Goal: Task Accomplishment & Management: Complete application form

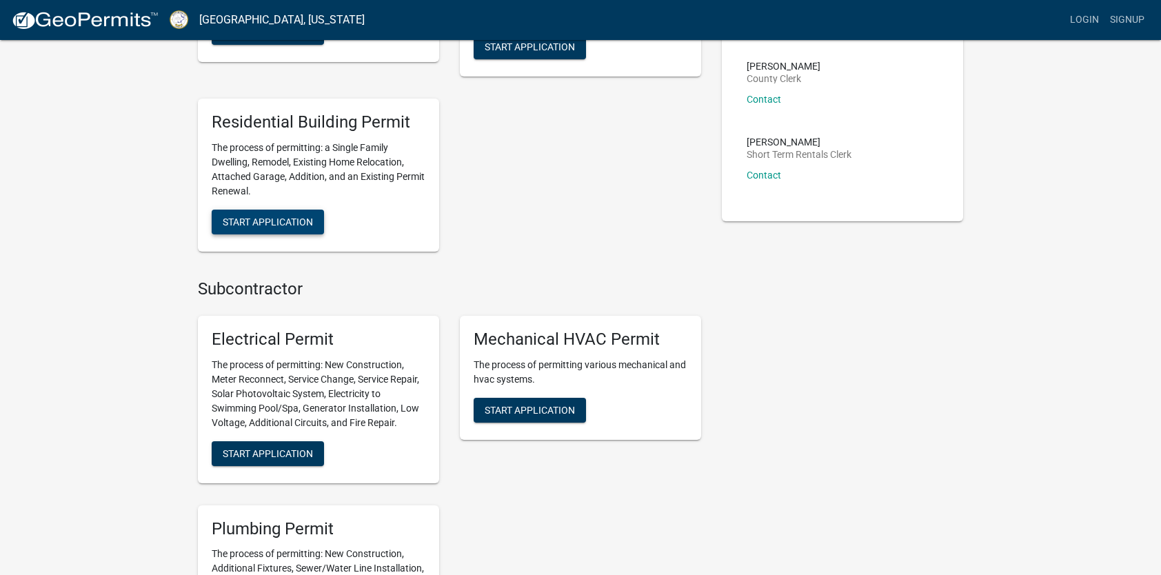
scroll to position [414, 0]
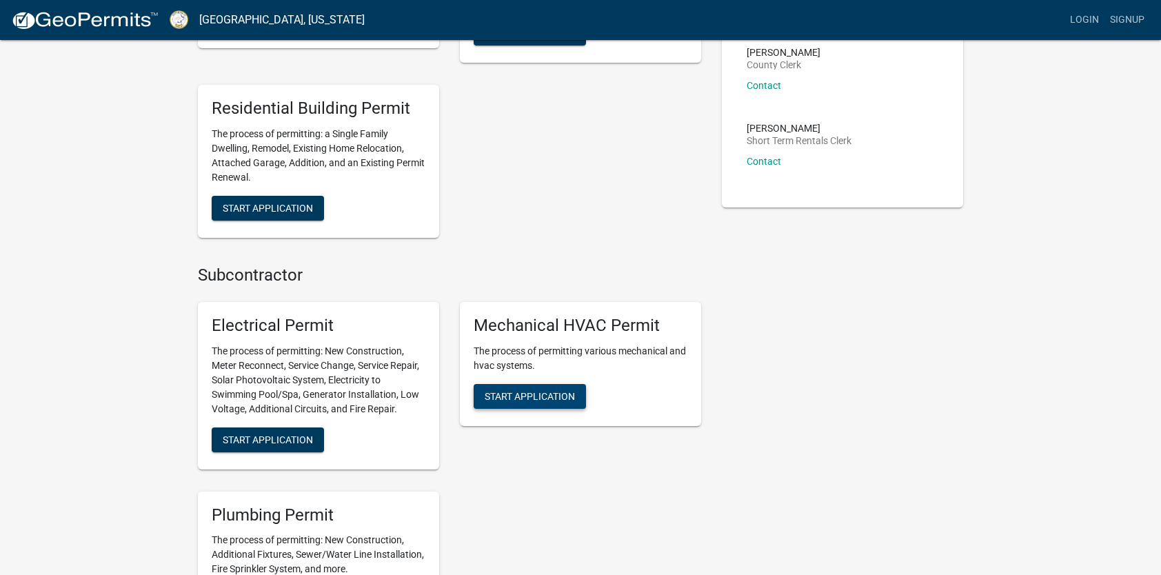
click at [516, 395] on span "Start Application" at bounding box center [530, 395] width 90 height 11
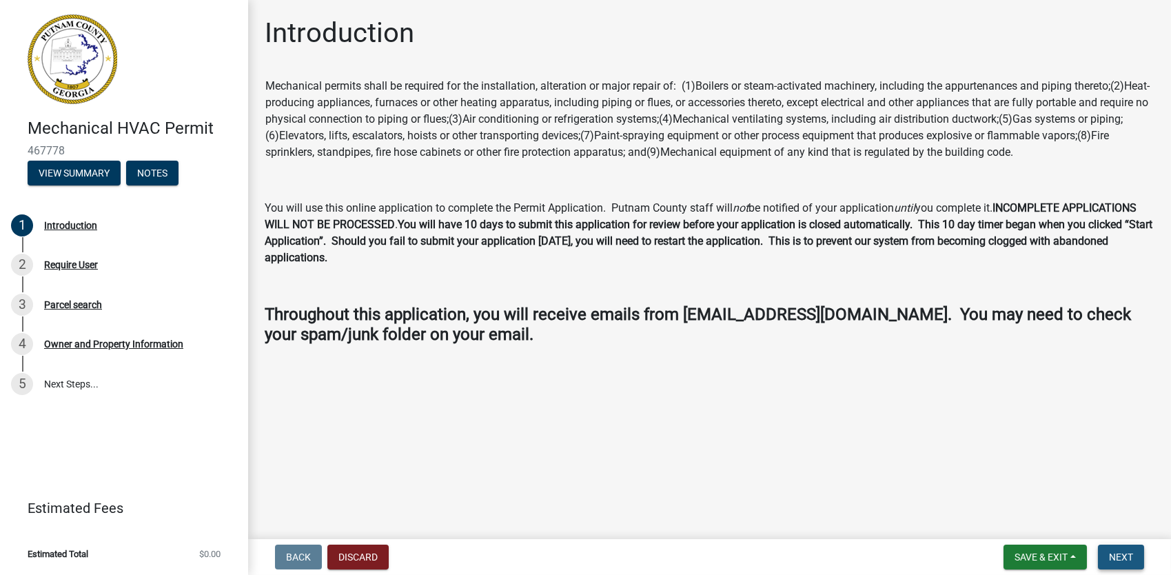
click at [1123, 556] on span "Next" at bounding box center [1121, 556] width 24 height 11
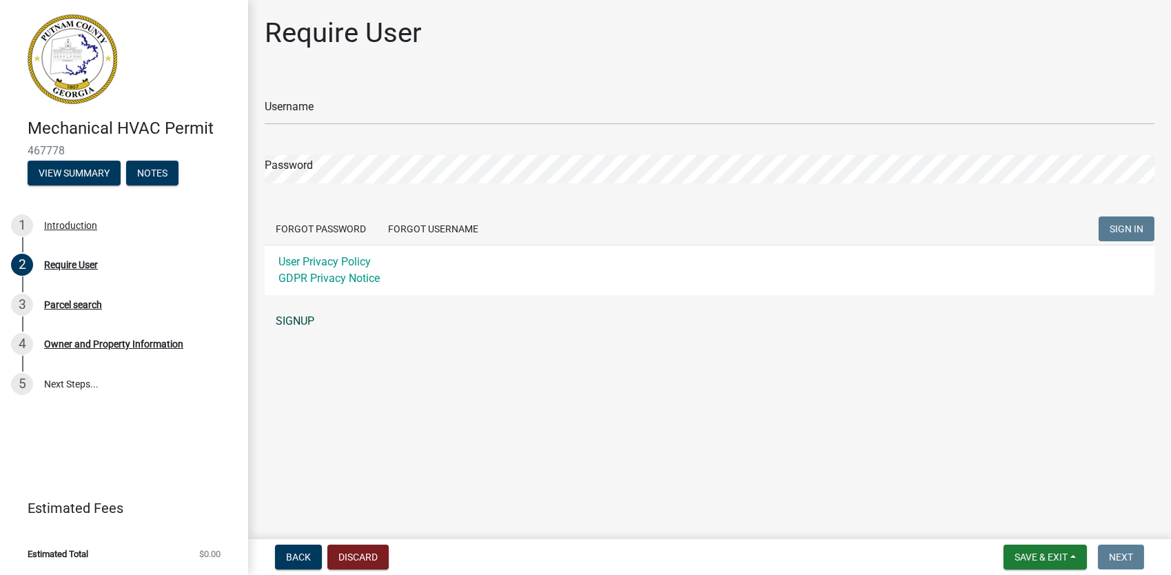
click at [305, 319] on link "SIGNUP" at bounding box center [710, 321] width 890 height 28
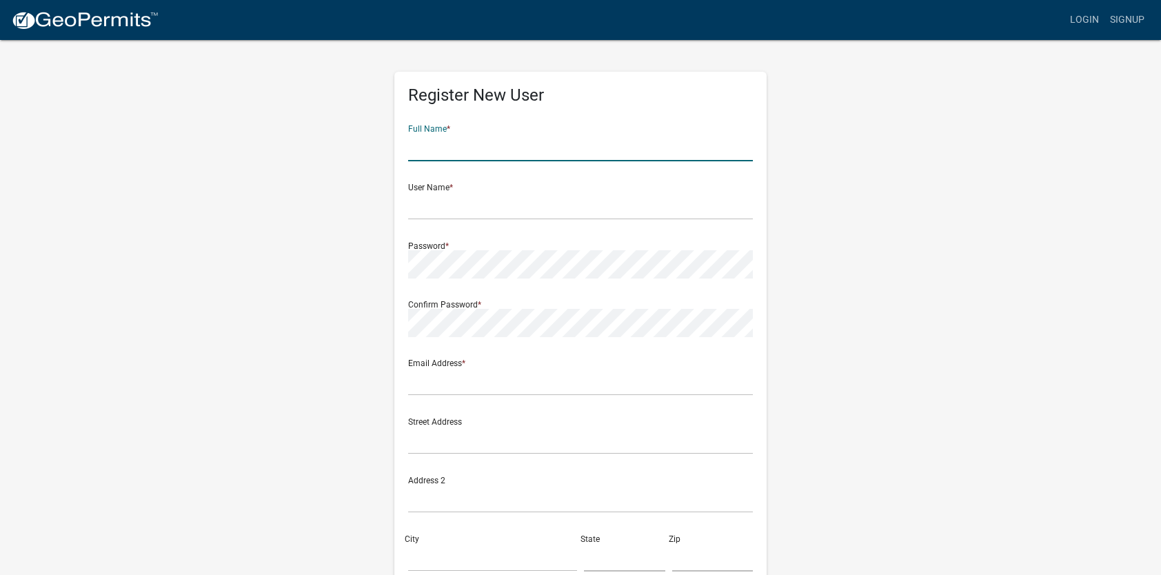
click at [454, 145] on input "text" at bounding box center [580, 147] width 345 height 28
click at [454, 145] on input "Kenneth" at bounding box center [580, 147] width 345 height 28
type input "Kenneth Rhyne"
click at [431, 205] on input "text" at bounding box center [580, 206] width 345 height 28
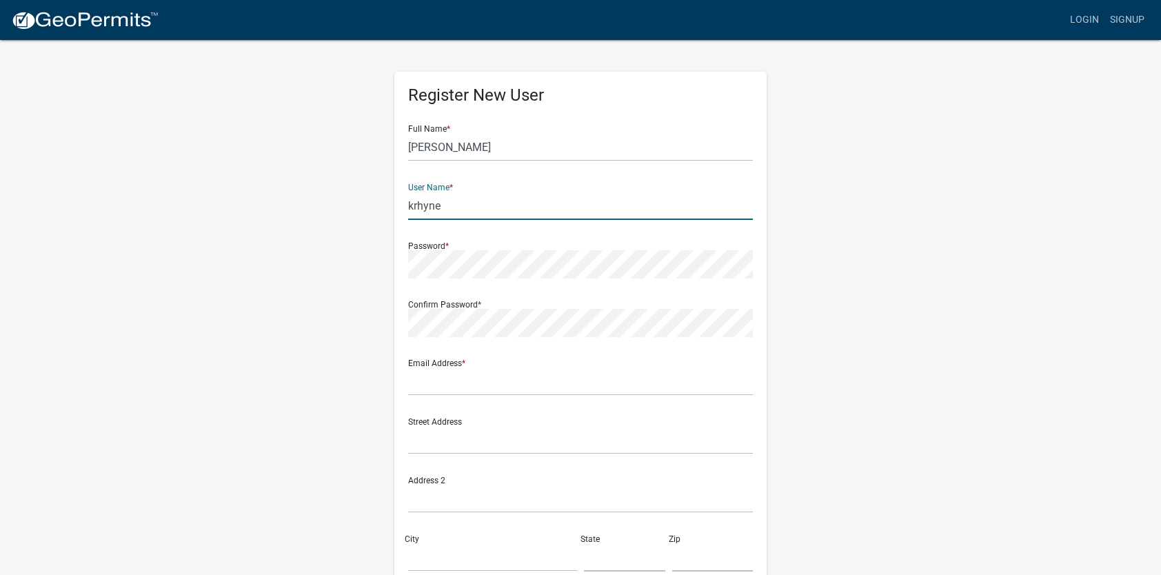
type input "krhyne"
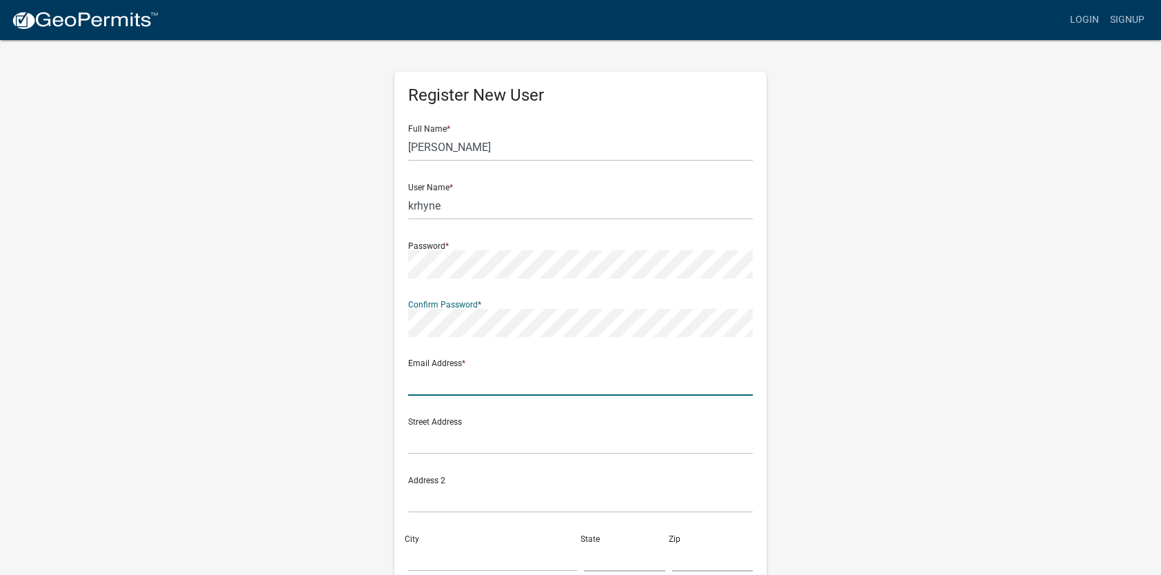
click at [473, 382] on input "text" at bounding box center [580, 381] width 345 height 28
type input "kenneth.rhyne@me.com"
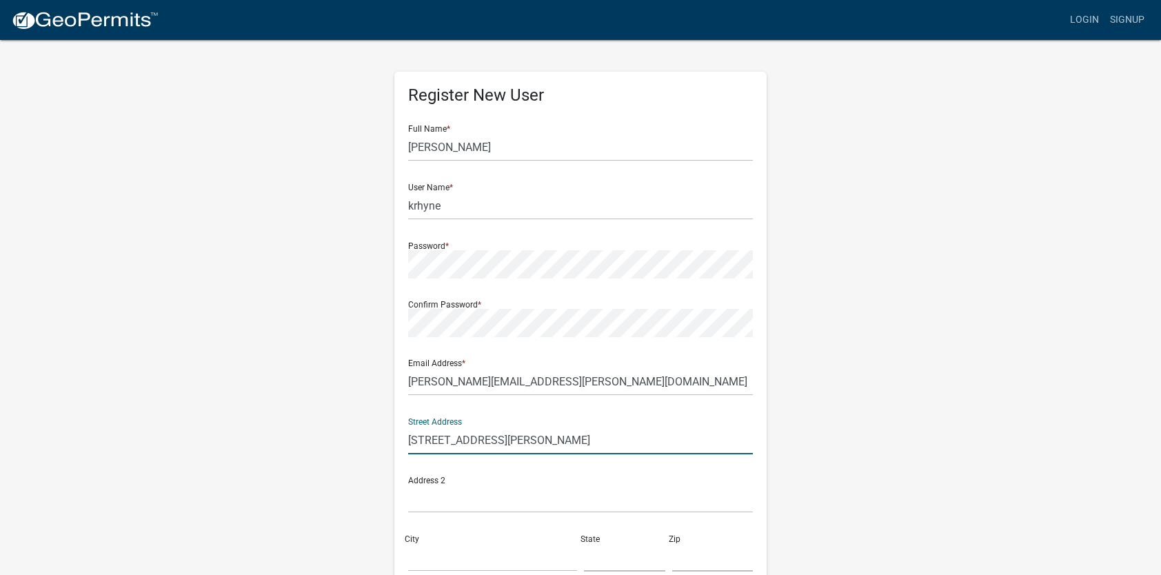
type input "119 Collis Marina Rd."
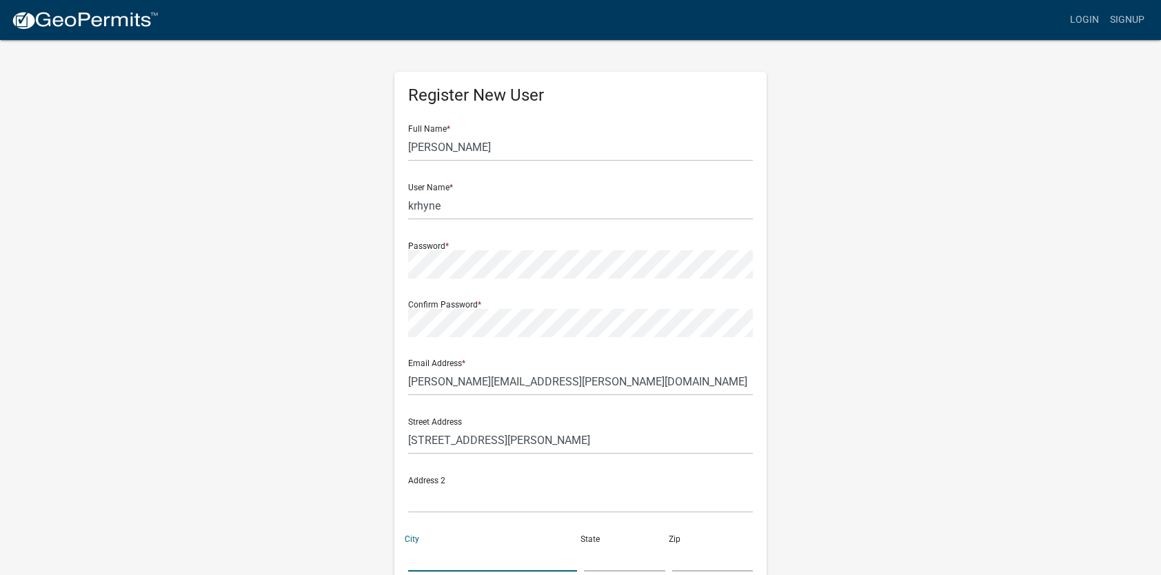
type input "T"
type input "Eatonton"
type input "G"
type input "31024"
click at [593, 564] on input "G" at bounding box center [624, 557] width 81 height 28
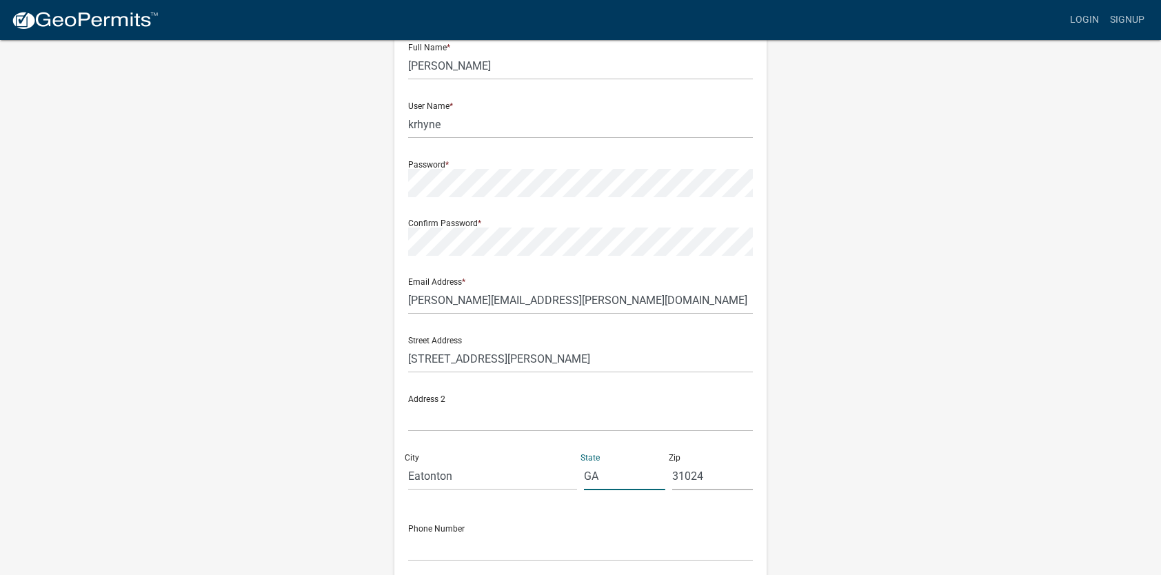
scroll to position [138, 0]
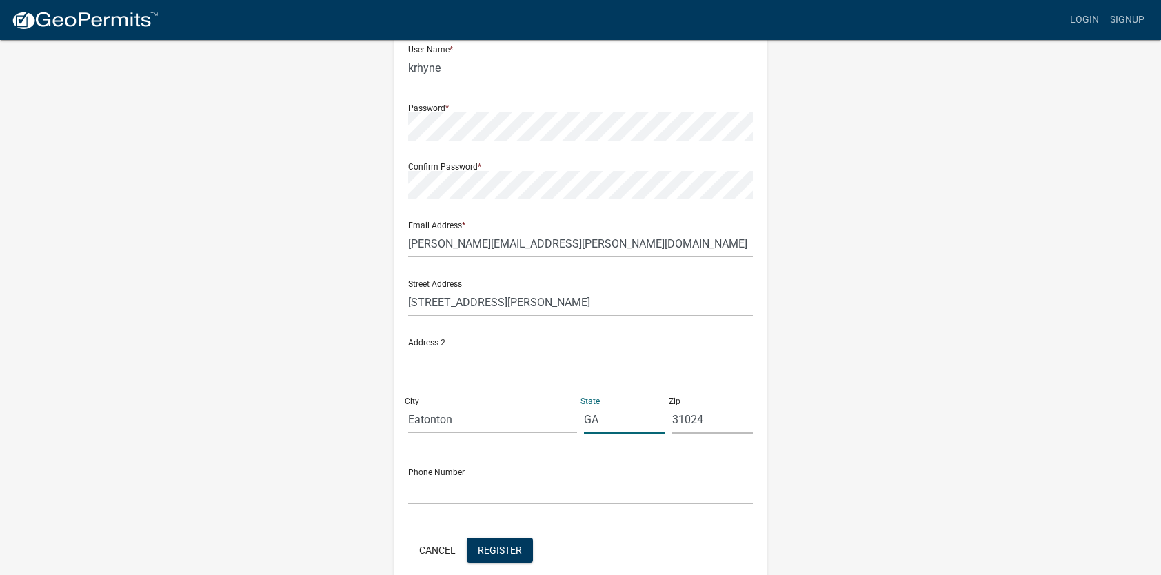
type input "GA"
click at [547, 488] on input "text" at bounding box center [580, 490] width 345 height 28
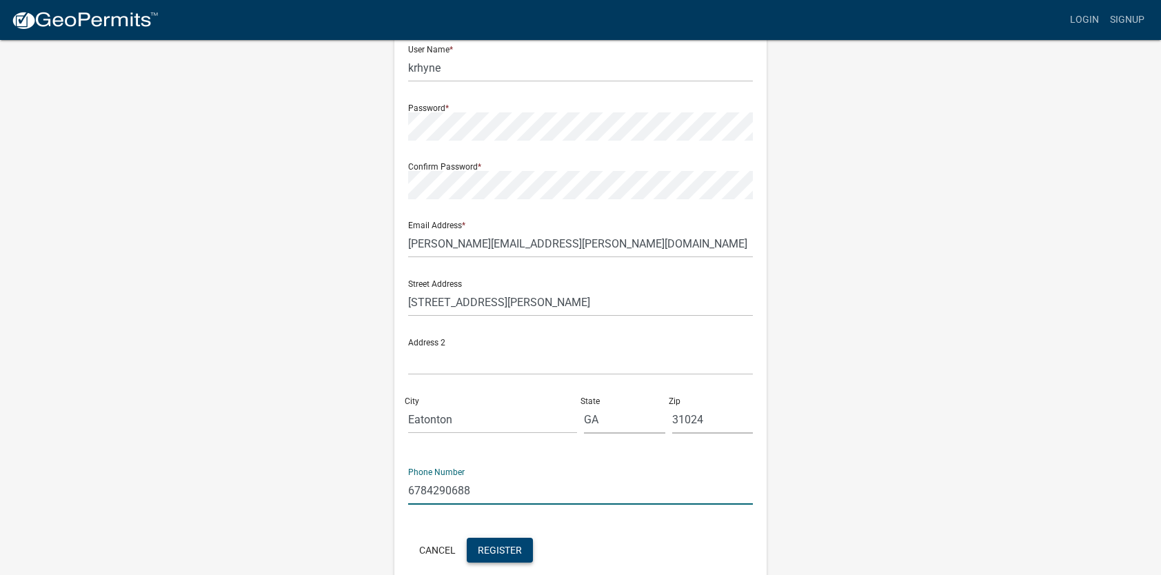
type input "6784290688"
click at [513, 544] on span "Register" at bounding box center [500, 549] width 44 height 11
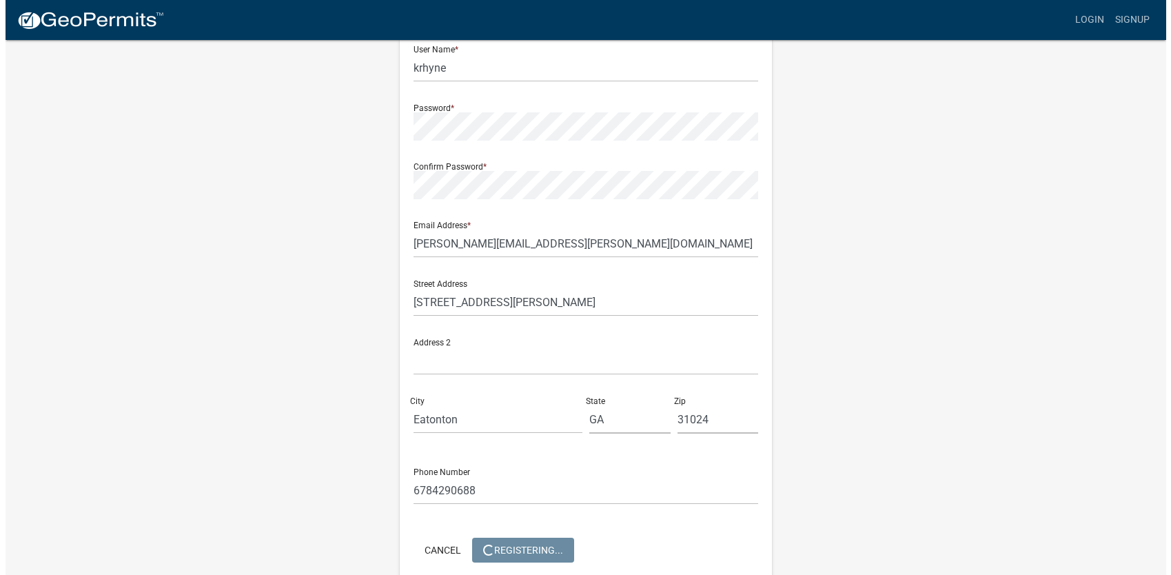
scroll to position [0, 0]
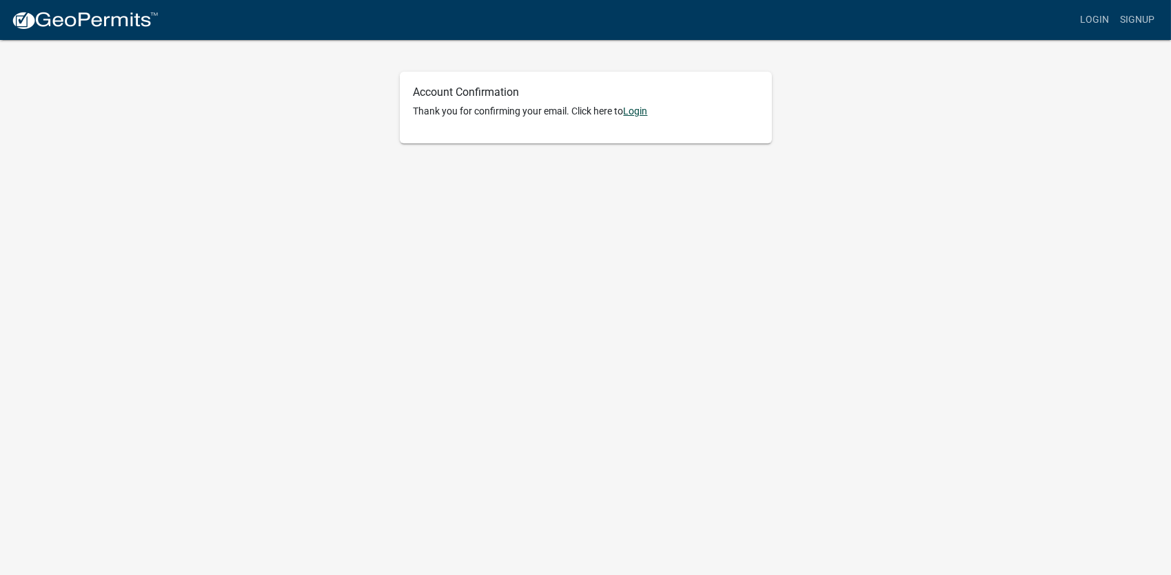
click at [636, 110] on link "Login" at bounding box center [636, 110] width 24 height 11
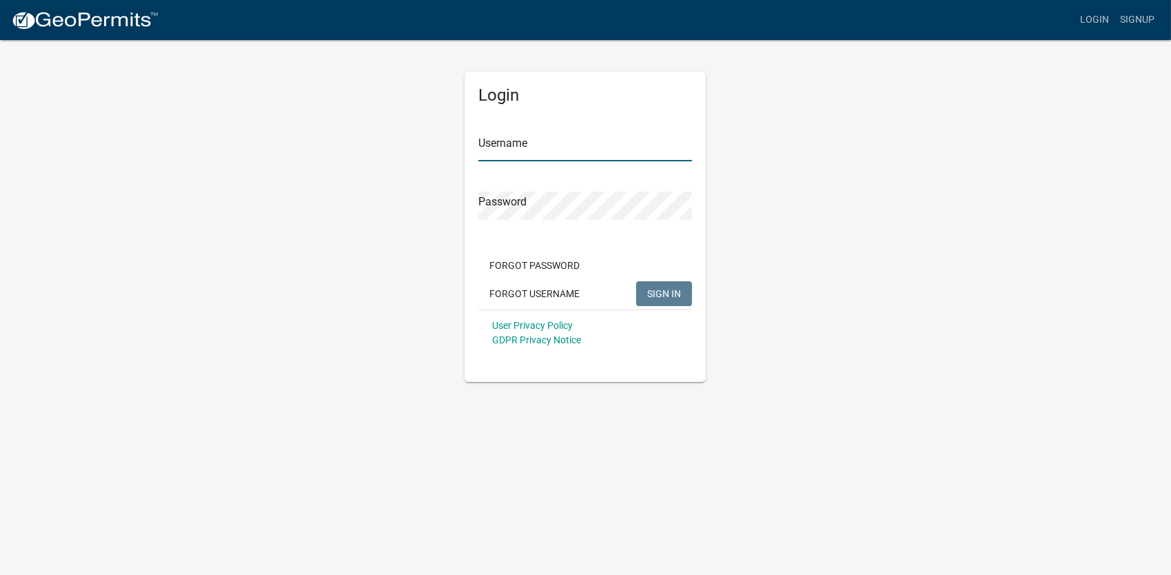
type input "krhyne"
click at [664, 288] on span "SIGN IN" at bounding box center [664, 292] width 34 height 11
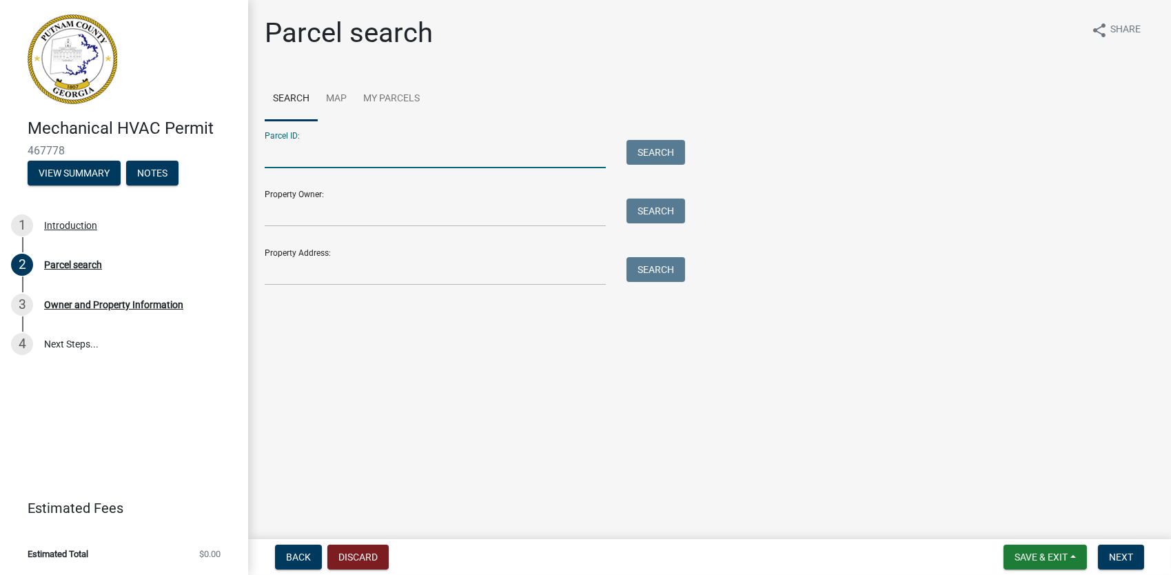
click at [380, 160] on input "Parcel ID:" at bounding box center [435, 154] width 341 height 28
click at [340, 276] on input "Property Address:" at bounding box center [435, 271] width 341 height 28
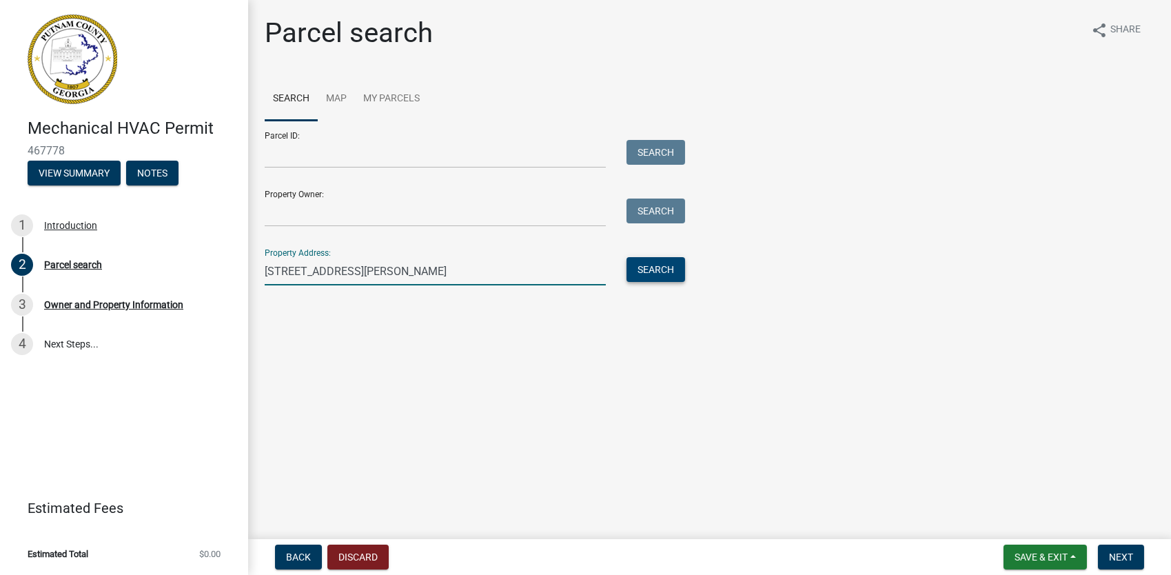
type input "119 Collis marina Rd"
click at [631, 275] on button "Search" at bounding box center [656, 269] width 59 height 25
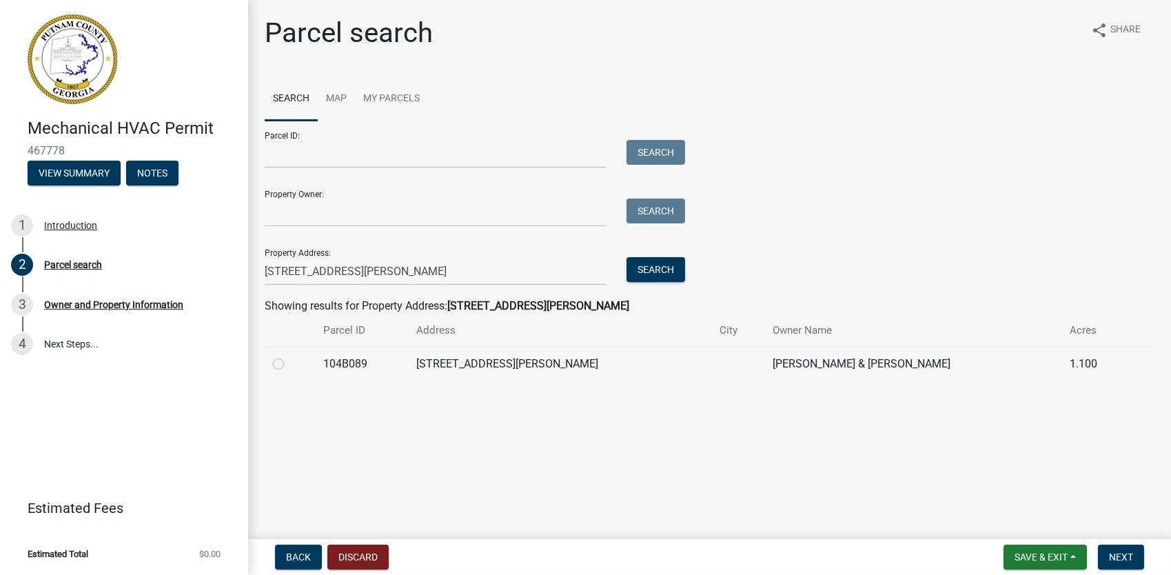
click at [289, 356] on label at bounding box center [289, 356] width 0 height 0
click at [289, 364] on input "radio" at bounding box center [293, 360] width 9 height 9
radio input "true"
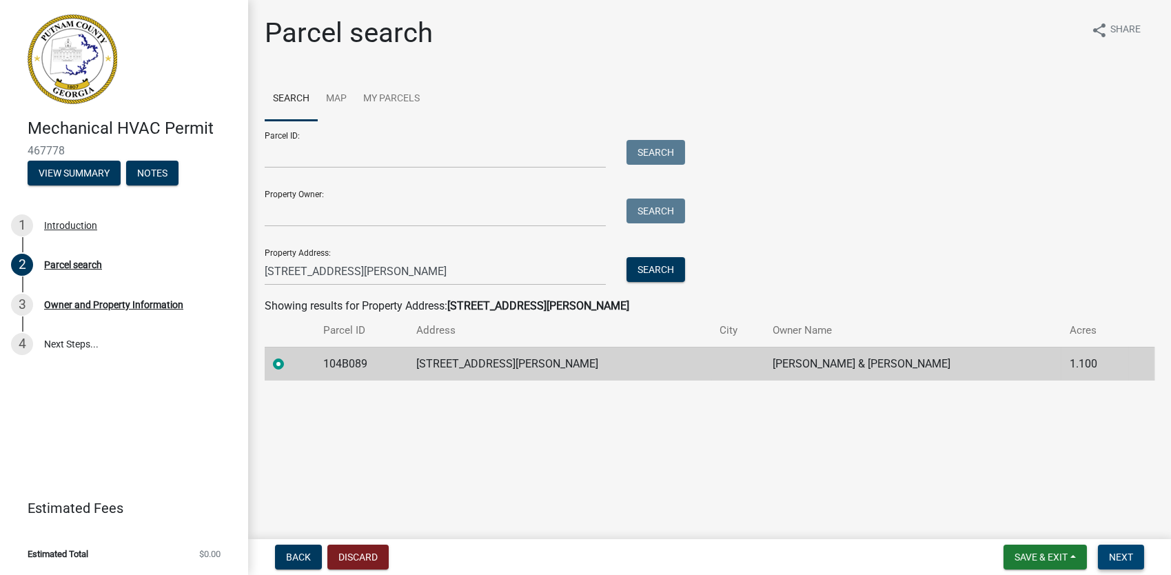
click at [1115, 557] on span "Next" at bounding box center [1121, 556] width 24 height 11
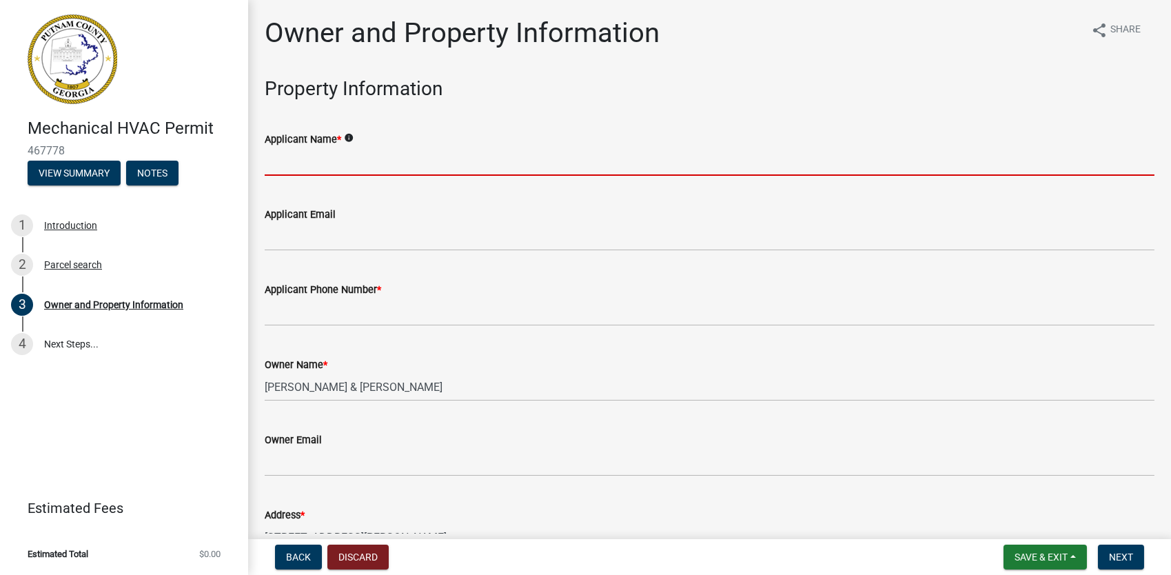
click at [369, 170] on input "Applicant Name *" at bounding box center [710, 162] width 890 height 28
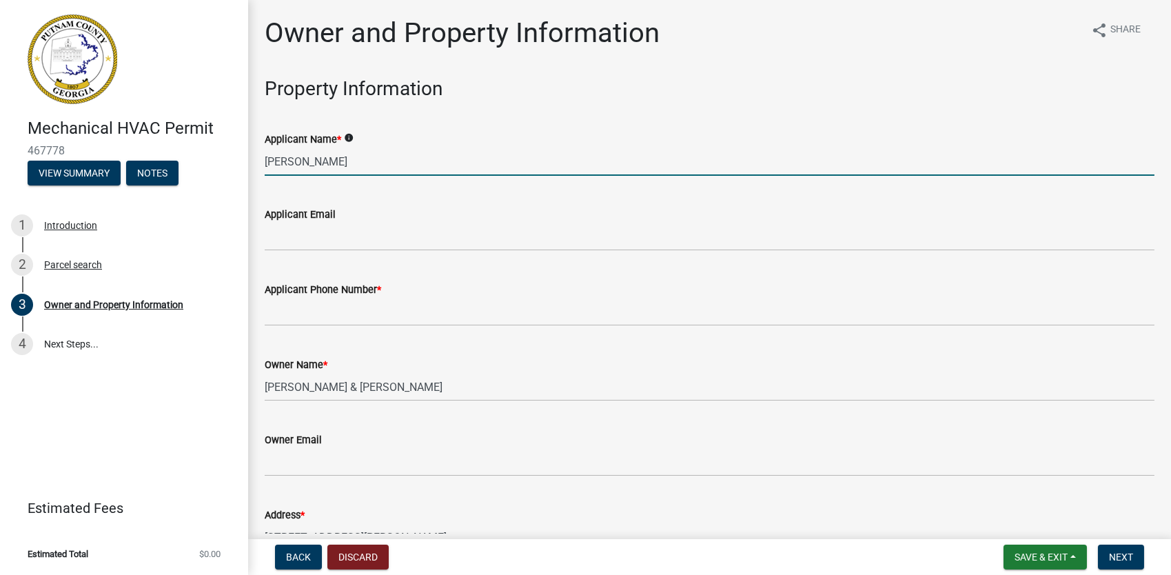
type input "Kenneth Rhyne"
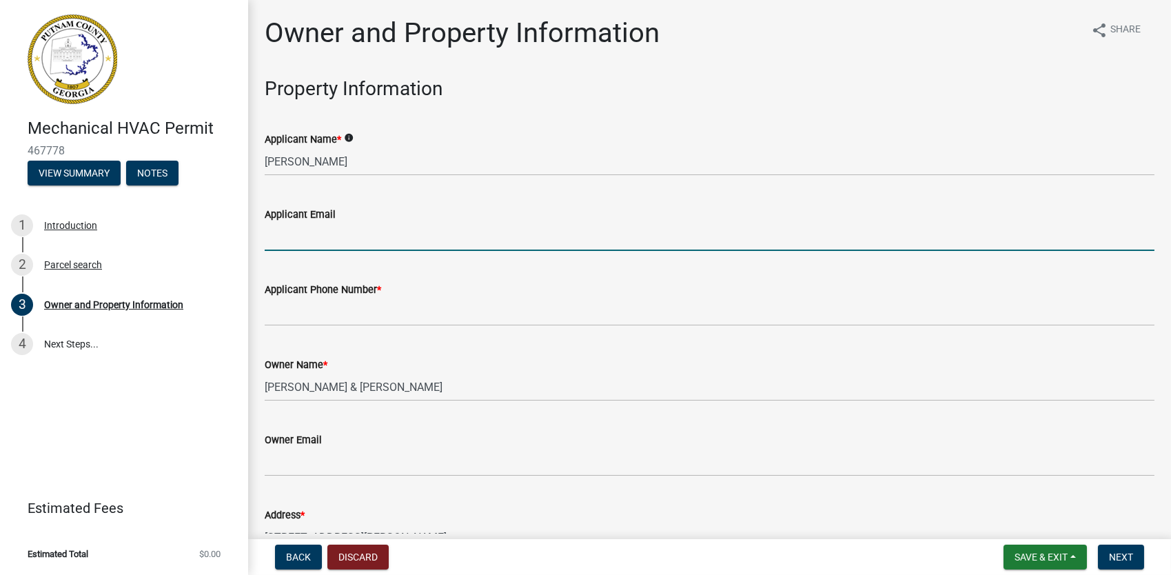
click at [345, 241] on input "Applicant Email" at bounding box center [710, 237] width 890 height 28
type input "K"
type input "kenneth.rhyne@me.com"
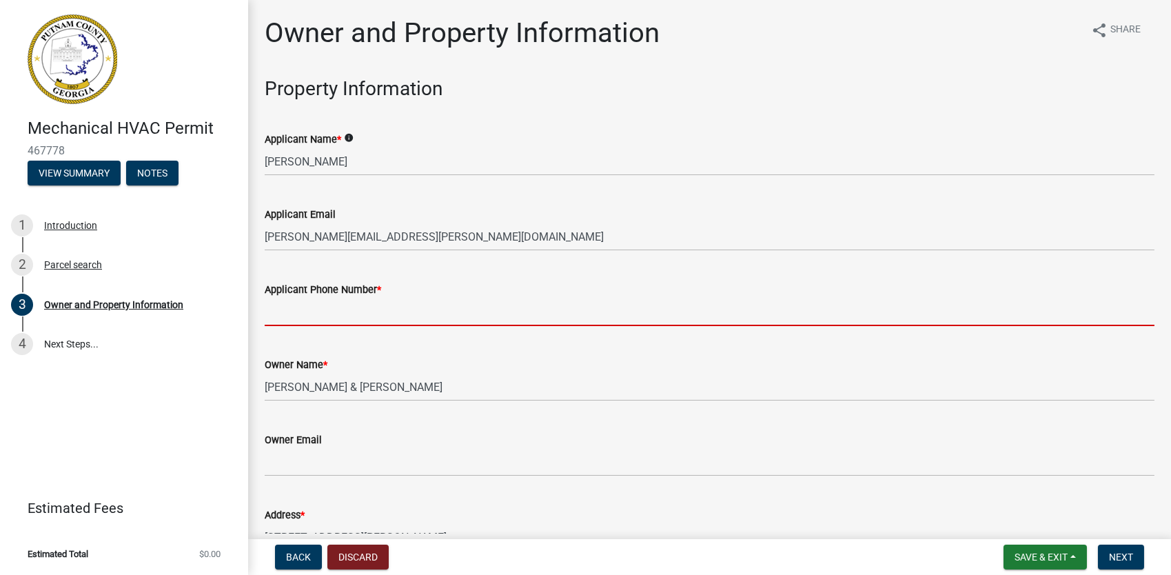
click at [341, 309] on input "Applicant Phone Number *" at bounding box center [710, 312] width 890 height 28
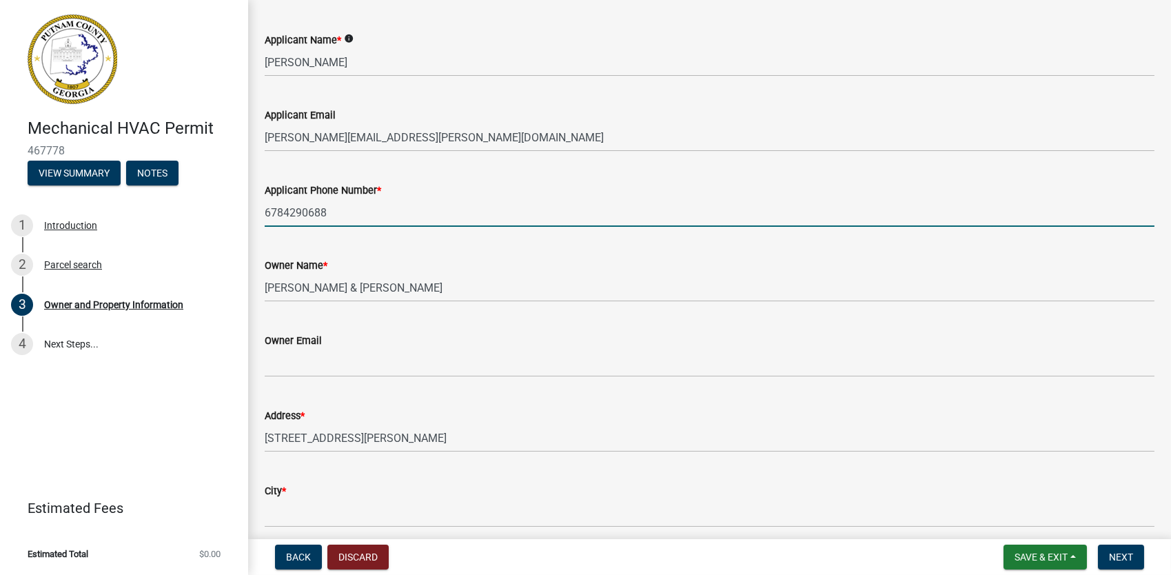
scroll to position [138, 0]
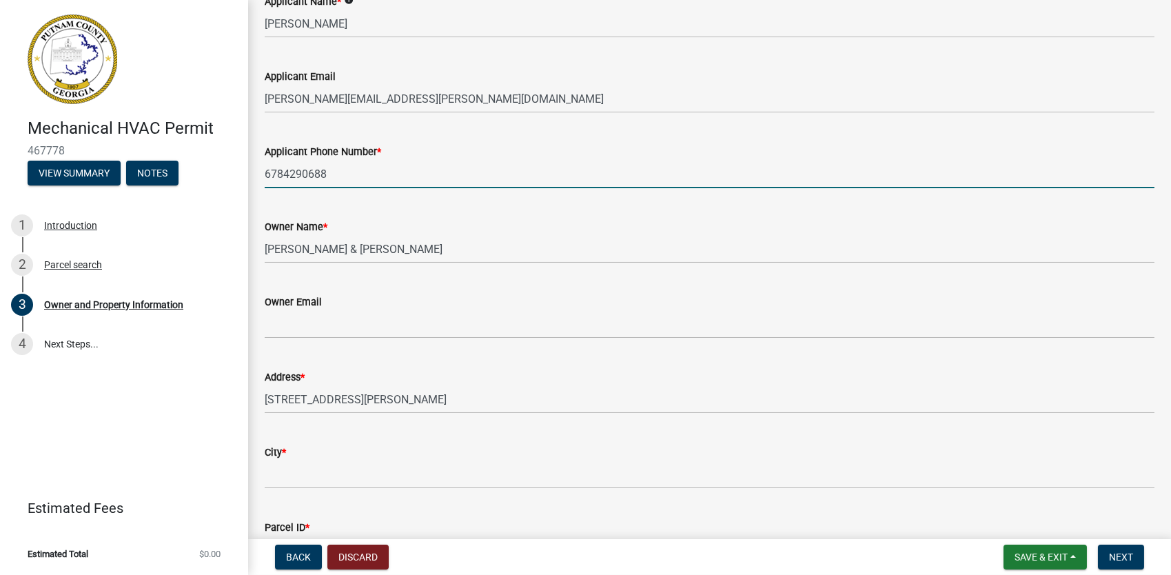
type input "6784290688"
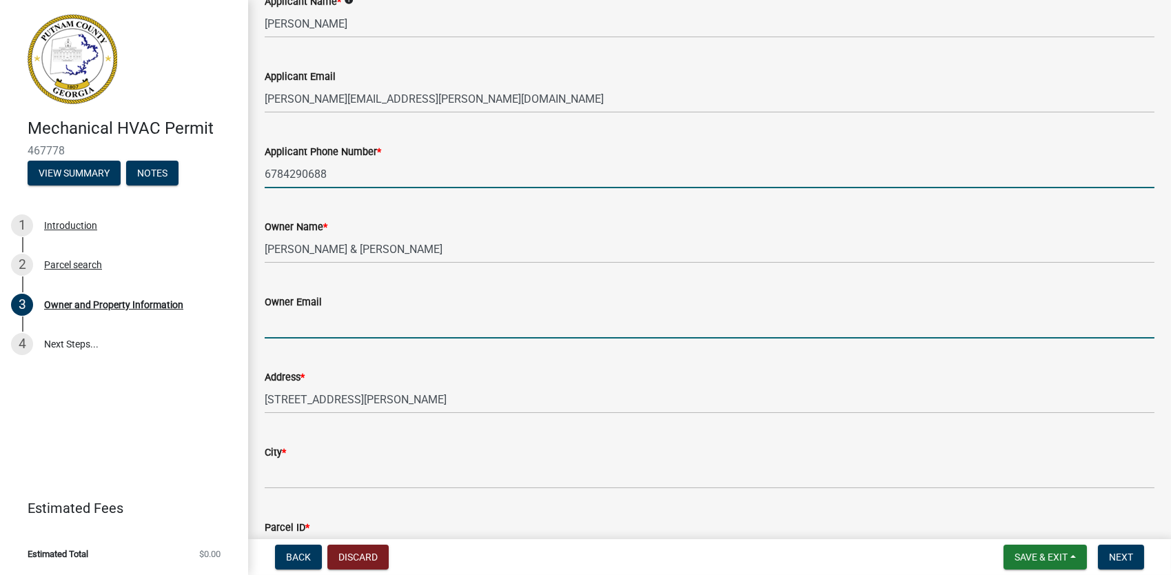
click at [358, 327] on input "Owner Email" at bounding box center [710, 324] width 890 height 28
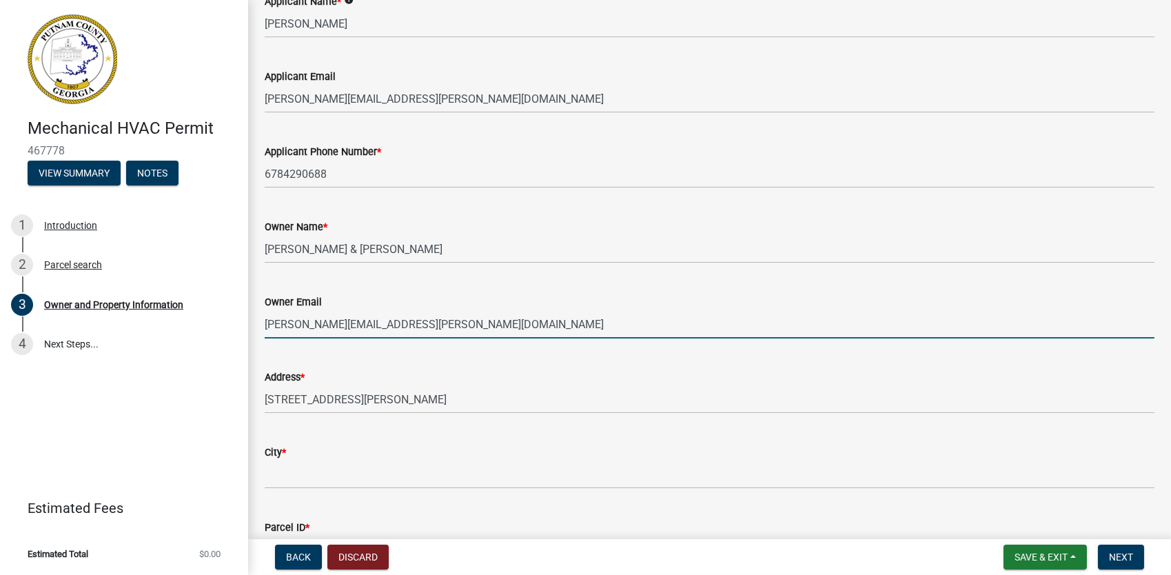
type input "kenneth.rhyne@me.com"
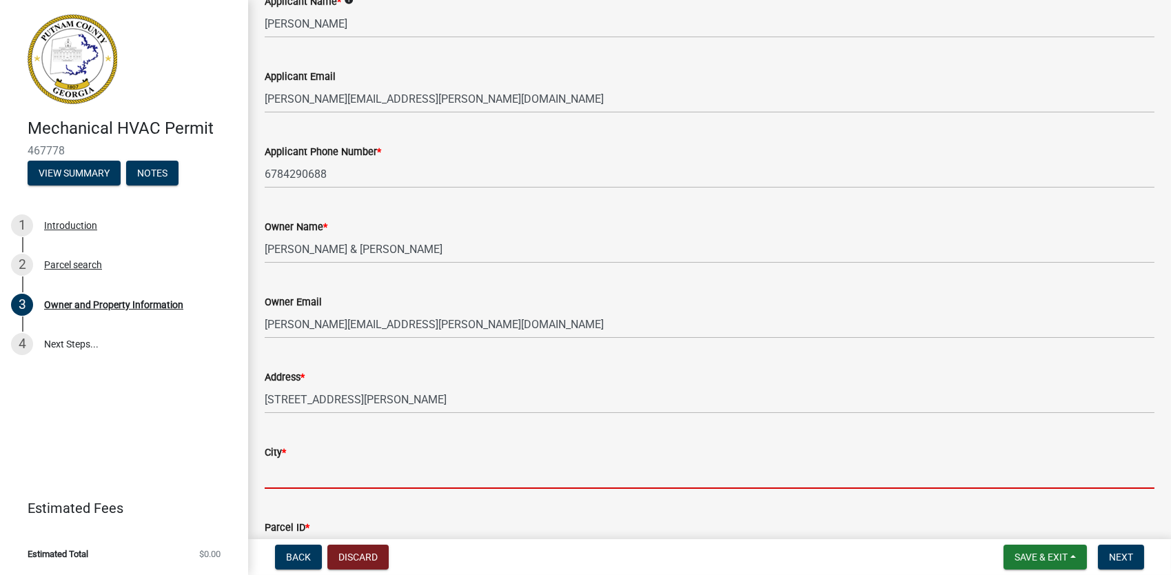
click at [345, 474] on input "City *" at bounding box center [710, 474] width 890 height 28
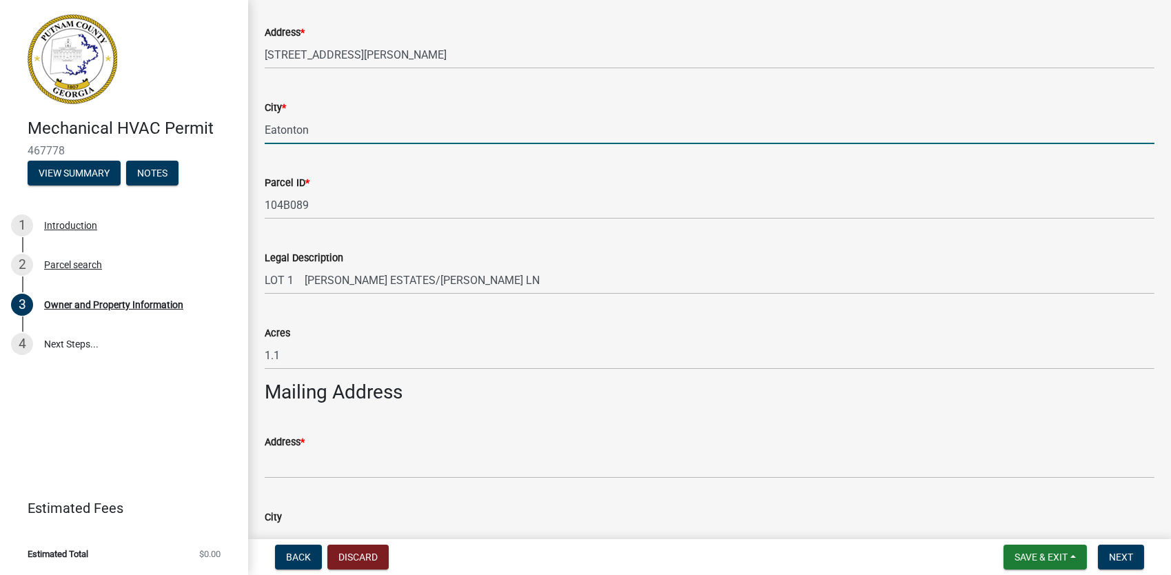
scroll to position [551, 0]
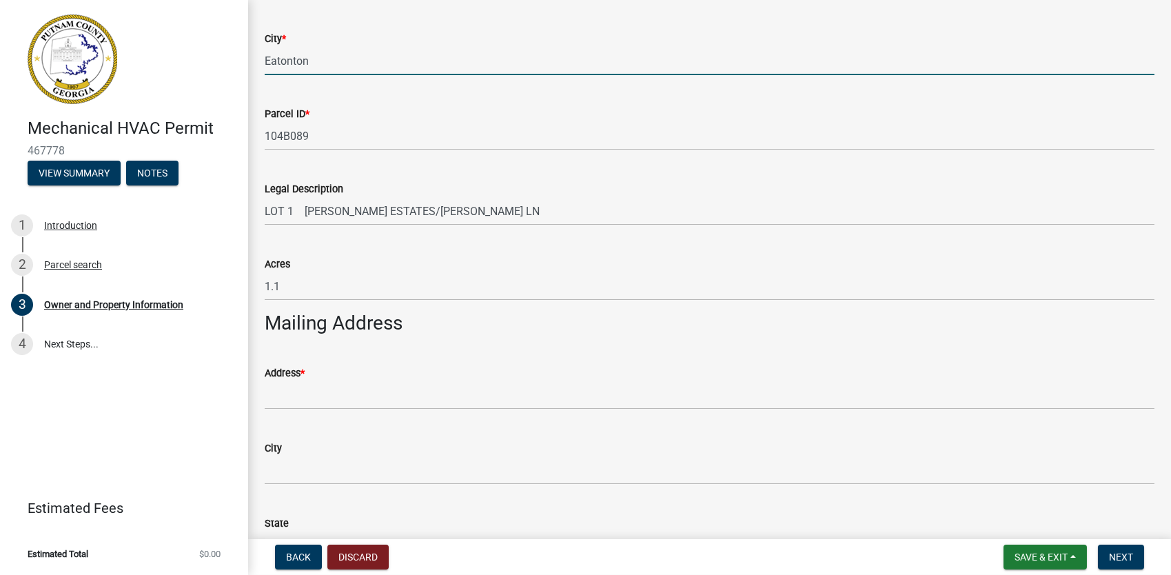
type input "Eatonton"
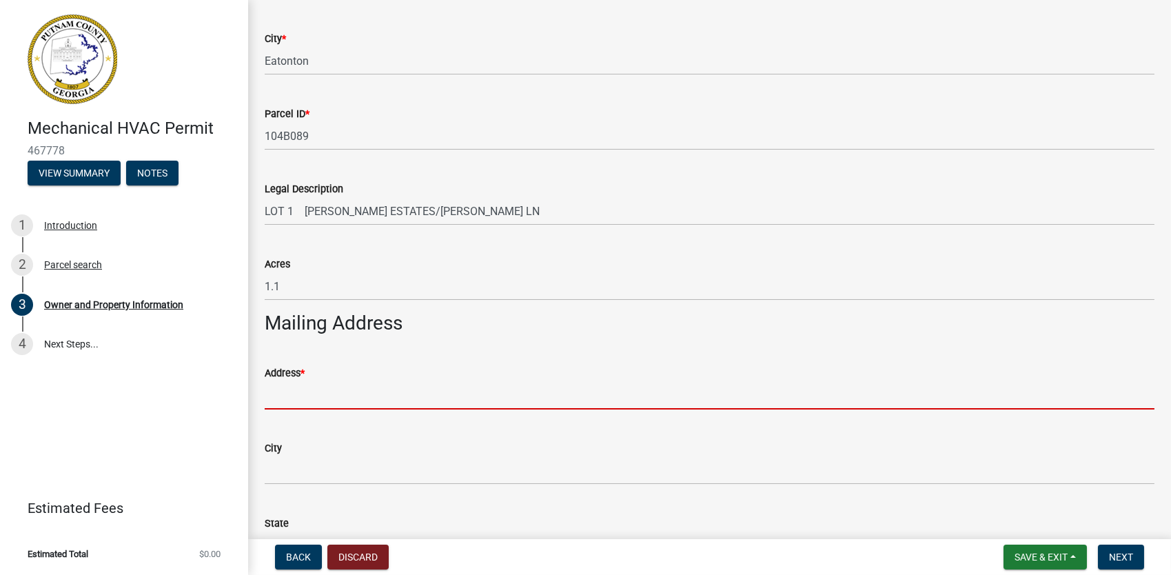
click at [336, 390] on input "Address *" at bounding box center [710, 395] width 890 height 28
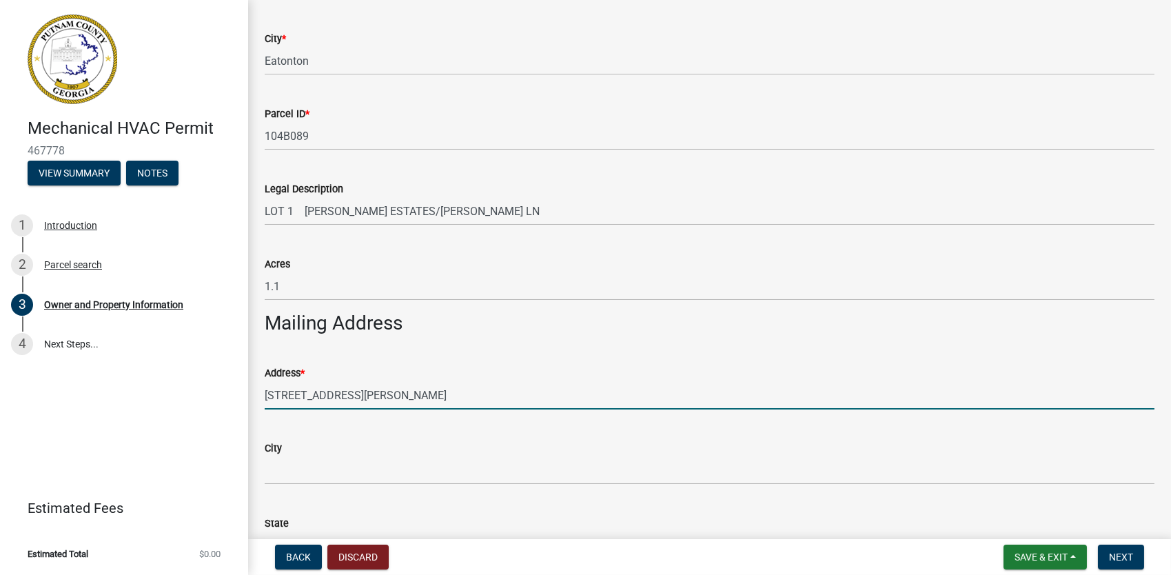
type input "119 Collis Marina Rd."
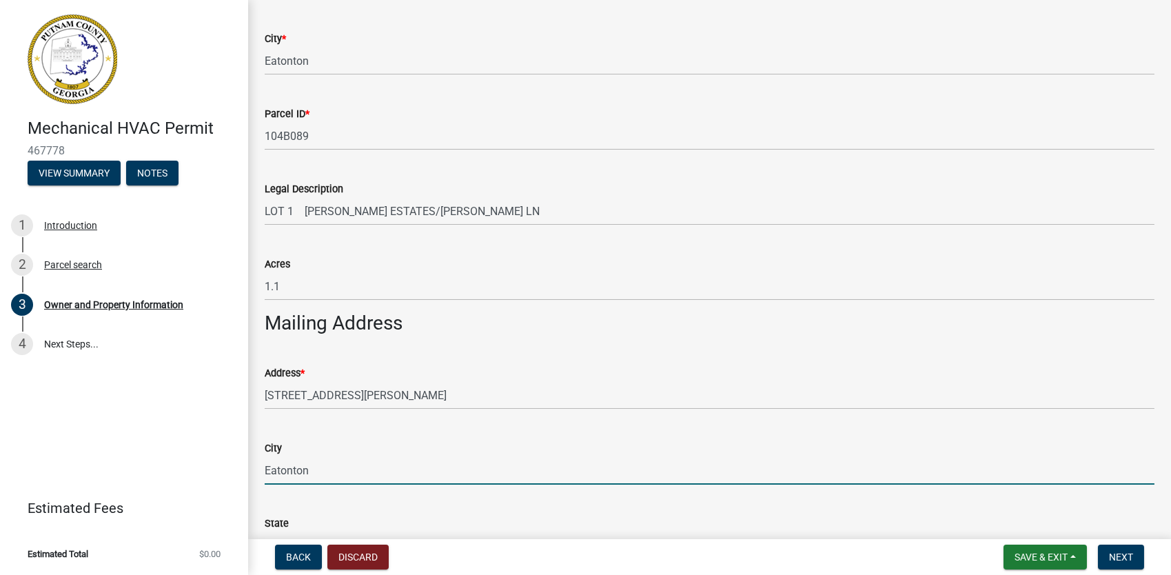
type input "Eatonton"
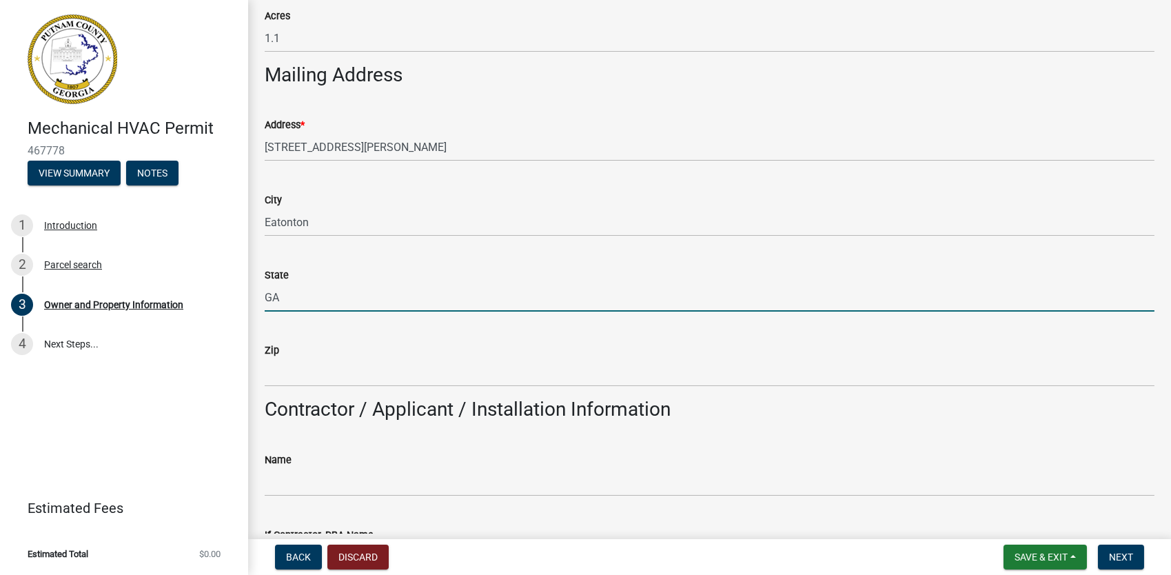
scroll to position [784, 0]
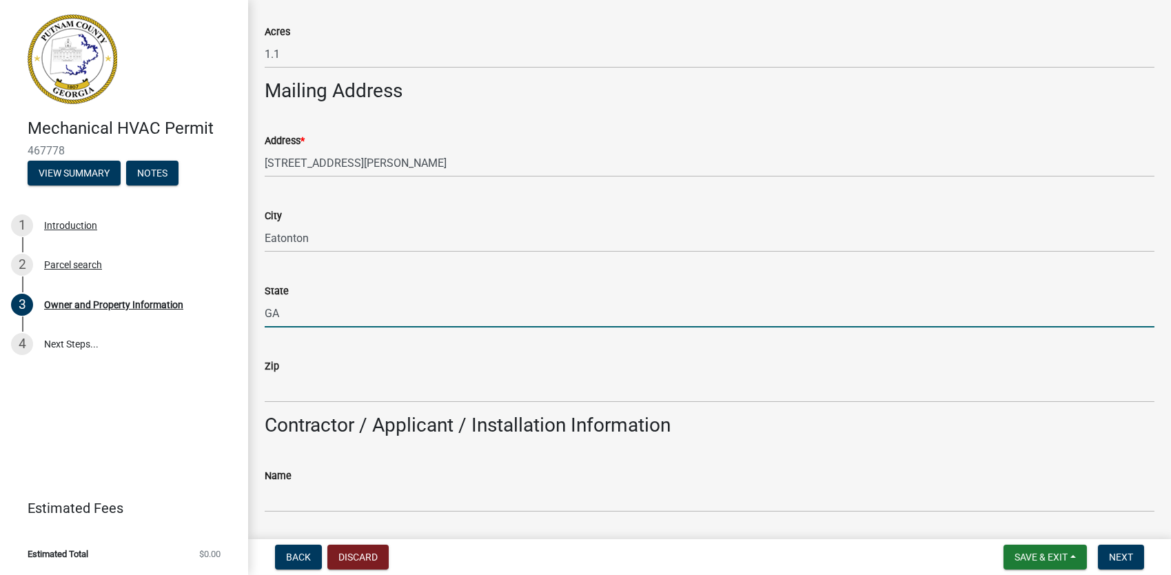
type input "GA"
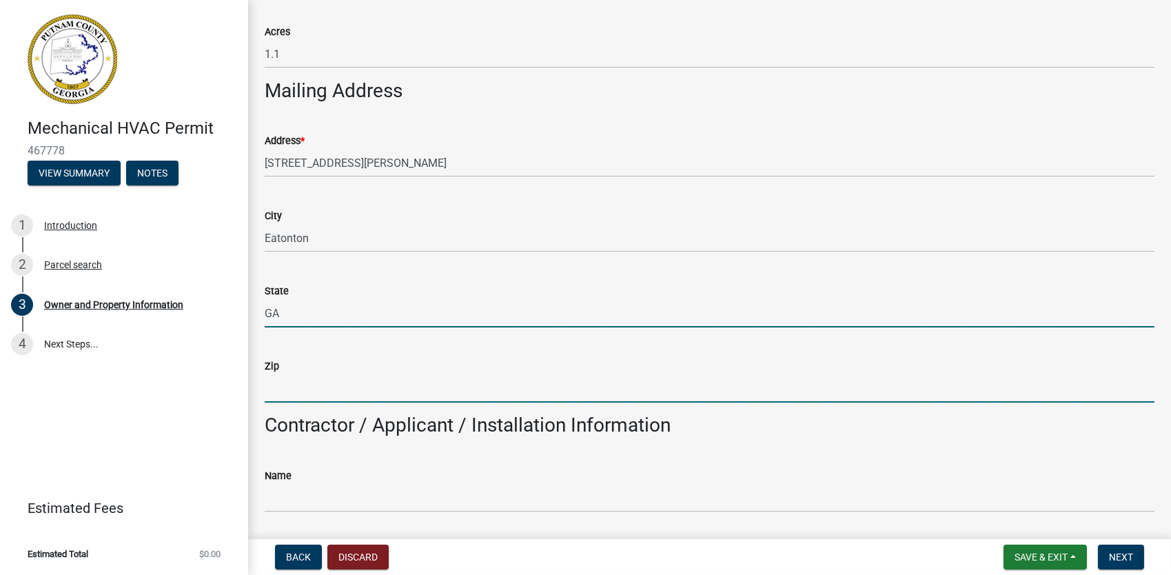
click at [334, 386] on input "Zip" at bounding box center [710, 388] width 890 height 28
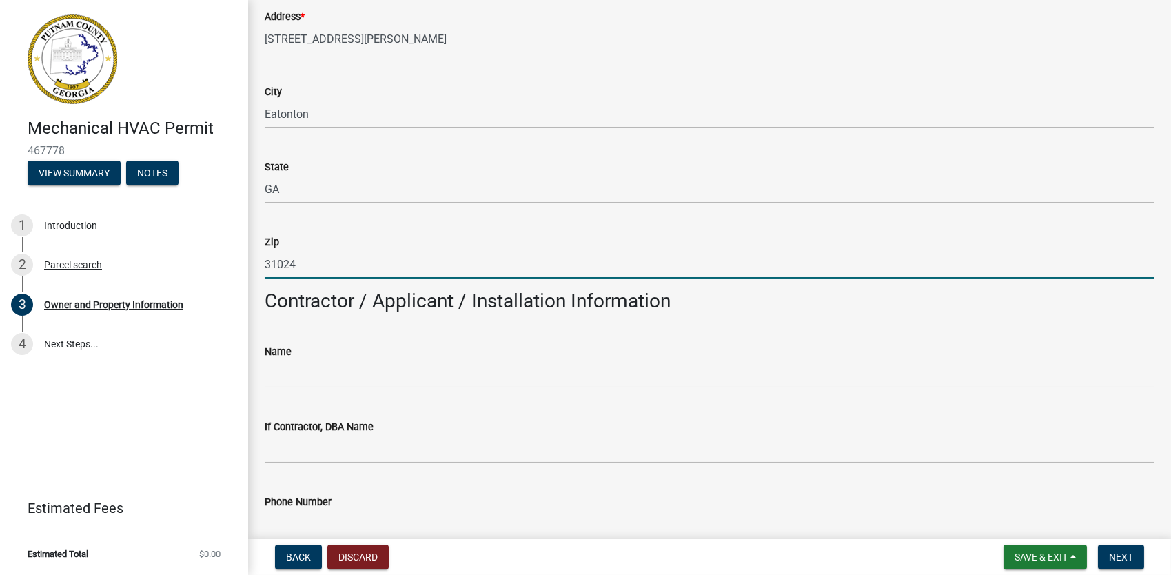
scroll to position [922, 0]
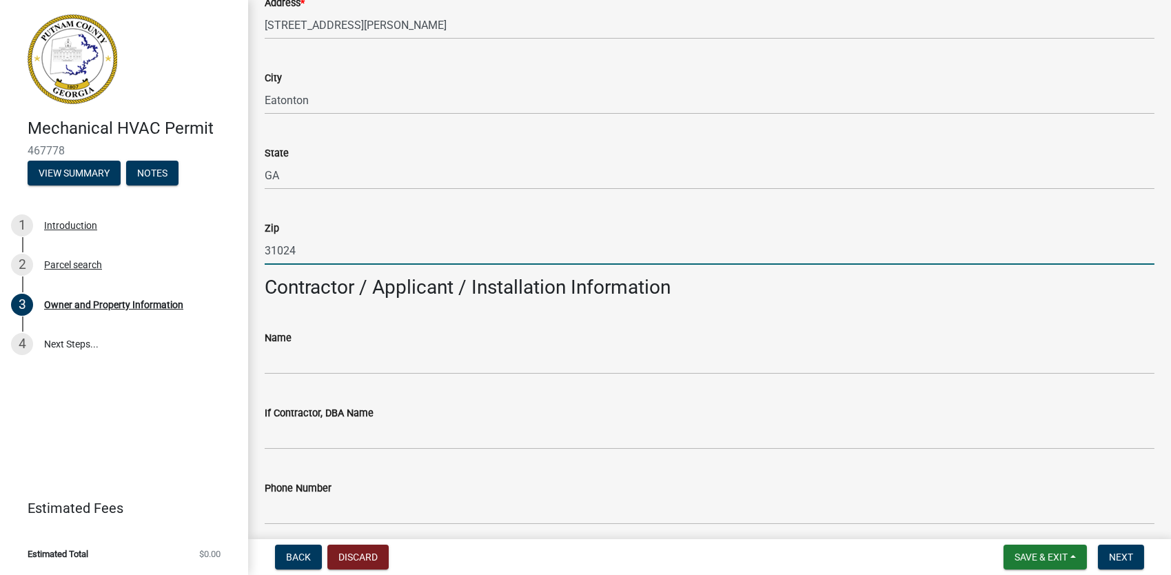
type input "31024"
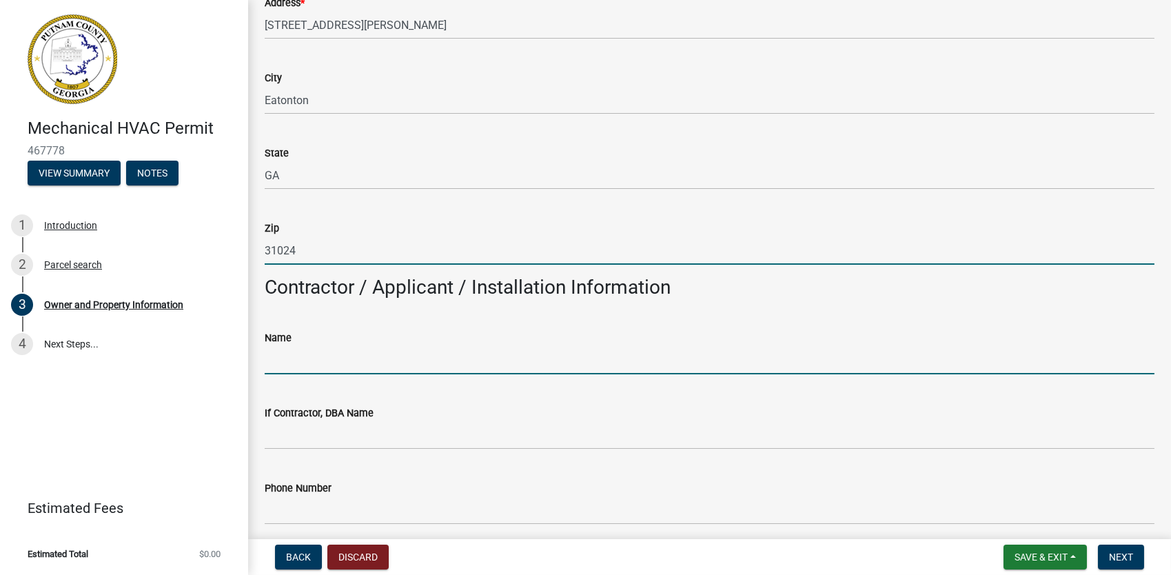
click at [367, 371] on input "Name" at bounding box center [710, 360] width 890 height 28
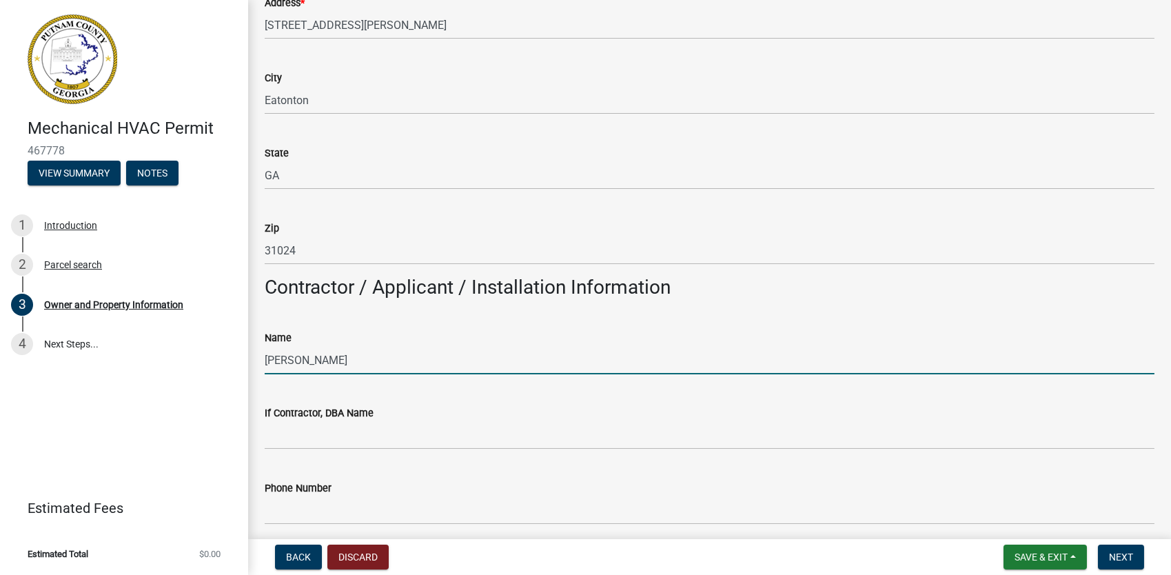
scroll to position [990, 0]
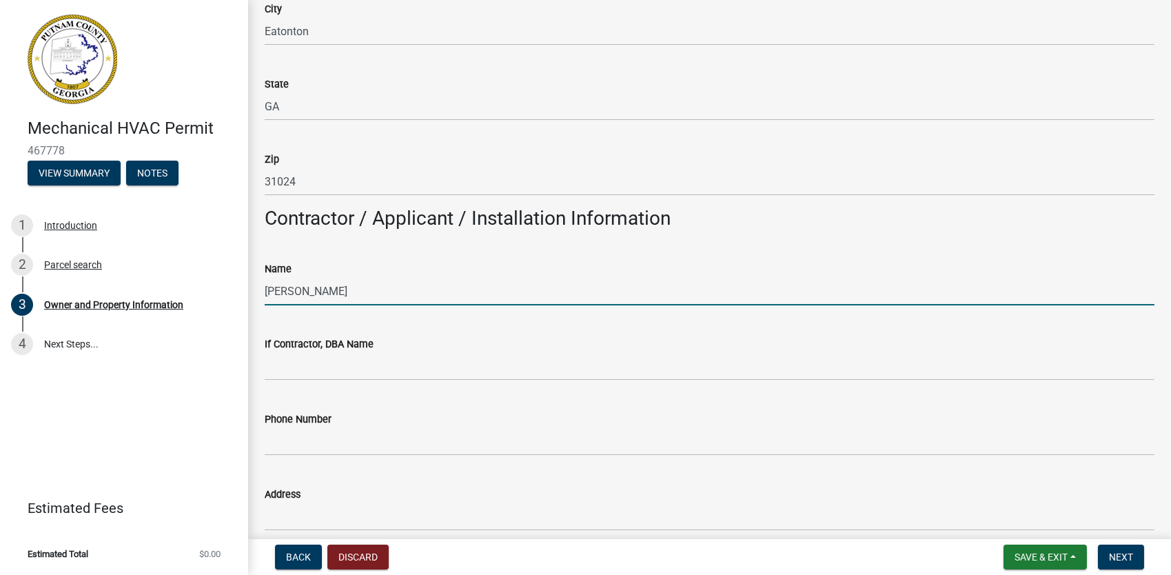
type input "[PERSON_NAME]"
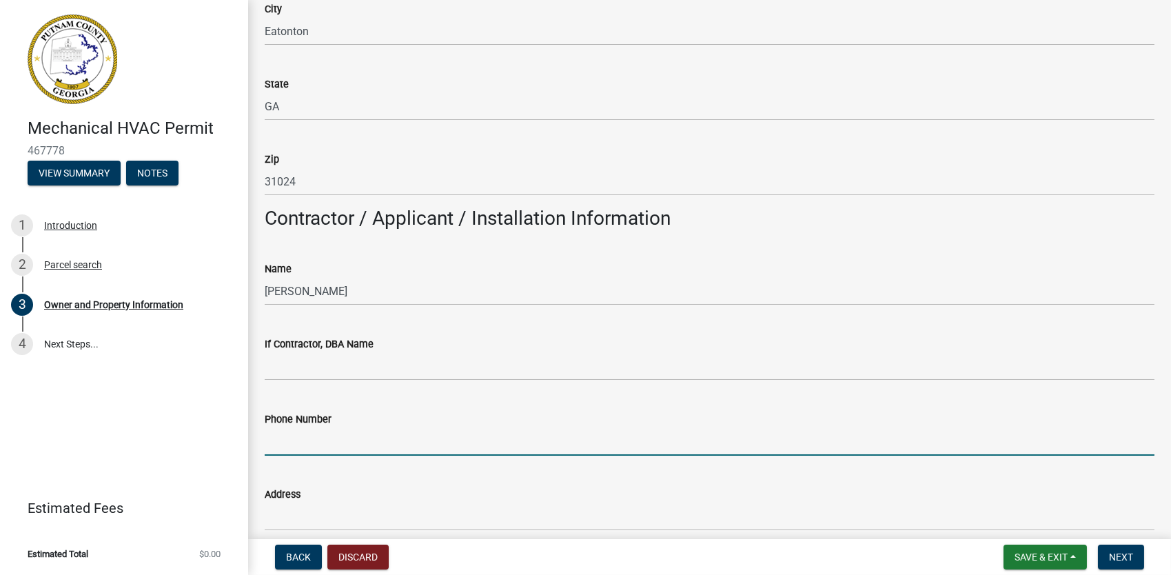
click at [327, 440] on input "Phone Number" at bounding box center [710, 441] width 890 height 28
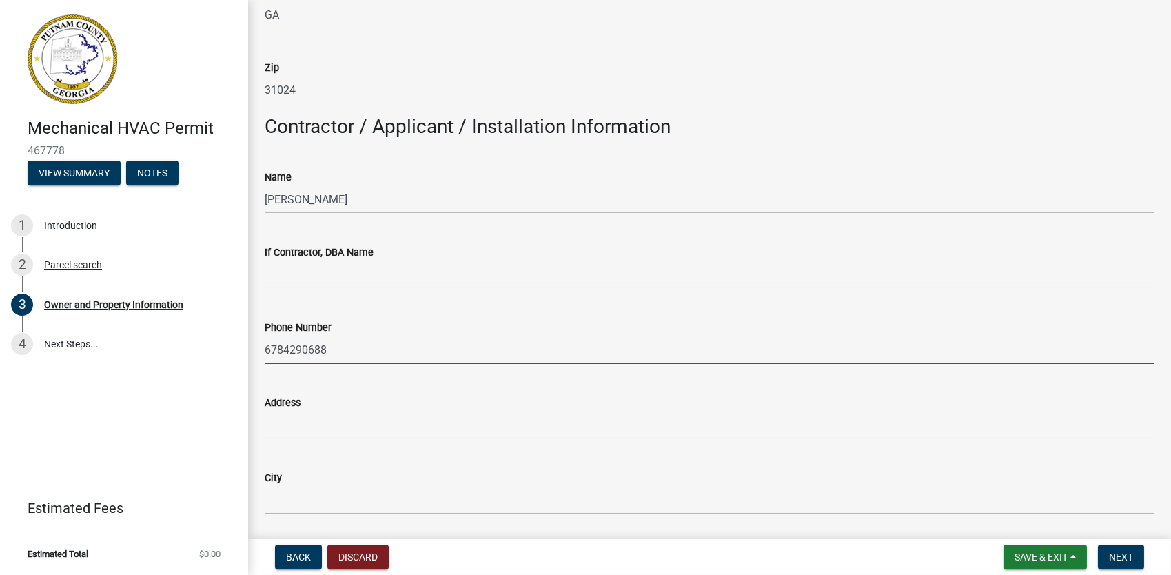
scroll to position [1197, 0]
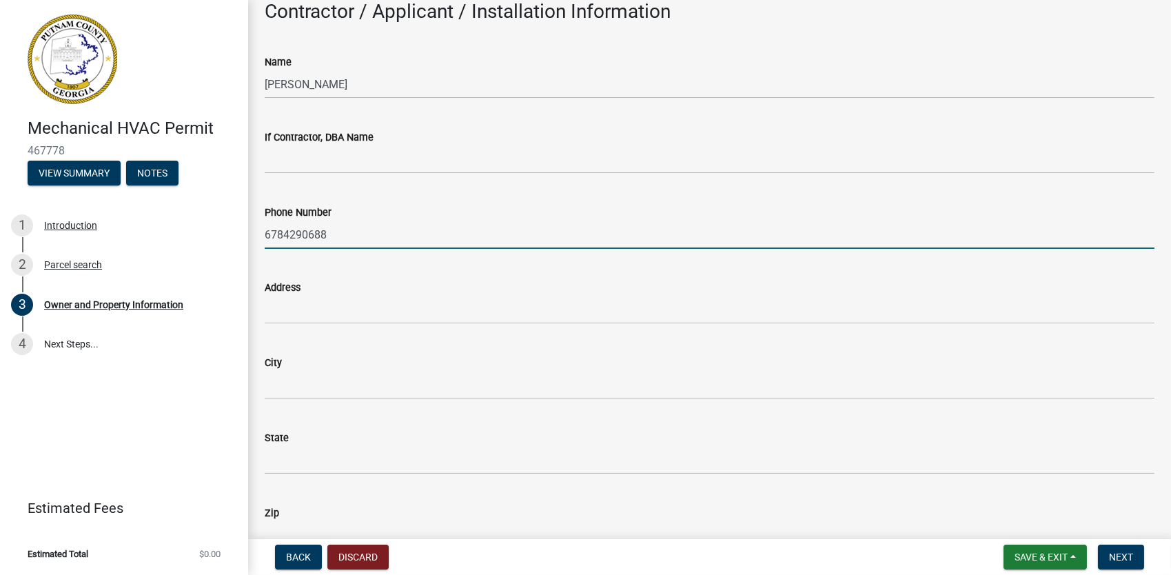
type input "6784290688"
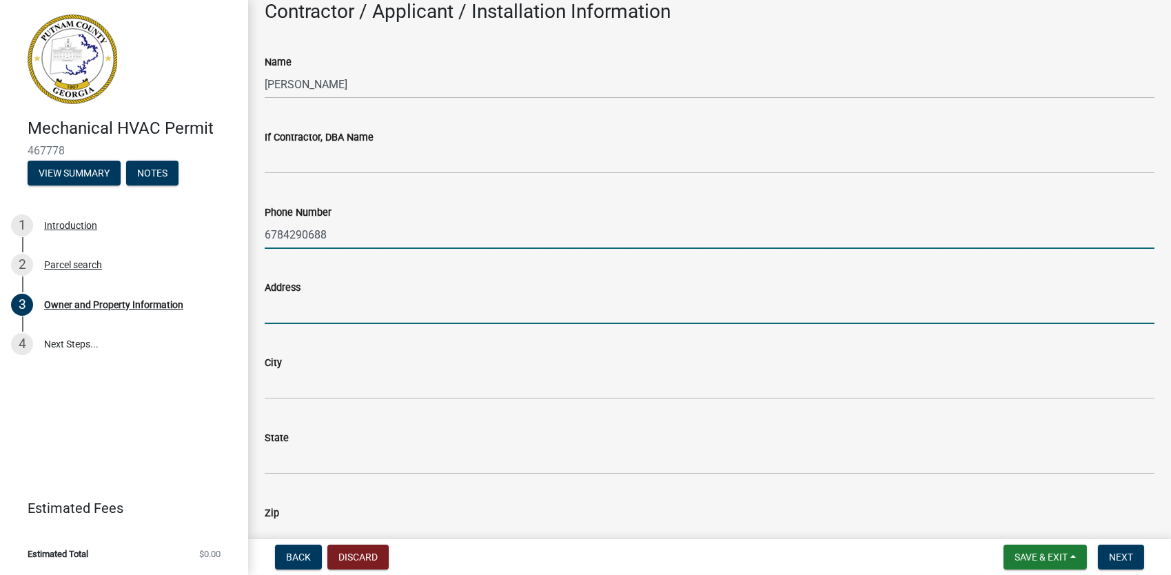
click at [325, 312] on input "Address" at bounding box center [710, 310] width 890 height 28
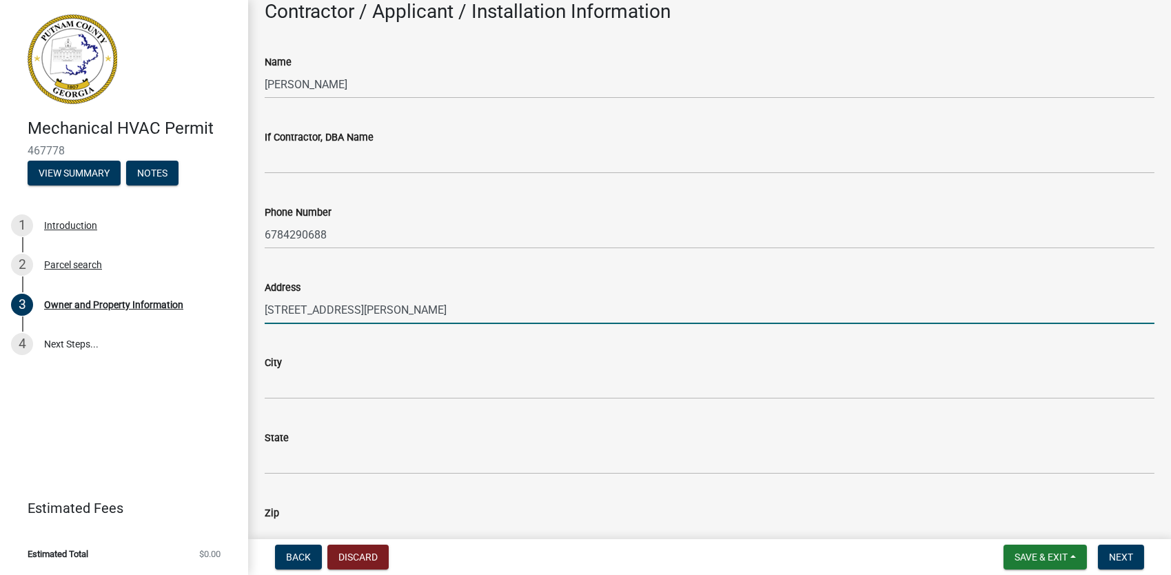
type input "[STREET_ADDRESS][PERSON_NAME]"
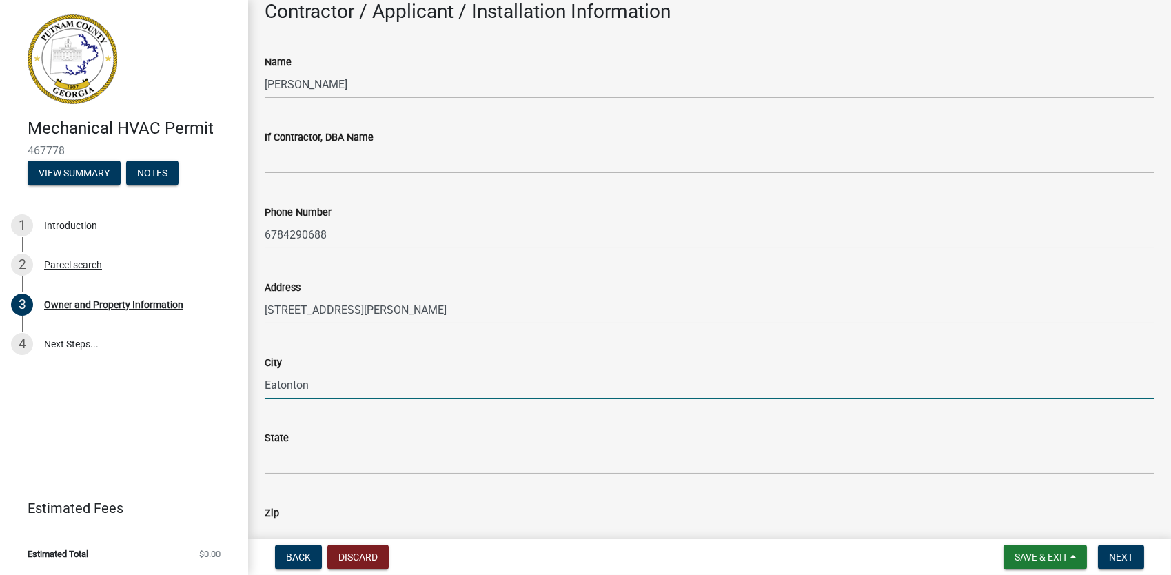
type input "Eatonton"
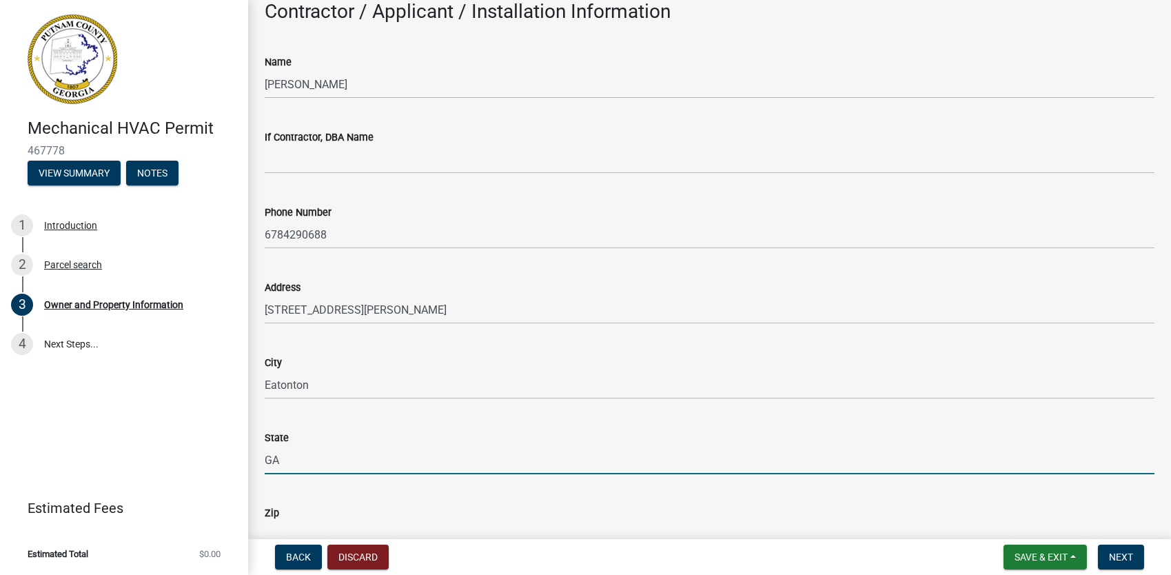
type input "GA"
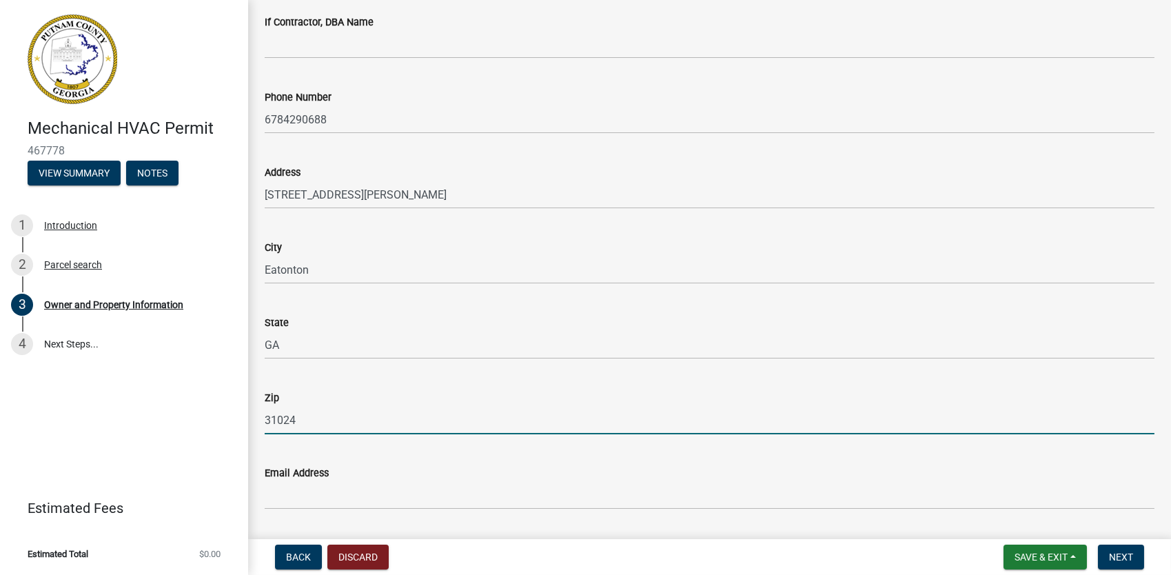
scroll to position [1419, 0]
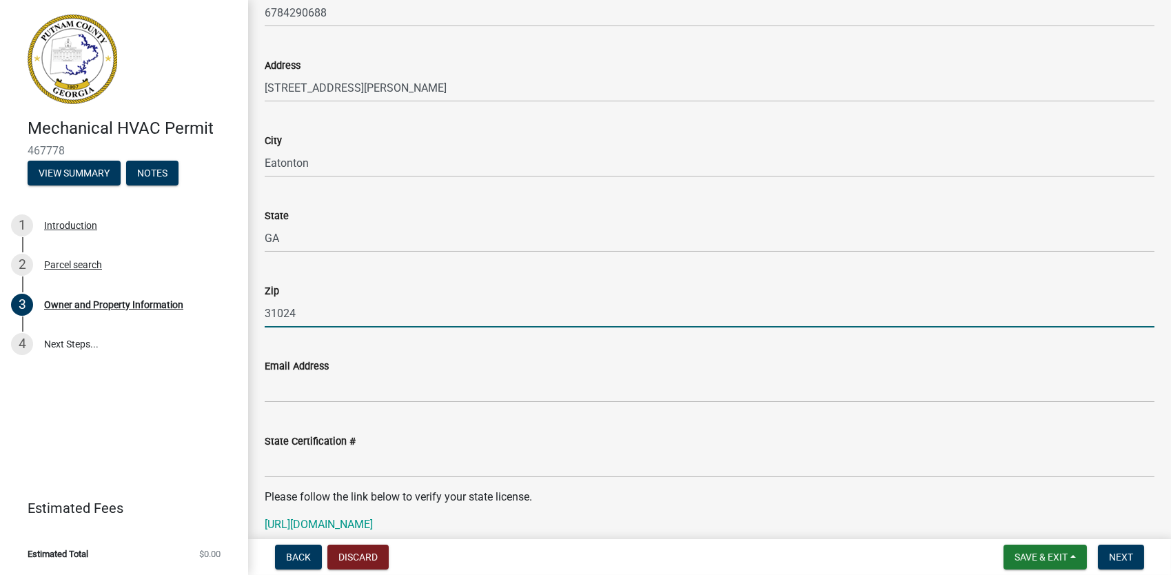
type input "31024"
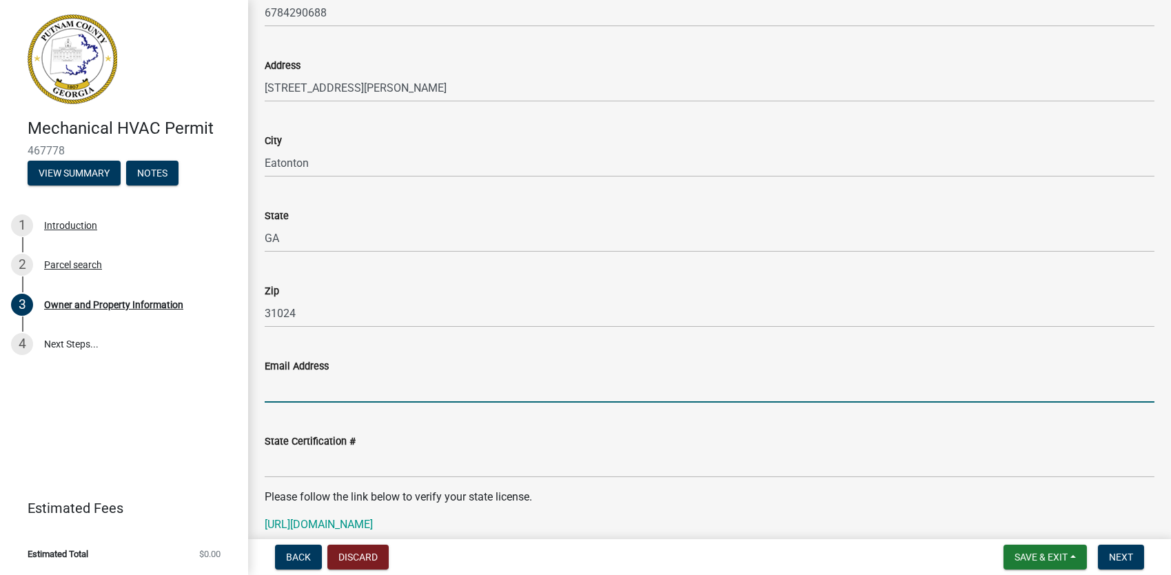
click at [316, 387] on input "Email Address" at bounding box center [710, 388] width 890 height 28
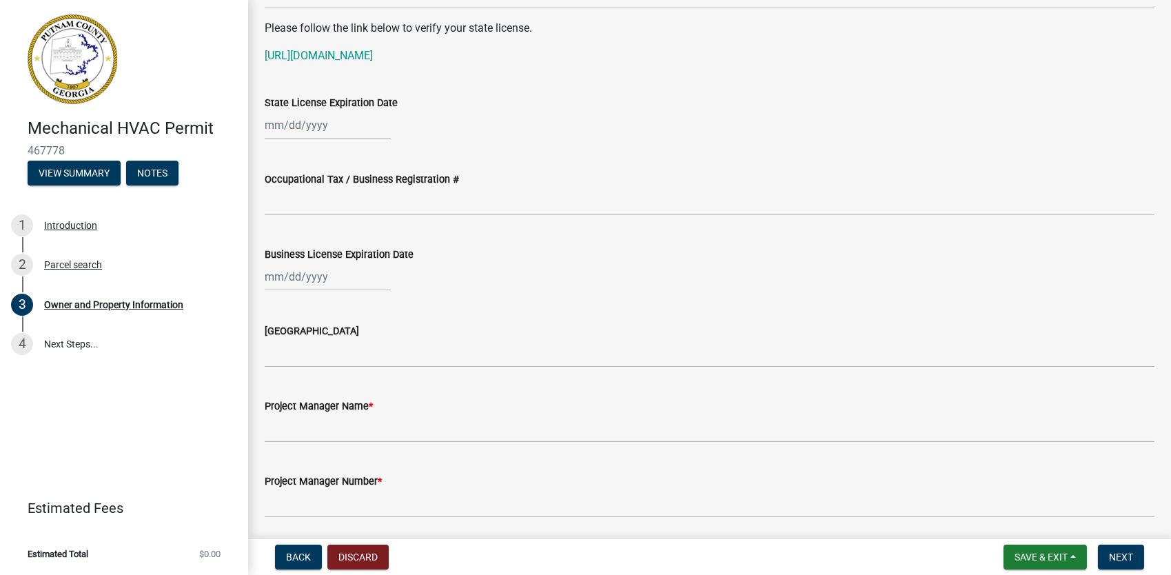
scroll to position [1902, 0]
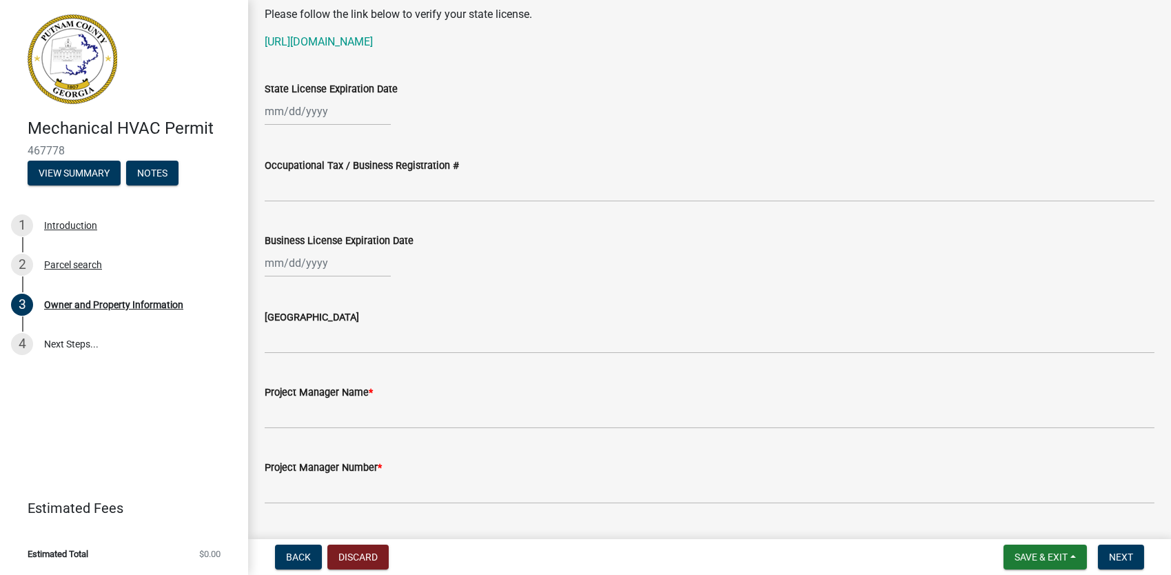
type input "[PERSON_NAME][EMAIL_ADDRESS][PERSON_NAME][DOMAIN_NAME]"
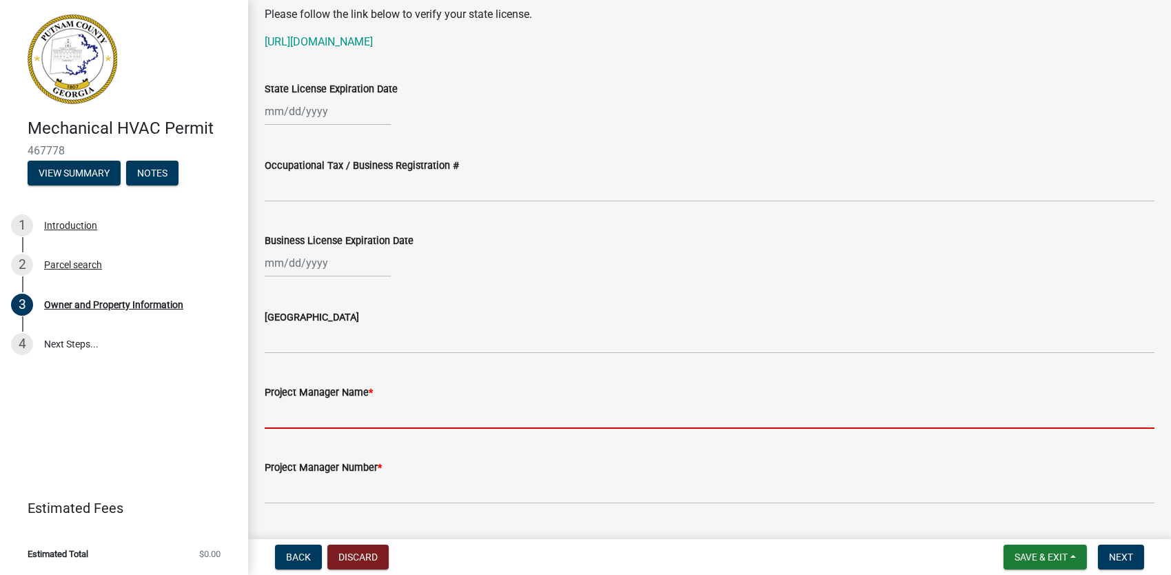
click at [388, 411] on input "Project Manager Name *" at bounding box center [710, 414] width 890 height 28
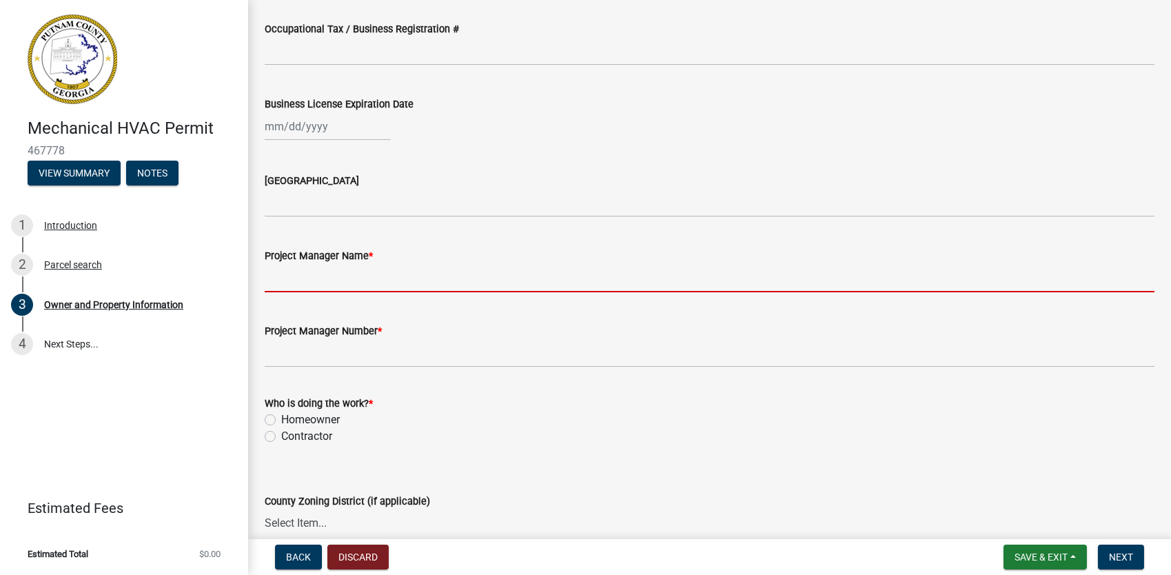
scroll to position [2040, 0]
click at [272, 419] on div "Who is doing the work? * Homeowner Contractor" at bounding box center [710, 419] width 890 height 50
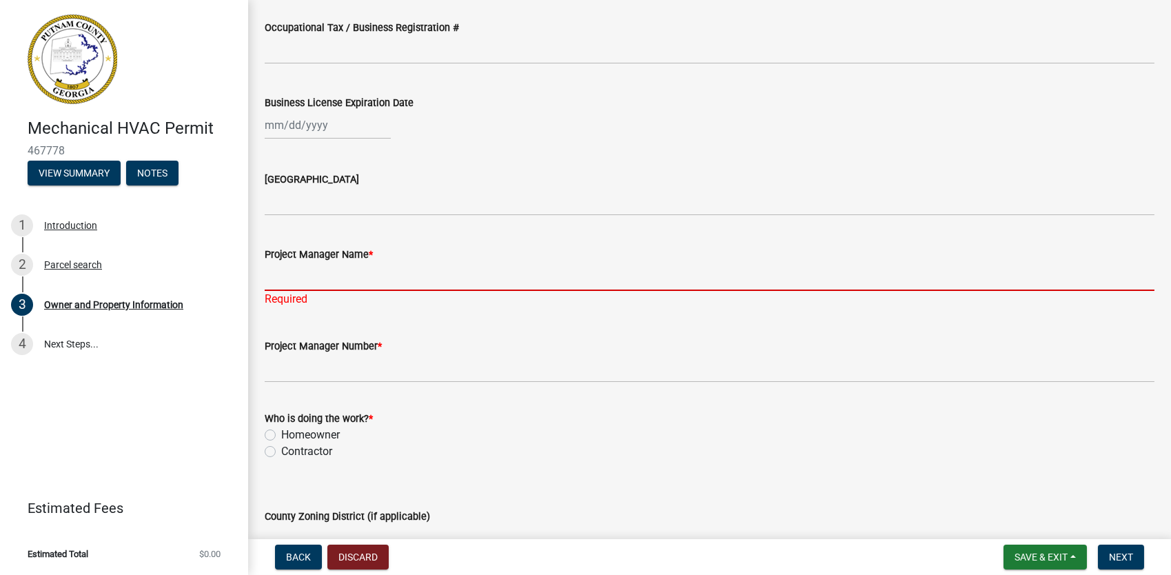
click at [340, 282] on input "Project Manager Name *" at bounding box center [710, 277] width 890 height 28
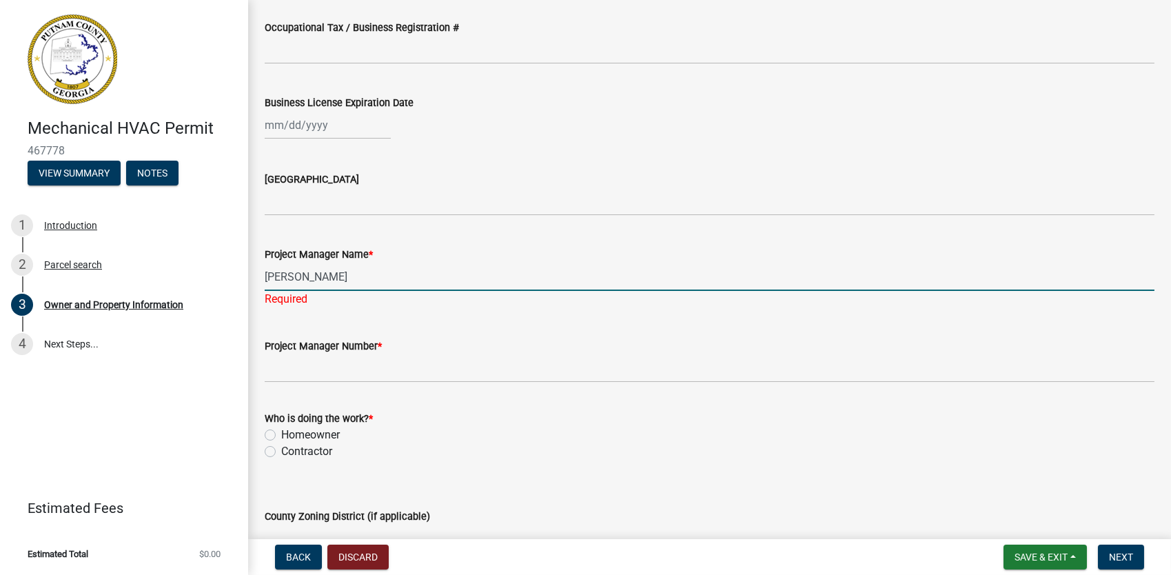
type input "Drew Jones"
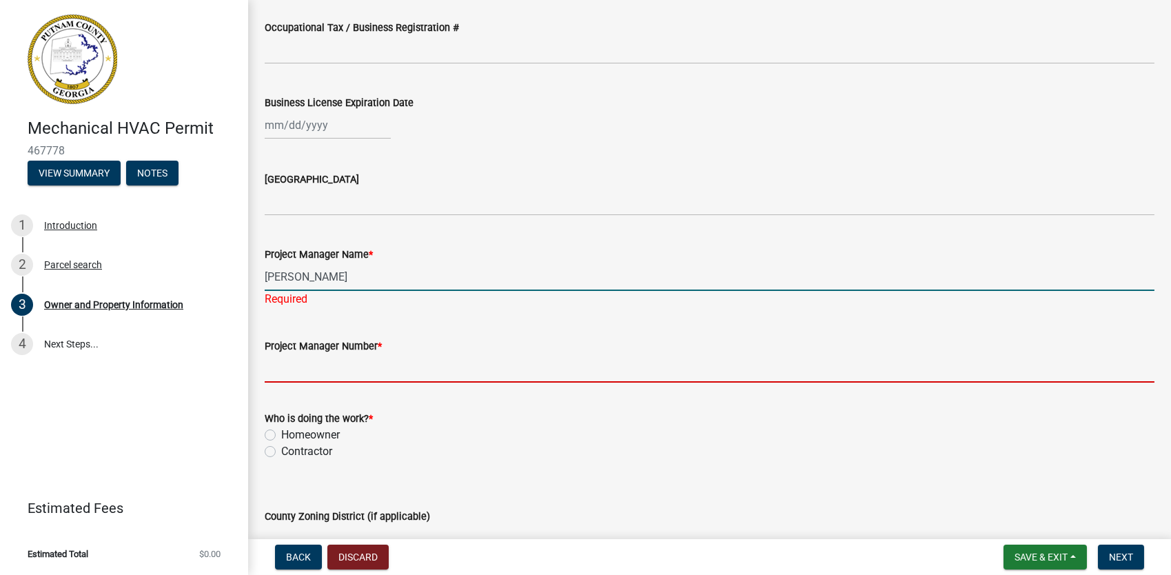
click at [387, 367] on wm-data-entity-input "Project Manager Number *" at bounding box center [710, 355] width 890 height 75
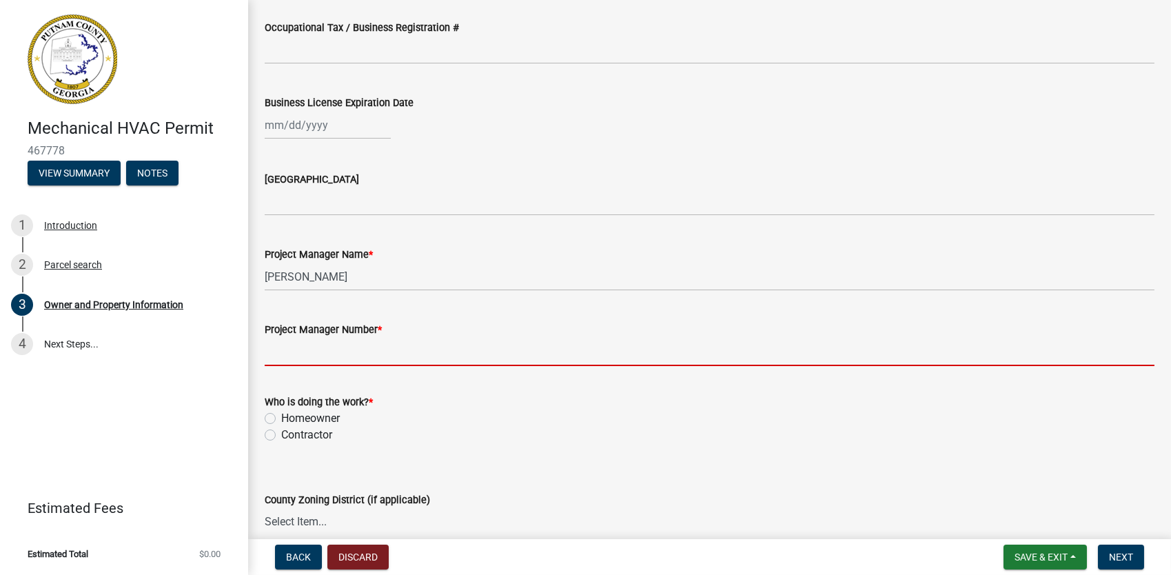
click at [268, 415] on div "Who is doing the work? * Homeowner Contractor" at bounding box center [710, 419] width 890 height 50
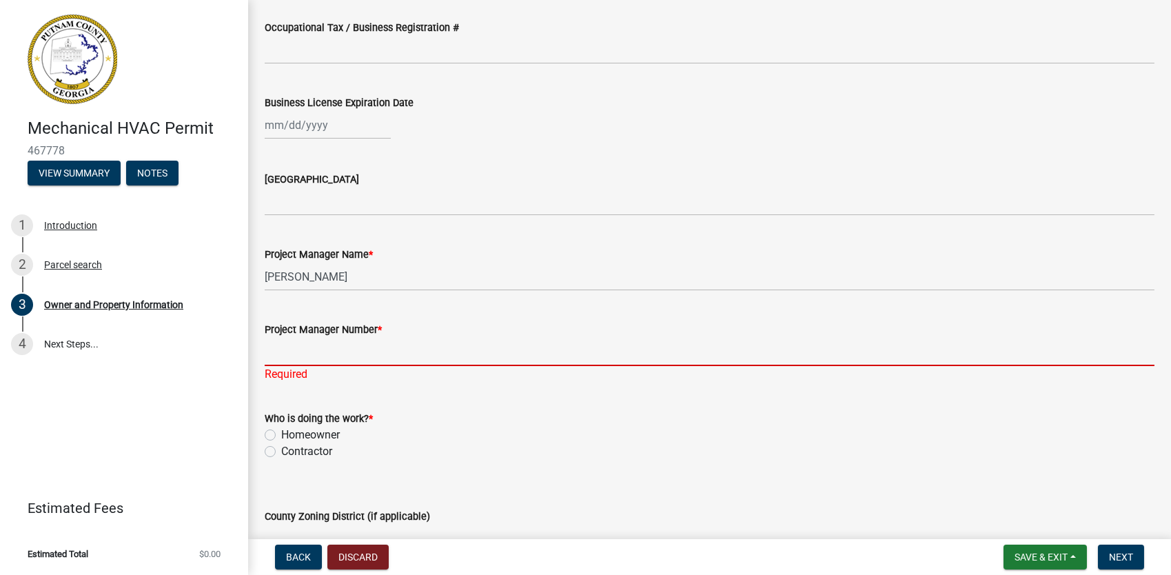
click at [340, 350] on input "Project Manager Number *" at bounding box center [710, 352] width 890 height 28
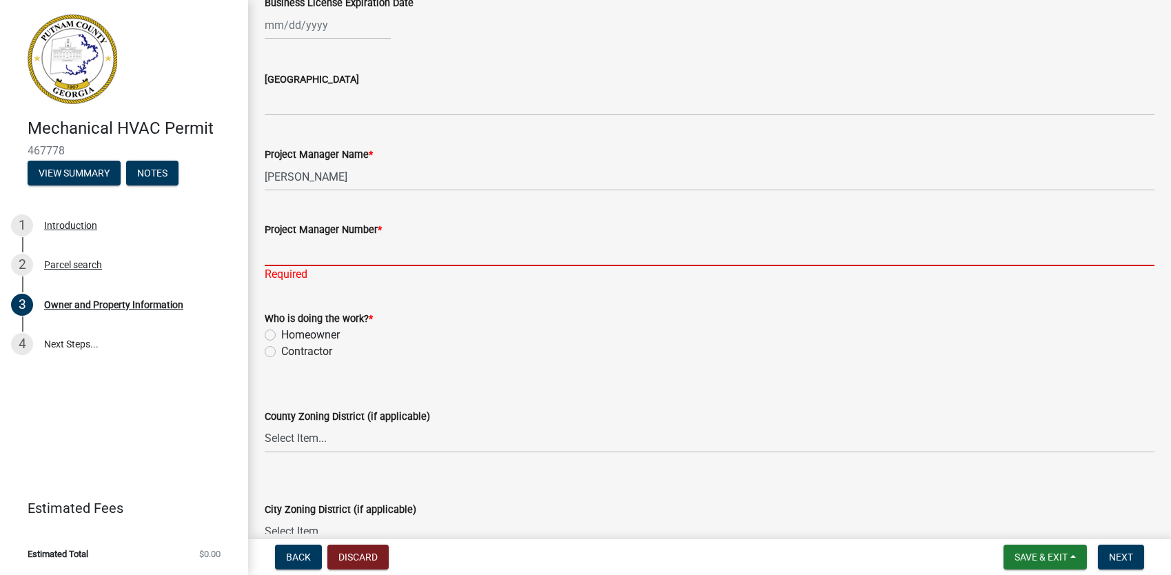
scroll to position [2177, 0]
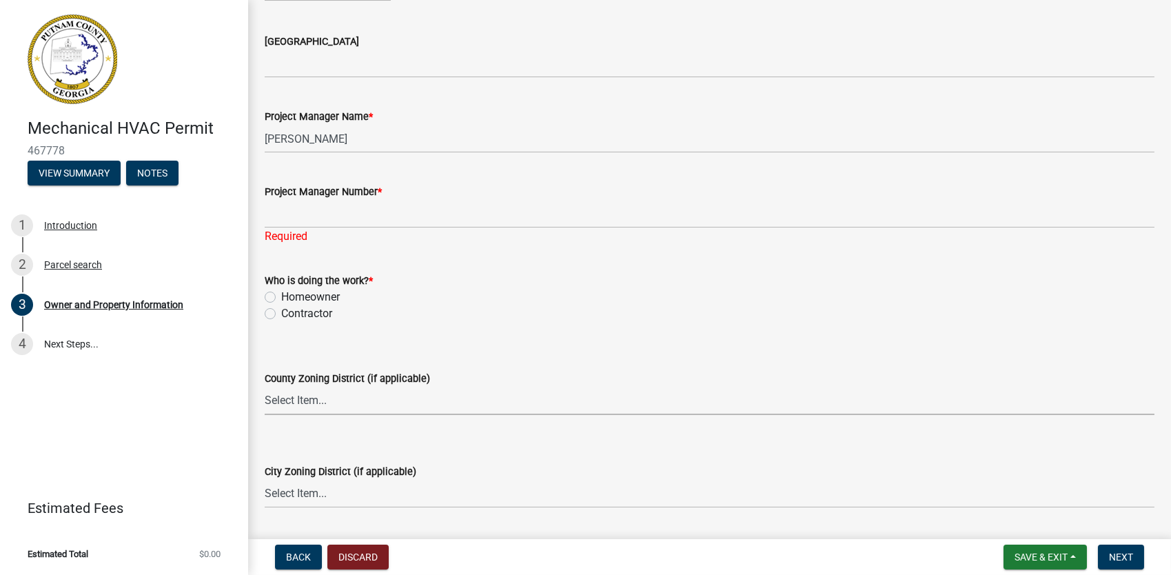
click at [383, 400] on select "Select Item... AG-1 R-1R R-1 R-2 MHP RM-1 RM-3 C-1 C-2 I-M PUD N/A" at bounding box center [710, 401] width 890 height 28
click at [265, 387] on select "Select Item... AG-1 R-1R R-1 R-2 MHP RM-1 RM-3 C-1 C-2 I-M PUD N/A" at bounding box center [710, 401] width 890 height 28
select select "34fe85c2-5f76-4343-b6bb-8ca387e0bed7"
click at [287, 401] on select "Select Item... AG-1 R-1R R-1 R-2 MHP RM-1 RM-3 C-1 C-2 I-M PUD N/A" at bounding box center [710, 401] width 890 height 28
click at [334, 441] on div "City Zoning District (if applicable) Select Item... A-1 A-2 R-1 R-2 R-3 R-4 MHP…" at bounding box center [710, 467] width 890 height 81
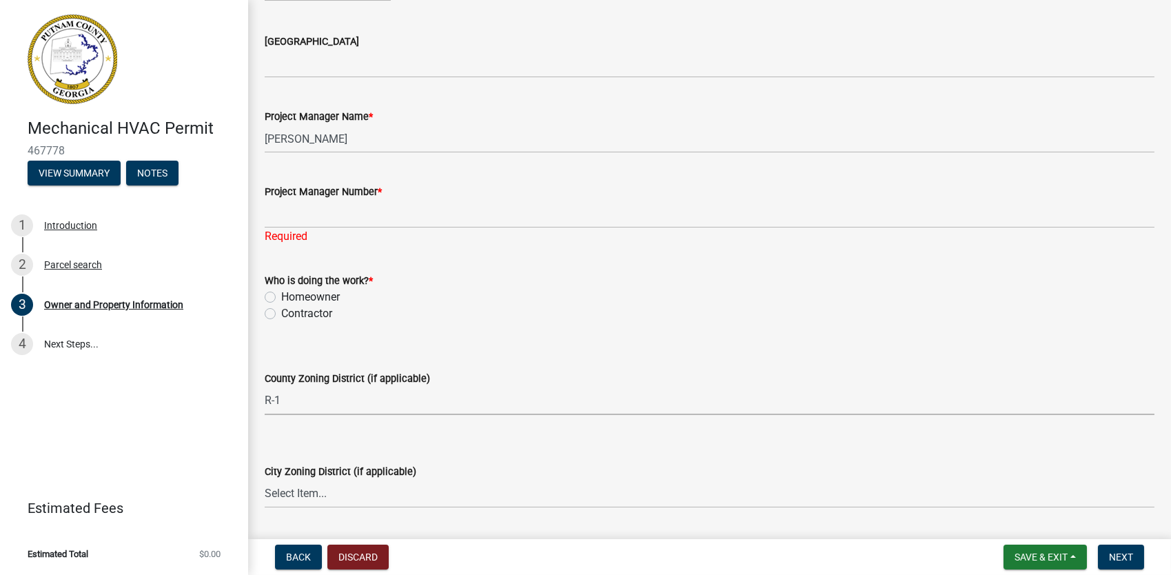
click at [307, 403] on select "Select Item... AG-1 R-1R R-1 R-2 MHP RM-1 RM-3 C-1 C-2 I-M PUD N/A" at bounding box center [710, 401] width 890 height 28
click at [298, 396] on select "Select Item... AG-1 R-1R R-1 R-2 MHP RM-1 RM-3 C-1 C-2 I-M PUD N/A" at bounding box center [710, 401] width 890 height 28
click at [278, 402] on select "Select Item... AG-1 R-1R R-1 R-2 MHP RM-1 RM-3 C-1 C-2 I-M PUD N/A" at bounding box center [710, 401] width 890 height 28
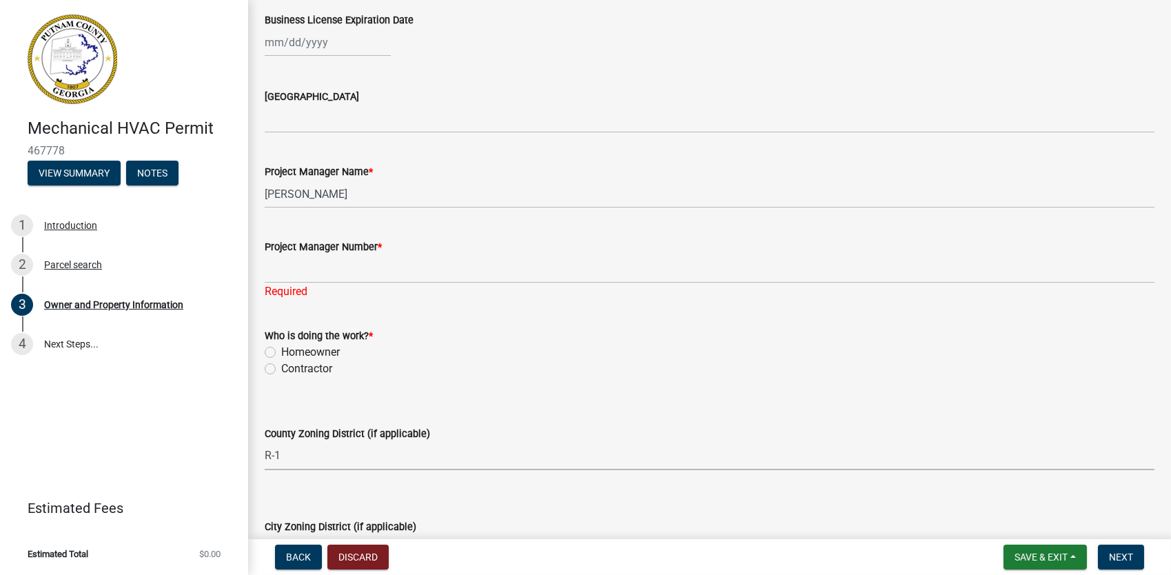
scroll to position [2108, 0]
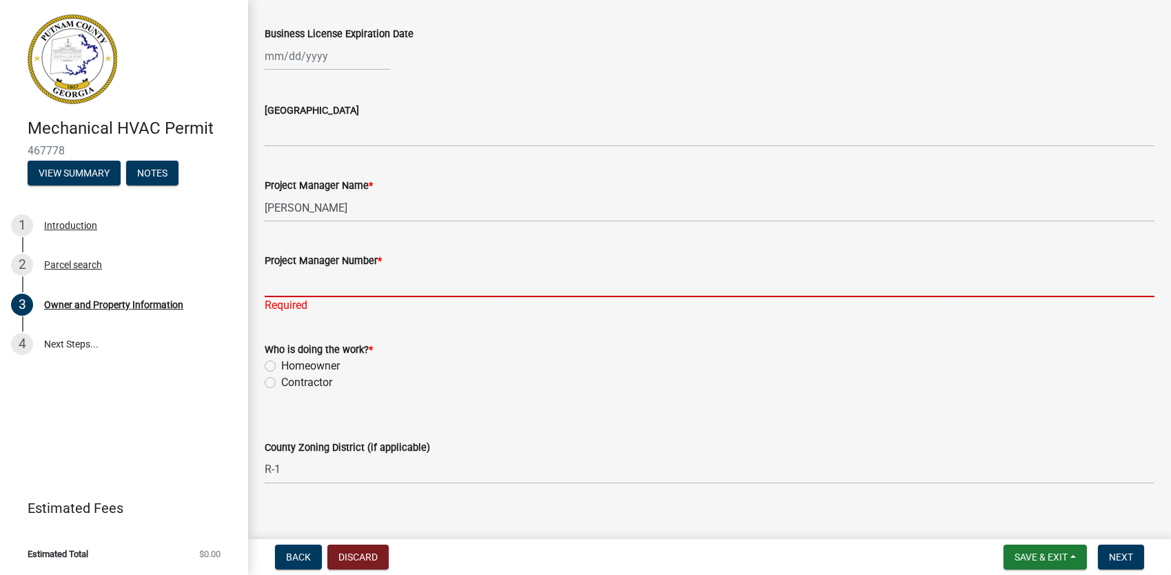
click at [319, 283] on input "Project Manager Number *" at bounding box center [710, 283] width 890 height 28
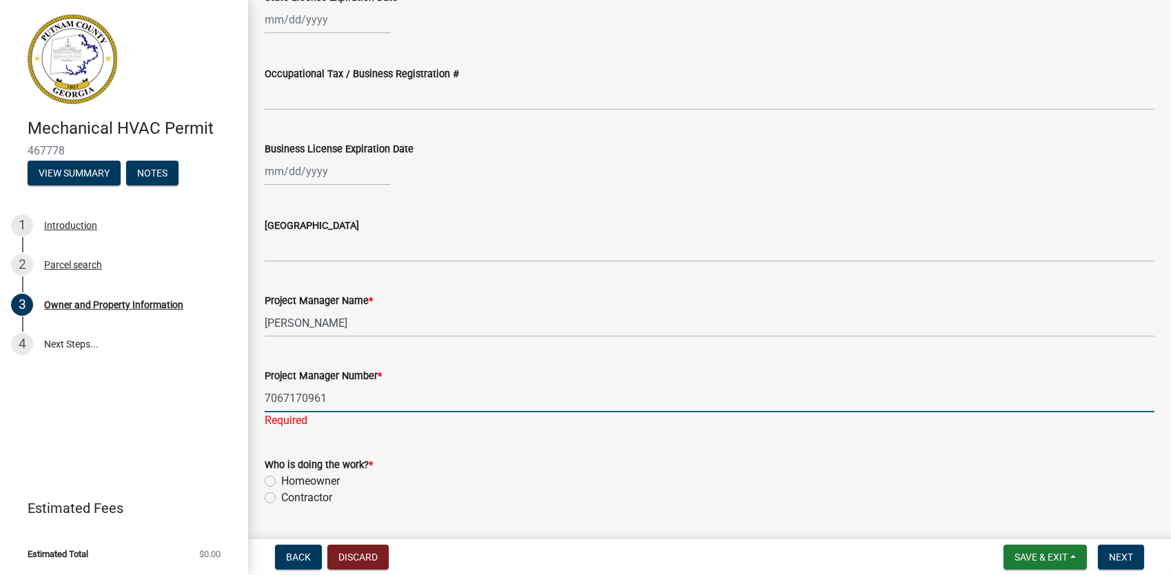
scroll to position [1971, 0]
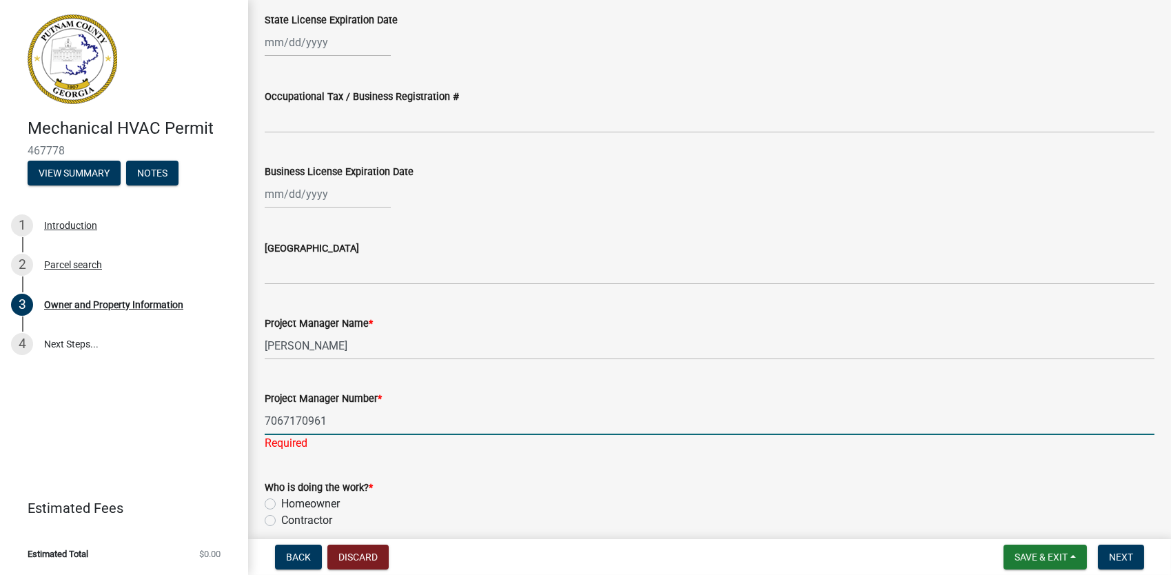
type input "7067170961"
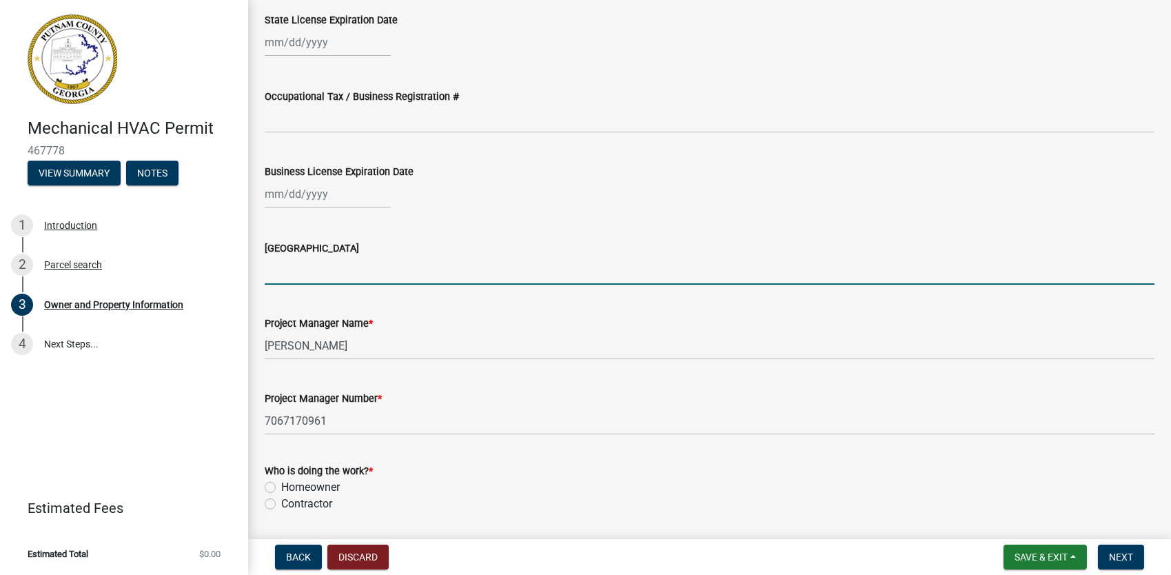
click at [350, 276] on input "[GEOGRAPHIC_DATA]" at bounding box center [710, 270] width 890 height 28
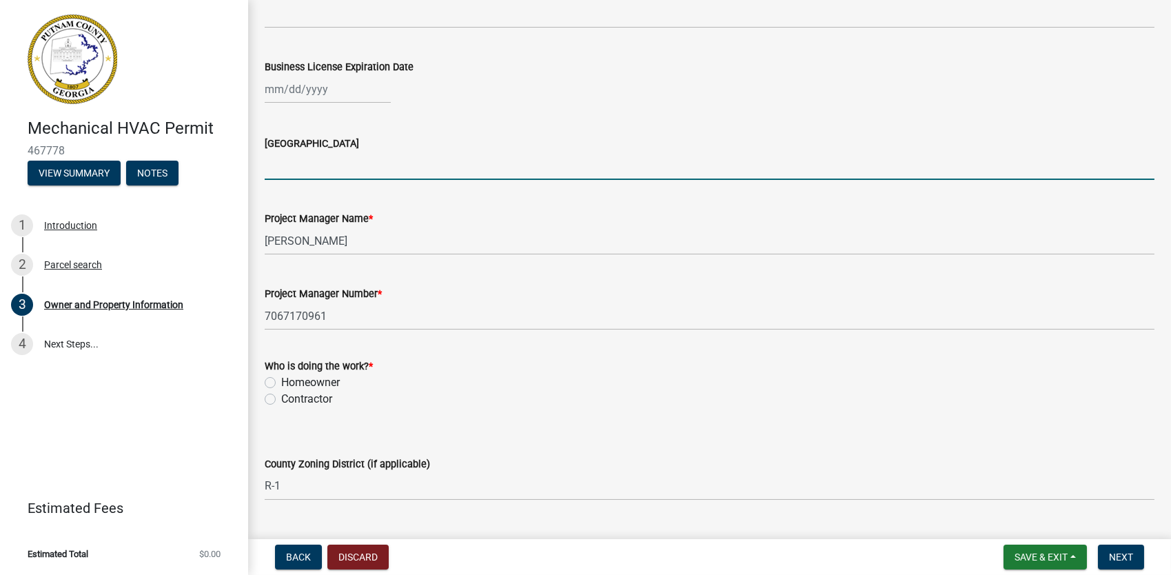
scroll to position [2177, 0]
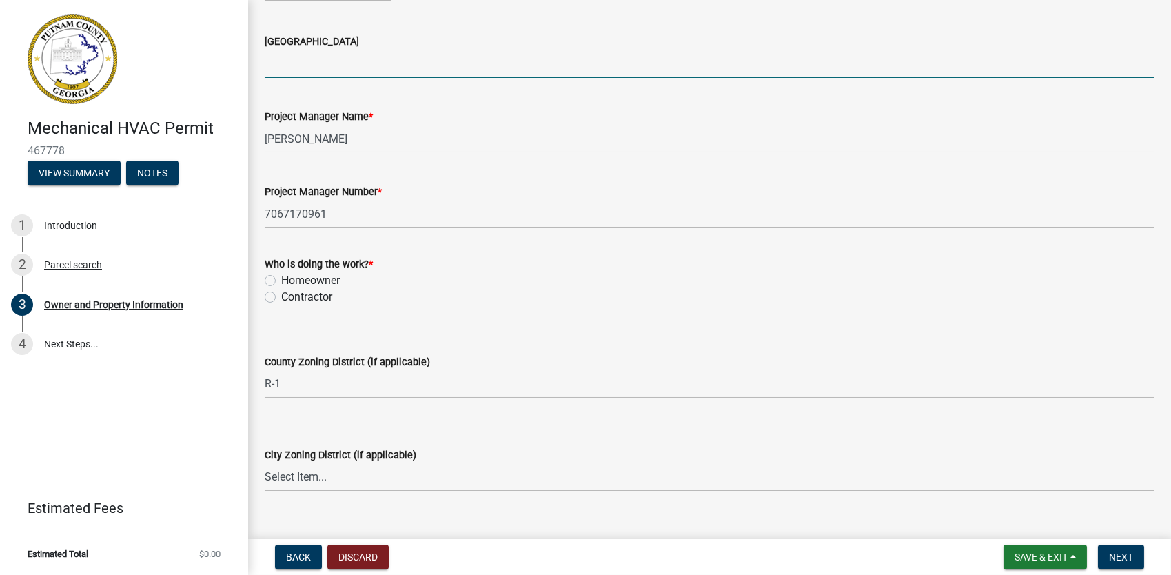
click at [281, 283] on label "Homeowner" at bounding box center [310, 280] width 59 height 17
click at [281, 281] on input "Homeowner" at bounding box center [285, 276] width 9 height 9
radio input "true"
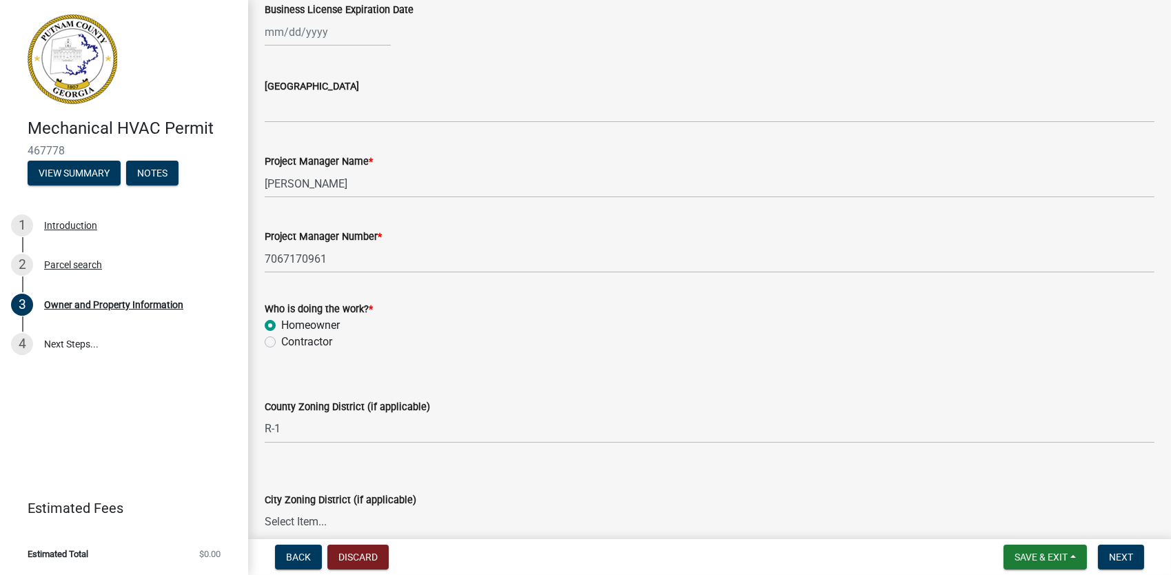
scroll to position [2108, 0]
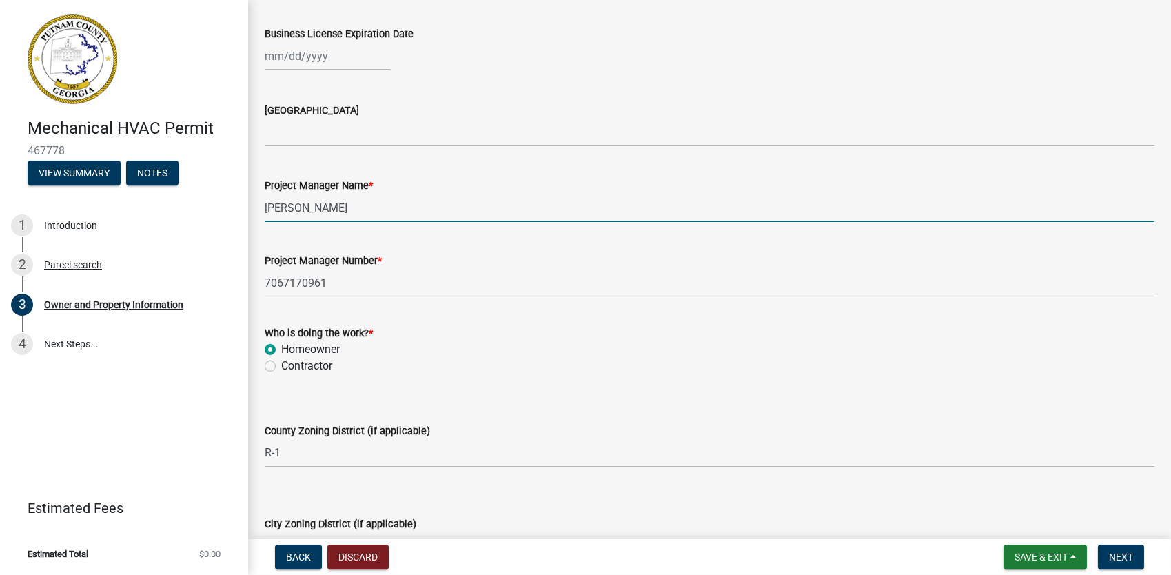
click at [351, 207] on input "Drew Jones" at bounding box center [710, 208] width 890 height 28
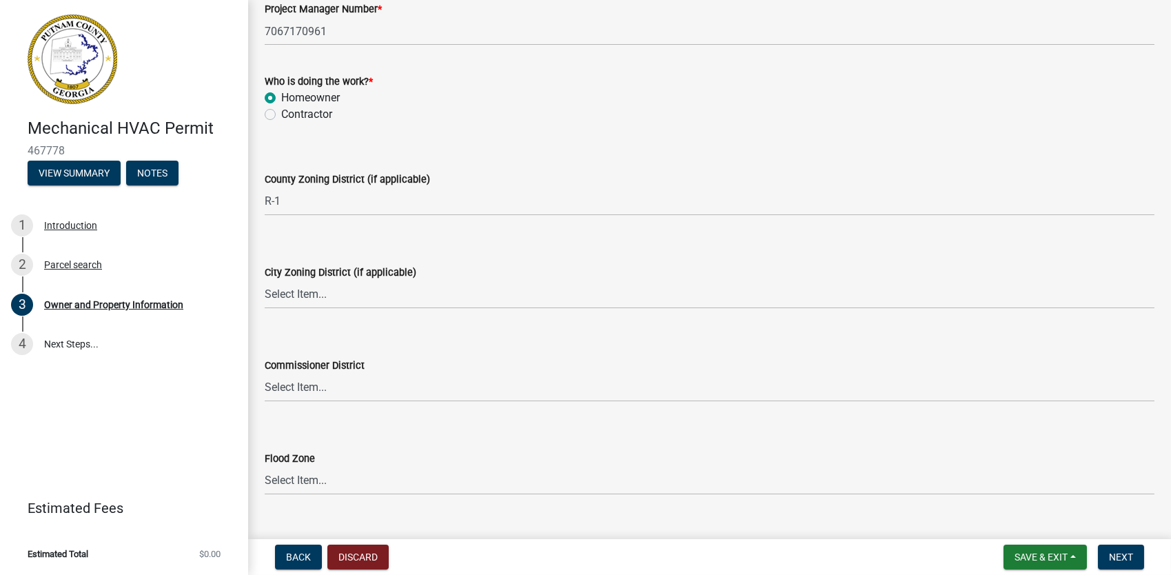
scroll to position [2384, 0]
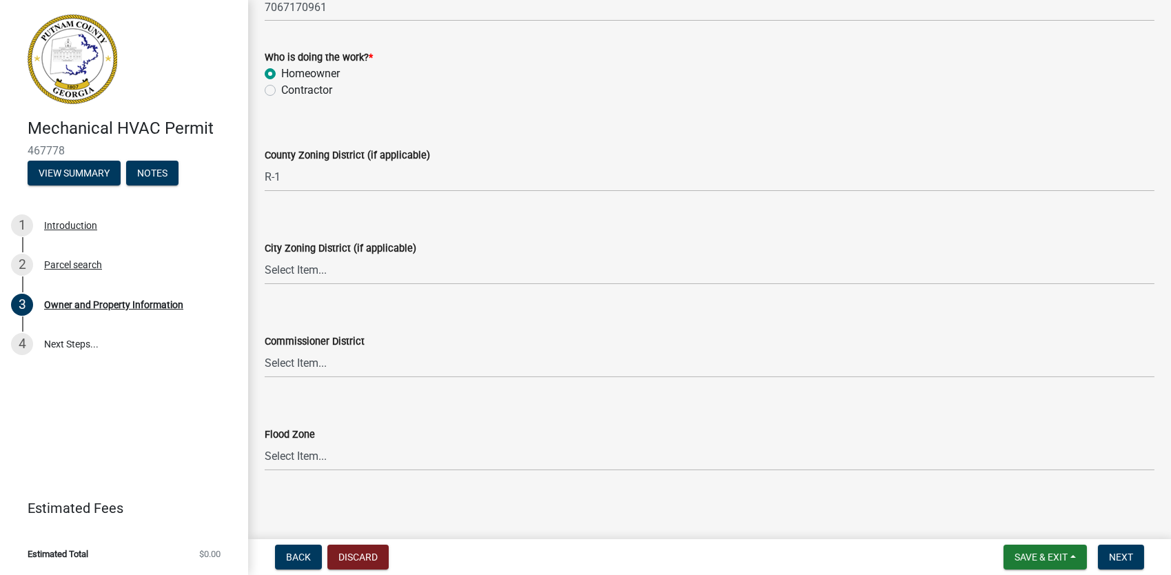
type input "[PERSON_NAME] - Kayco Construction"
click at [310, 184] on select "Select Item... AG-1 R-1R R-1 R-2 MHP RM-1 RM-3 C-1 C-2 I-M PUD N/A" at bounding box center [710, 177] width 890 height 28
click at [265, 163] on select "Select Item... AG-1 R-1R R-1 R-2 MHP RM-1 RM-3 C-1 C-2 I-M PUD N/A" at bounding box center [710, 177] width 890 height 28
select select "ef7a1fc2-7a7a-426d-b1f0-c9b9b6ca7ff4"
click at [305, 177] on select "Select Item... AG-1 R-1R R-1 R-2 MHP RM-1 RM-3 C-1 C-2 I-M PUD N/A" at bounding box center [710, 177] width 890 height 28
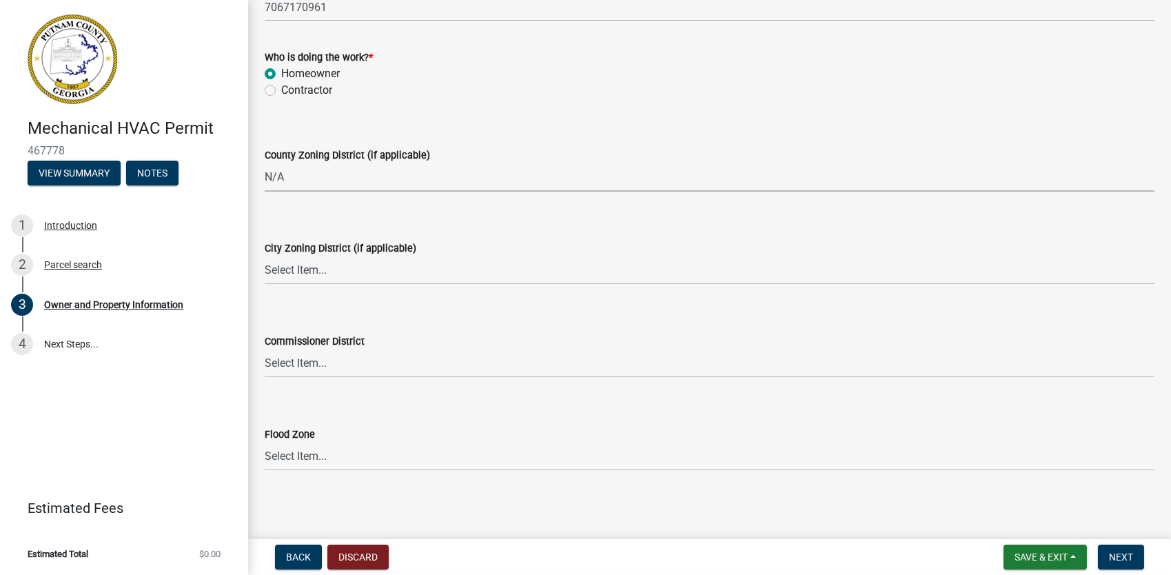
click at [305, 178] on select "Select Item... AG-1 R-1R R-1 R-2 MHP RM-1 RM-3 C-1 C-2 I-M PUD N/A" at bounding box center [710, 177] width 890 height 28
click at [292, 175] on select "Select Item... AG-1 R-1R R-1 R-2 MHP RM-1 RM-3 C-1 C-2 I-M PUD N/A" at bounding box center [710, 177] width 890 height 28
click at [301, 174] on select "Select Item... AG-1 R-1R R-1 R-2 MHP RM-1 RM-3 C-1 C-2 I-M PUD N/A" at bounding box center [710, 177] width 890 height 28
click at [1123, 560] on span "Next" at bounding box center [1121, 556] width 24 height 11
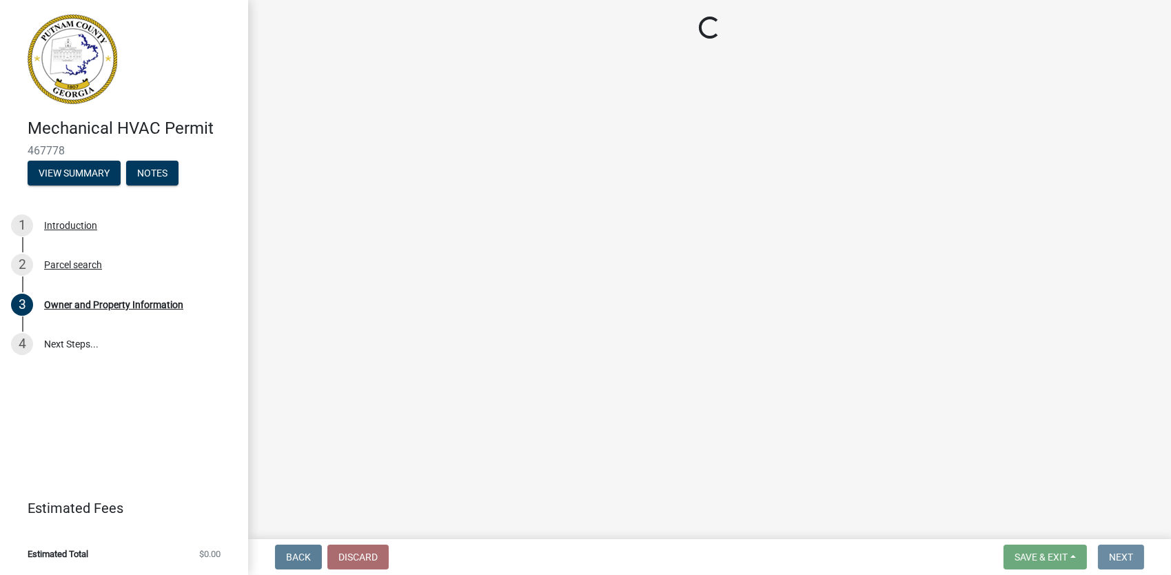
scroll to position [0, 0]
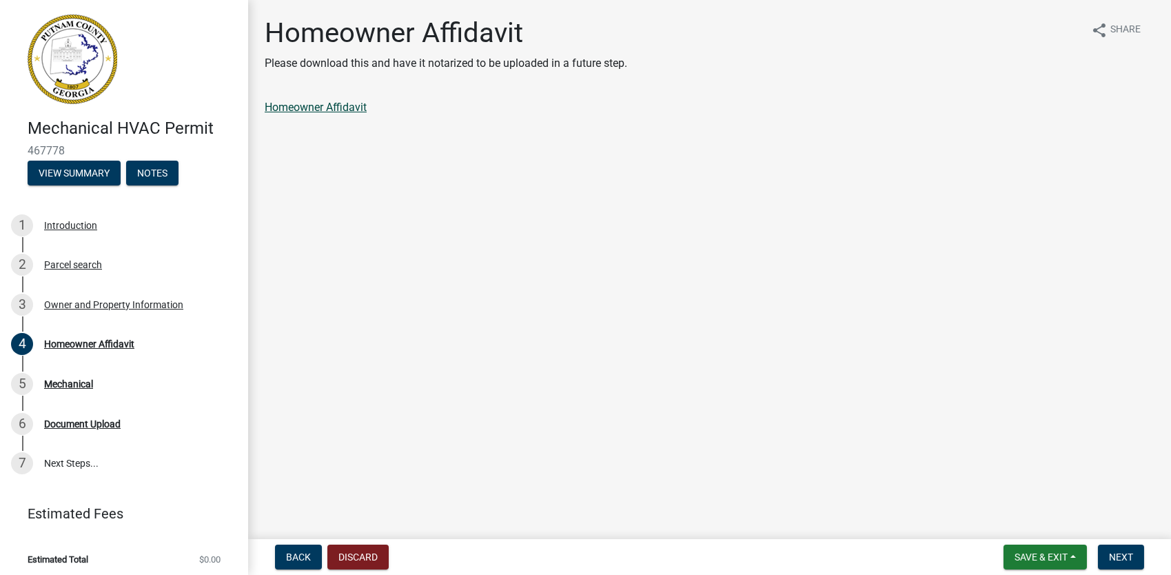
click at [351, 112] on link "Homeowner Affidavit" at bounding box center [316, 107] width 102 height 13
click at [1108, 559] on button "Next" at bounding box center [1121, 557] width 46 height 25
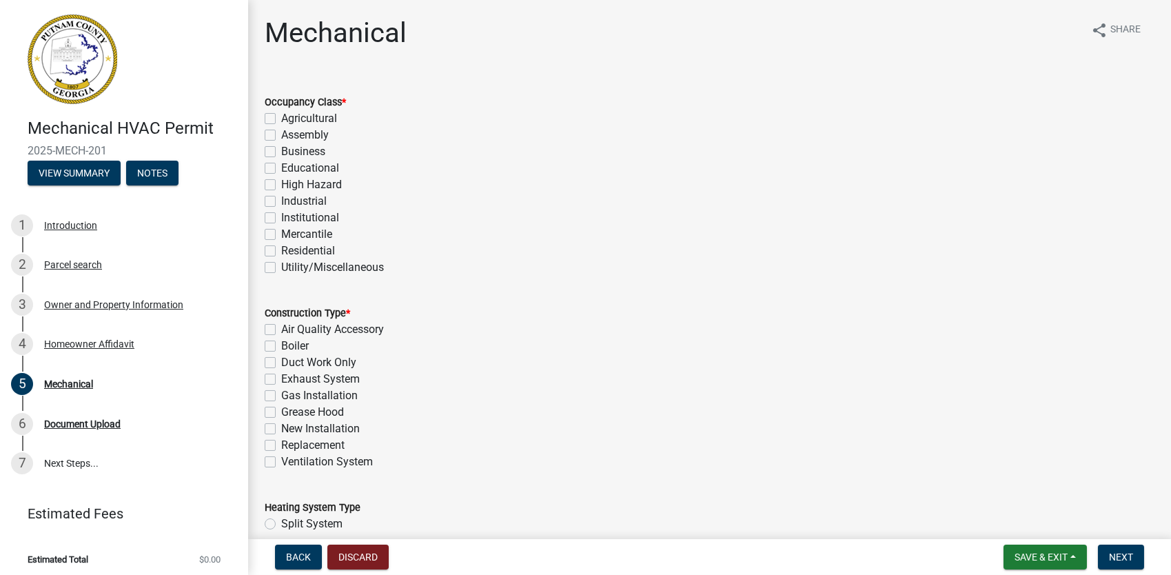
click at [281, 250] on label "Residential" at bounding box center [308, 251] width 54 height 17
click at [281, 250] on input "Residential" at bounding box center [285, 247] width 9 height 9
checkbox input "true"
checkbox input "false"
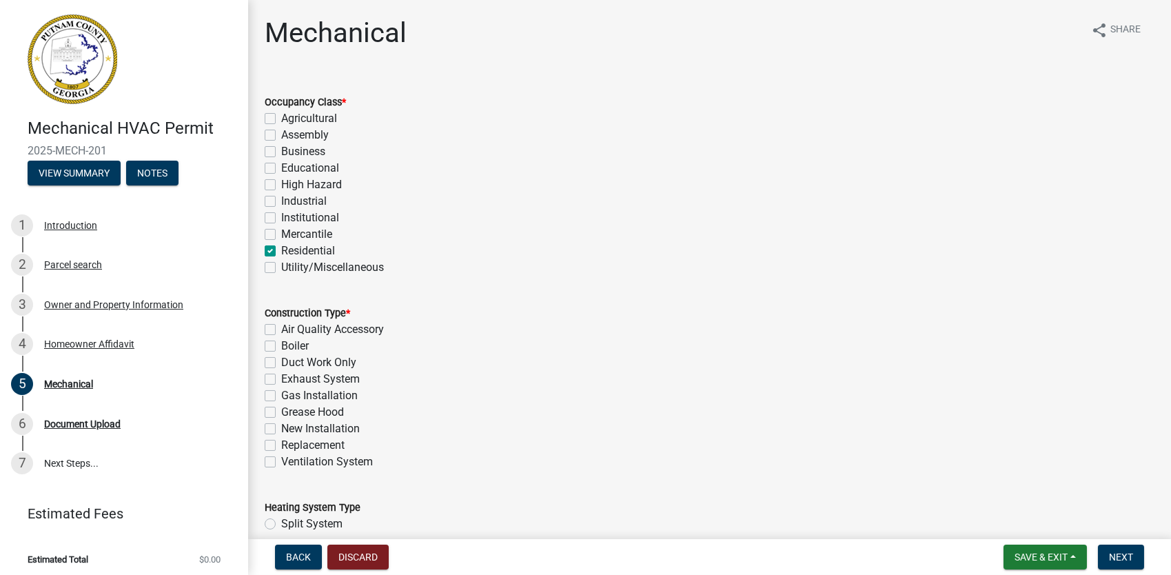
checkbox input "false"
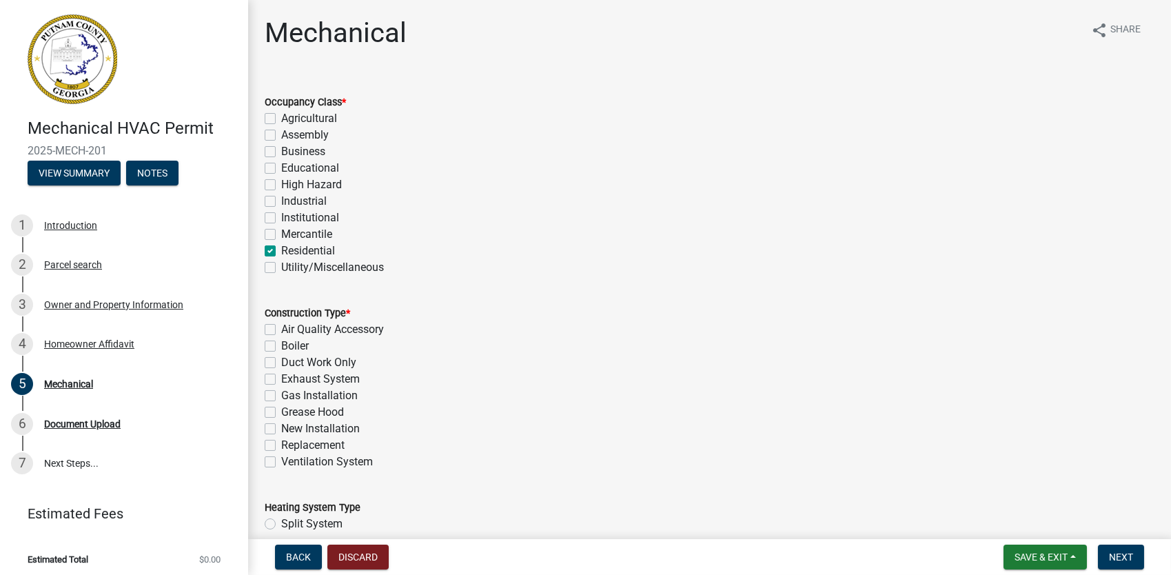
checkbox input "false"
checkbox input "true"
checkbox input "false"
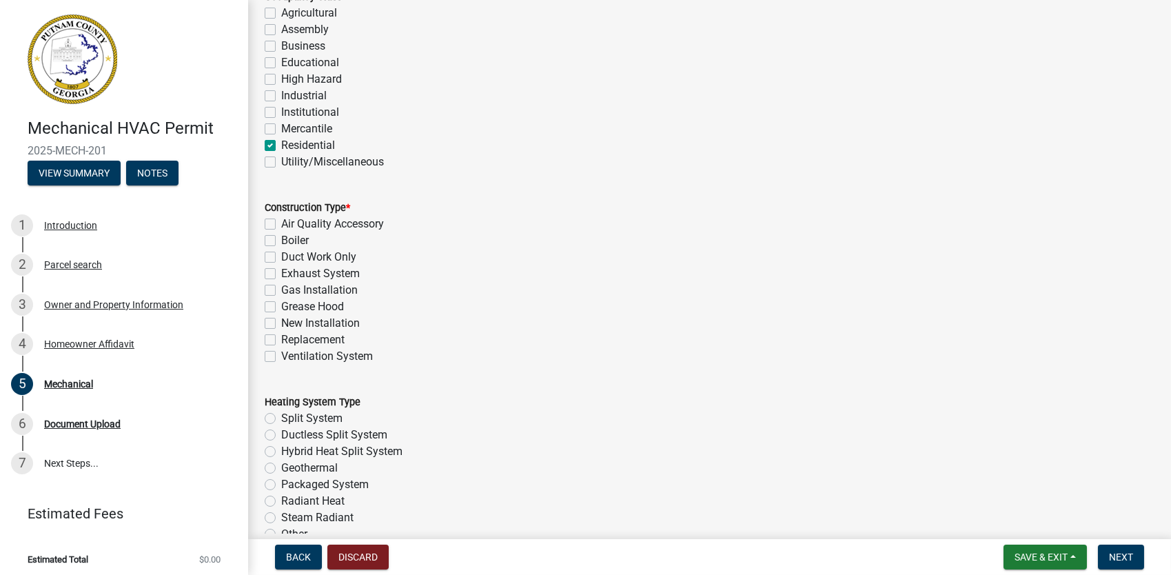
scroll to position [138, 0]
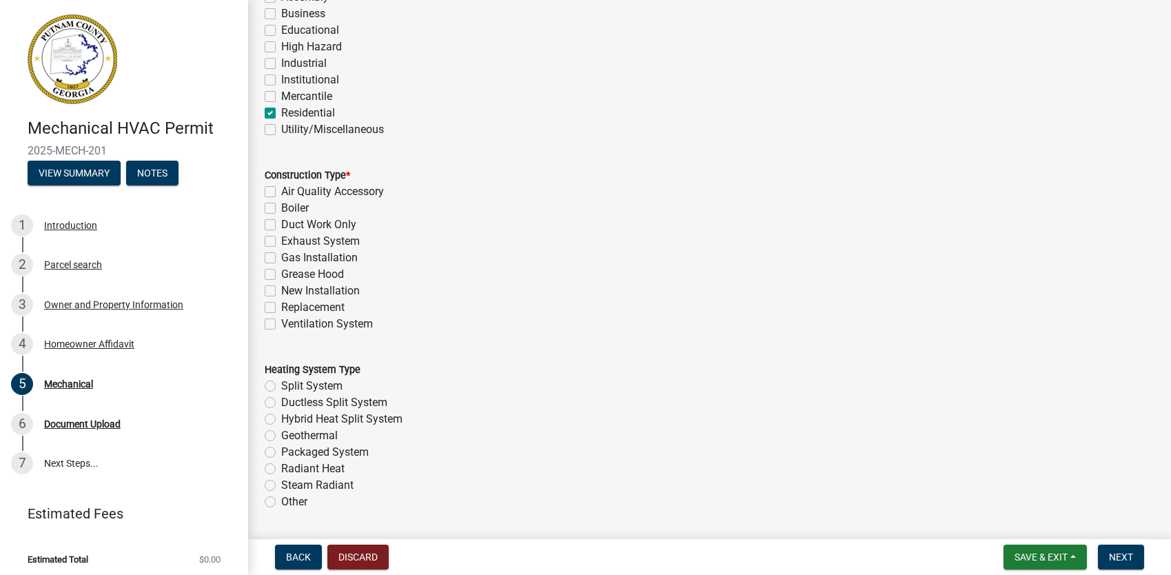
click at [281, 324] on label "Ventilation System" at bounding box center [327, 324] width 92 height 17
click at [281, 324] on input "Ventilation System" at bounding box center [285, 320] width 9 height 9
checkbox input "true"
checkbox input "false"
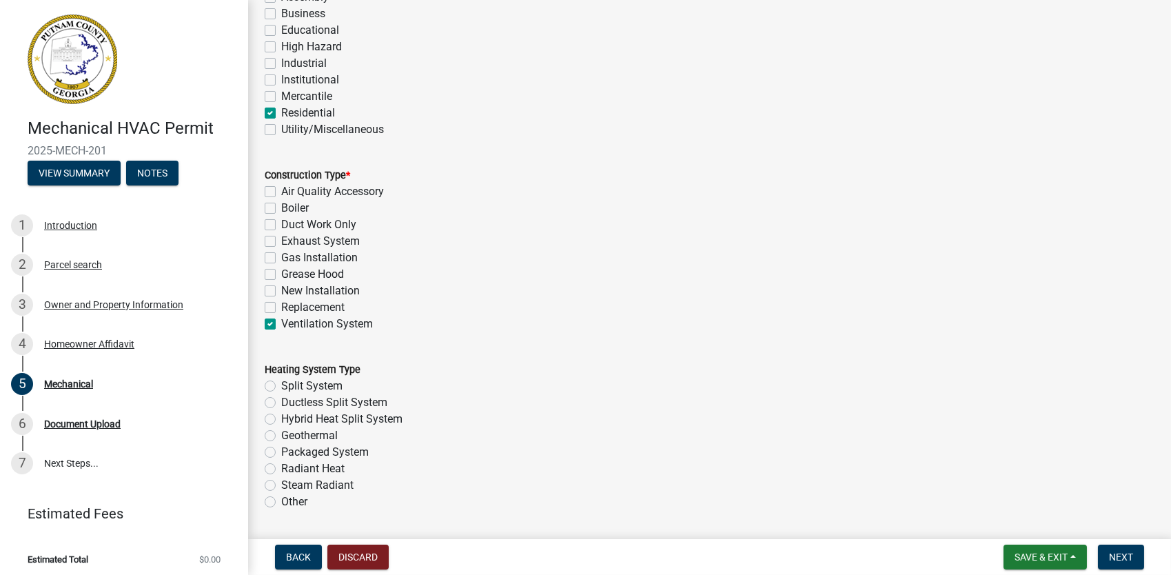
checkbox input "false"
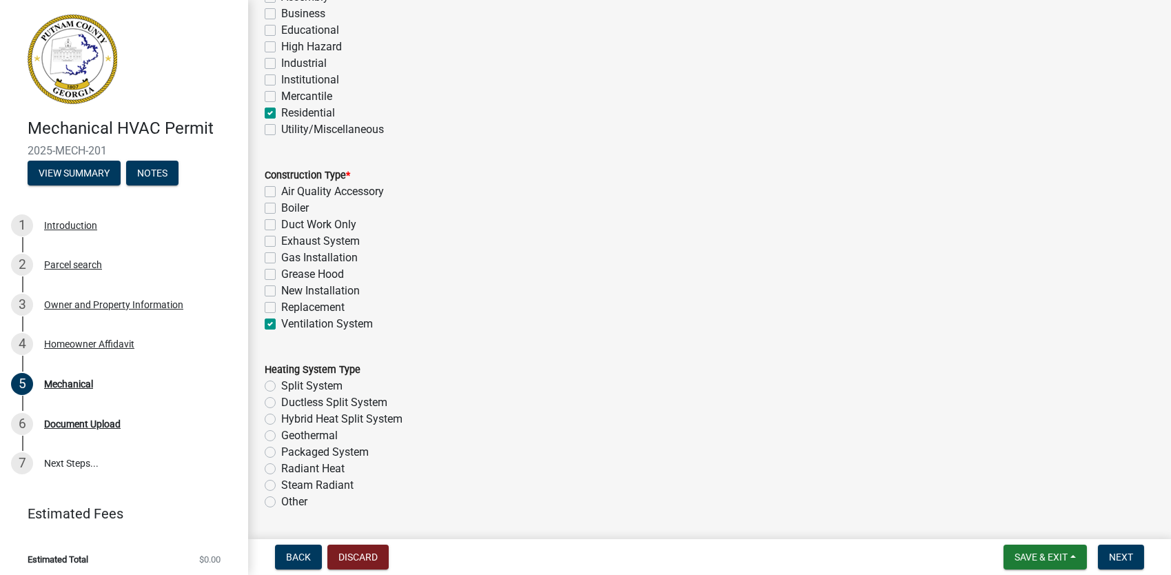
checkbox input "false"
checkbox input "true"
click at [281, 289] on label "New Installation" at bounding box center [320, 291] width 79 height 17
click at [281, 289] on input "New Installation" at bounding box center [285, 287] width 9 height 9
checkbox input "true"
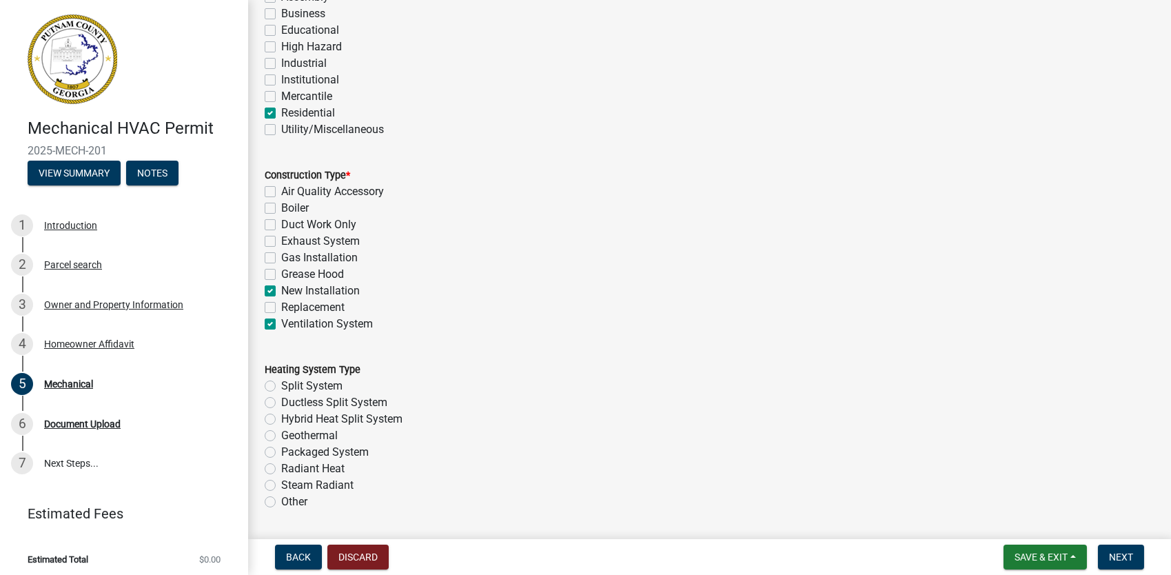
checkbox input "false"
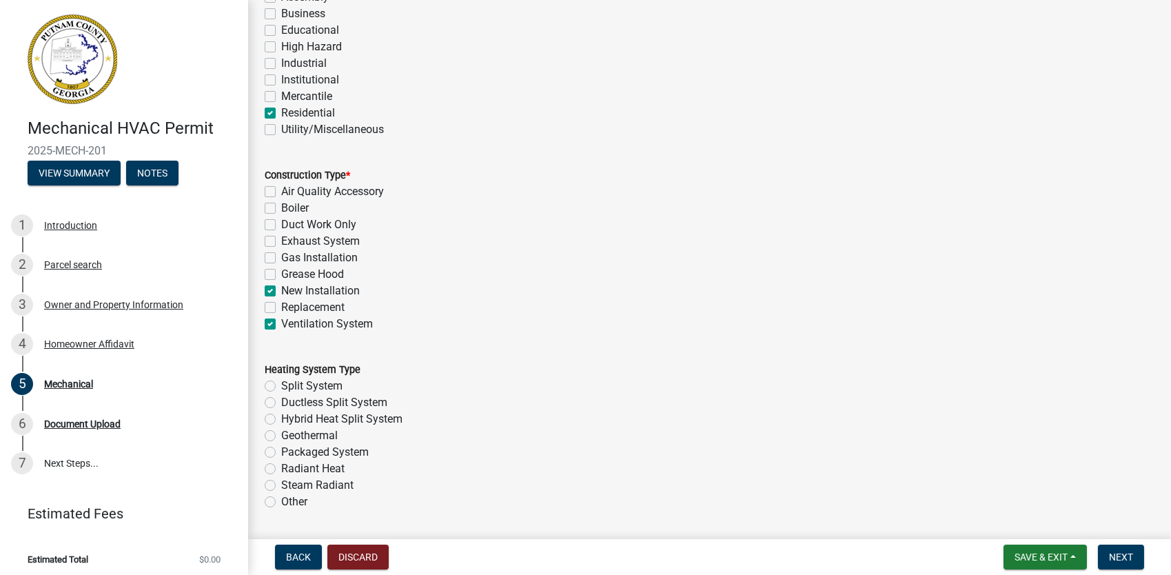
checkbox input "false"
checkbox input "true"
checkbox input "false"
click at [281, 326] on label "Ventilation System" at bounding box center [327, 324] width 92 height 17
click at [281, 325] on input "Ventilation System" at bounding box center [285, 320] width 9 height 9
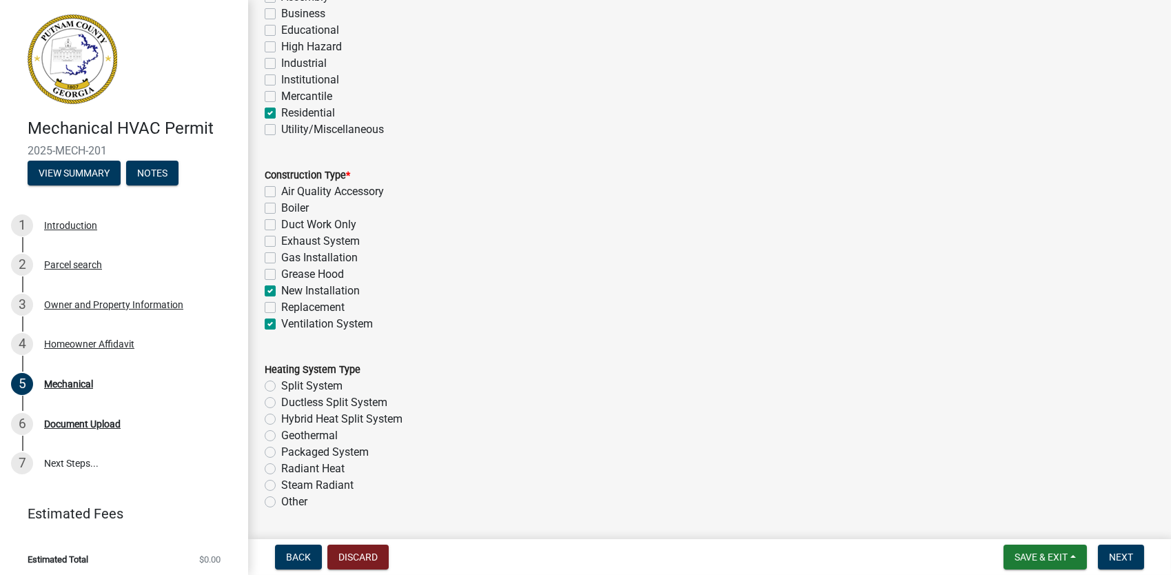
checkbox input "false"
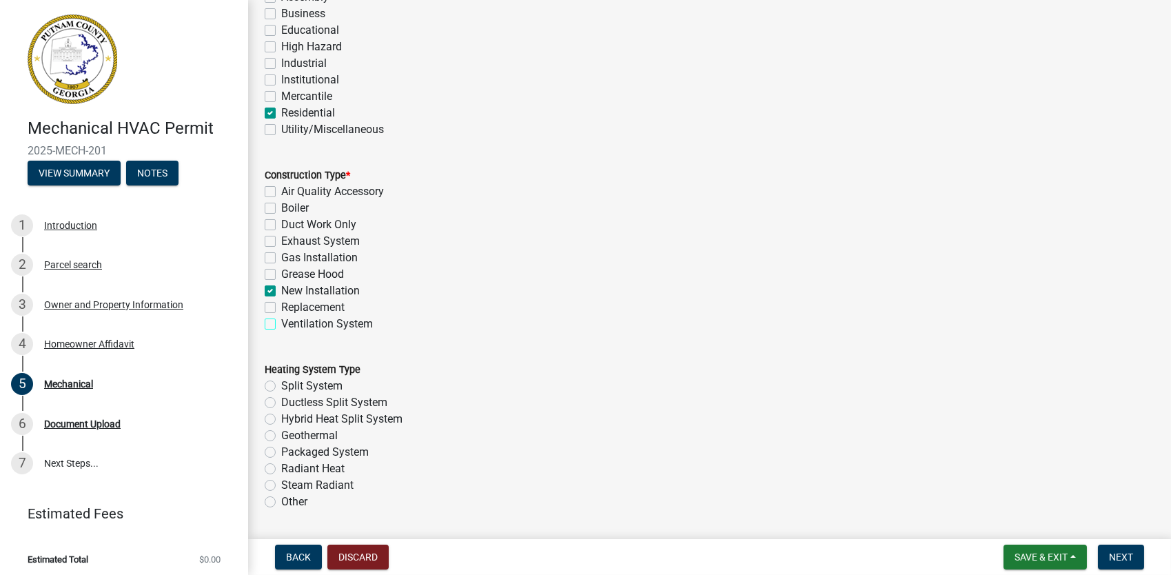
checkbox input "false"
checkbox input "true"
checkbox input "false"
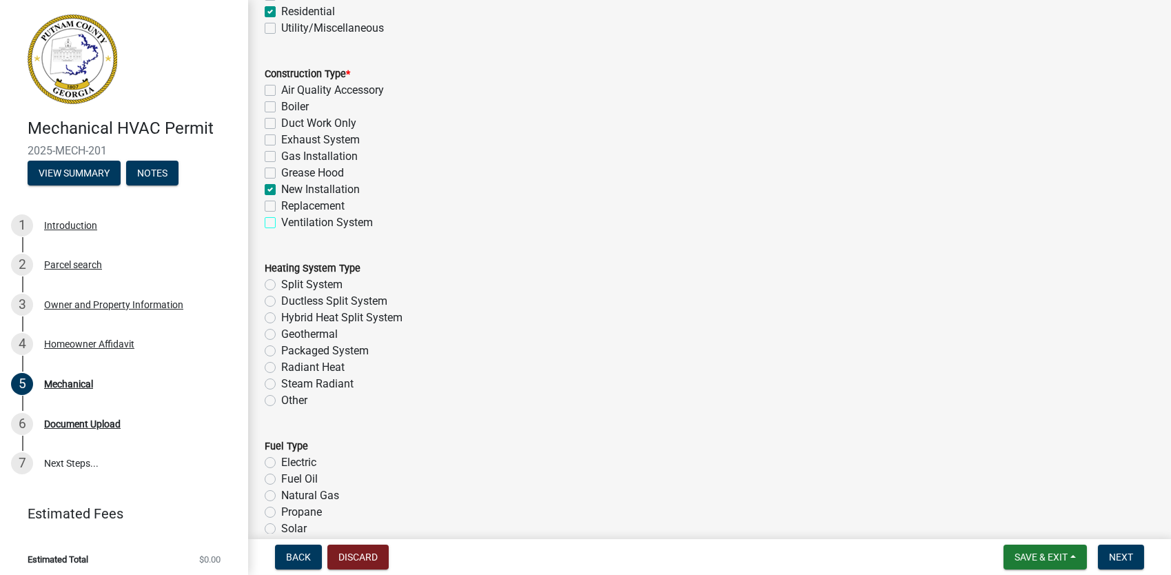
scroll to position [276, 0]
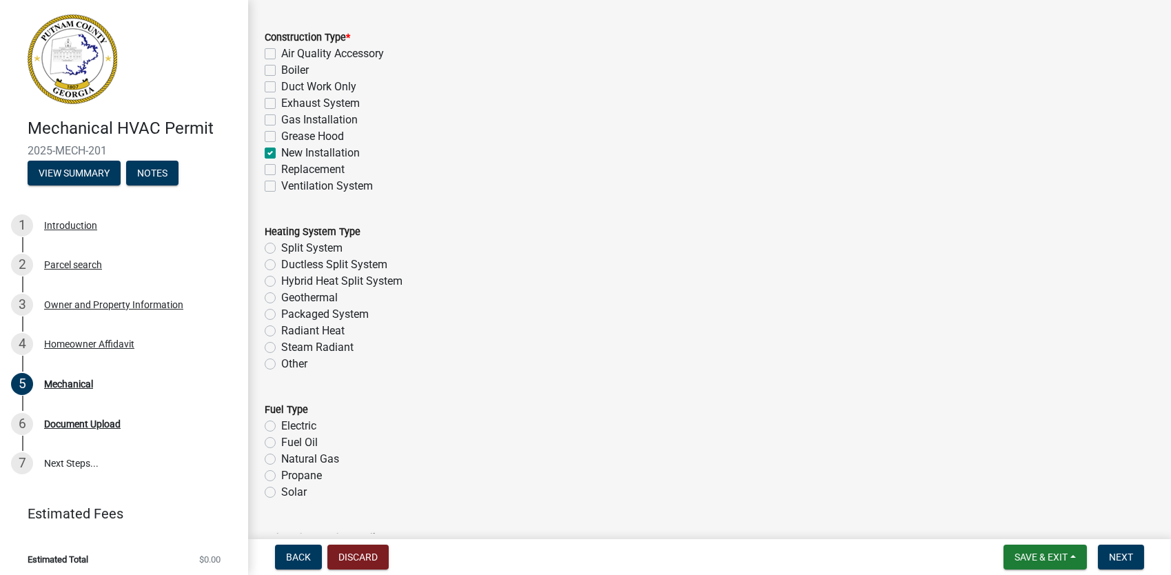
click at [281, 247] on label "Split System" at bounding box center [311, 248] width 61 height 17
click at [281, 247] on input "Split System" at bounding box center [285, 244] width 9 height 9
radio input "true"
click at [281, 263] on label "Ductless Split System" at bounding box center [334, 264] width 106 height 17
click at [281, 263] on input "Ductless Split System" at bounding box center [285, 260] width 9 height 9
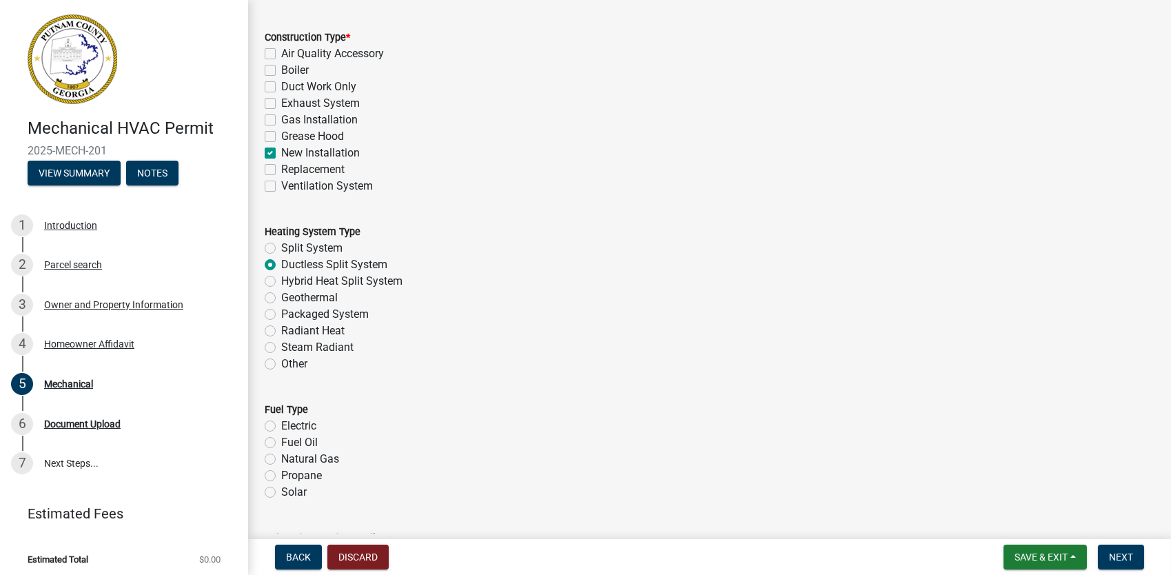
radio input "true"
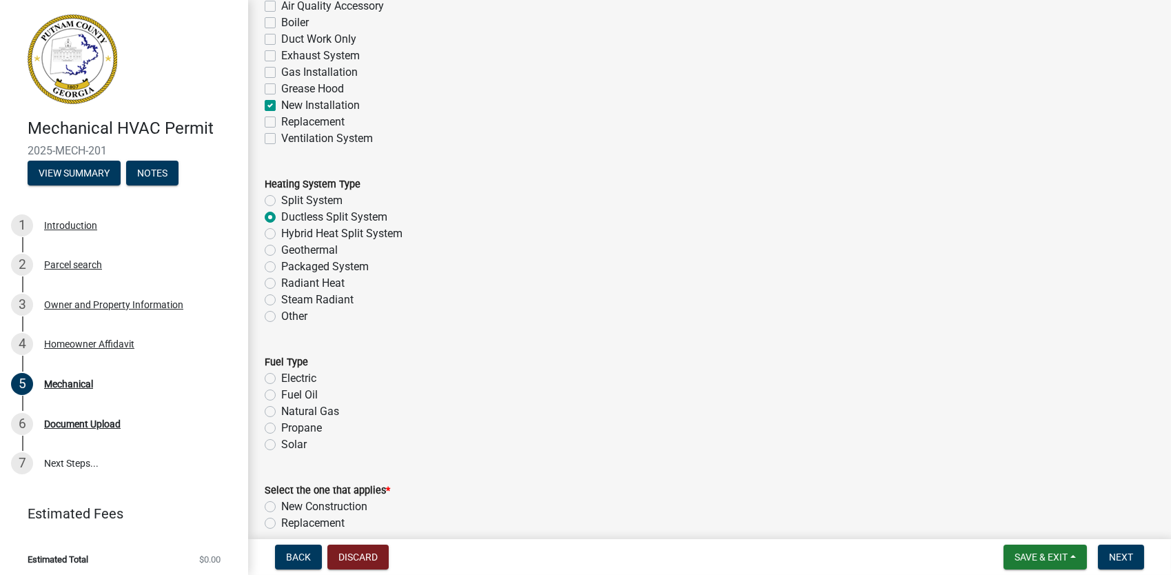
scroll to position [345, 0]
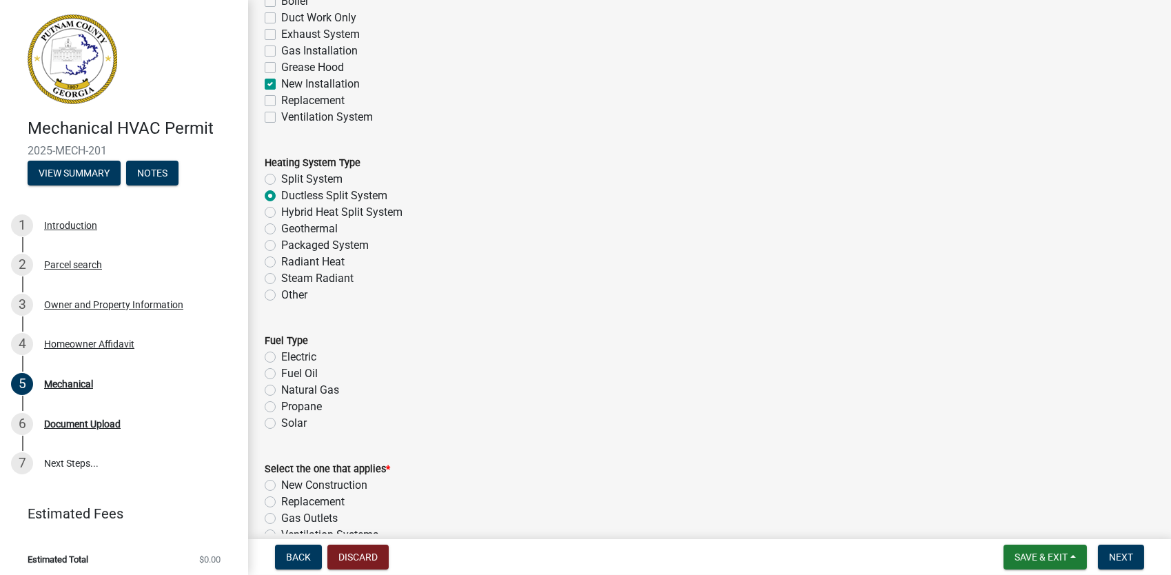
click at [281, 357] on label "Electric" at bounding box center [298, 357] width 35 height 17
click at [281, 357] on input "Electric" at bounding box center [285, 353] width 9 height 9
radio input "true"
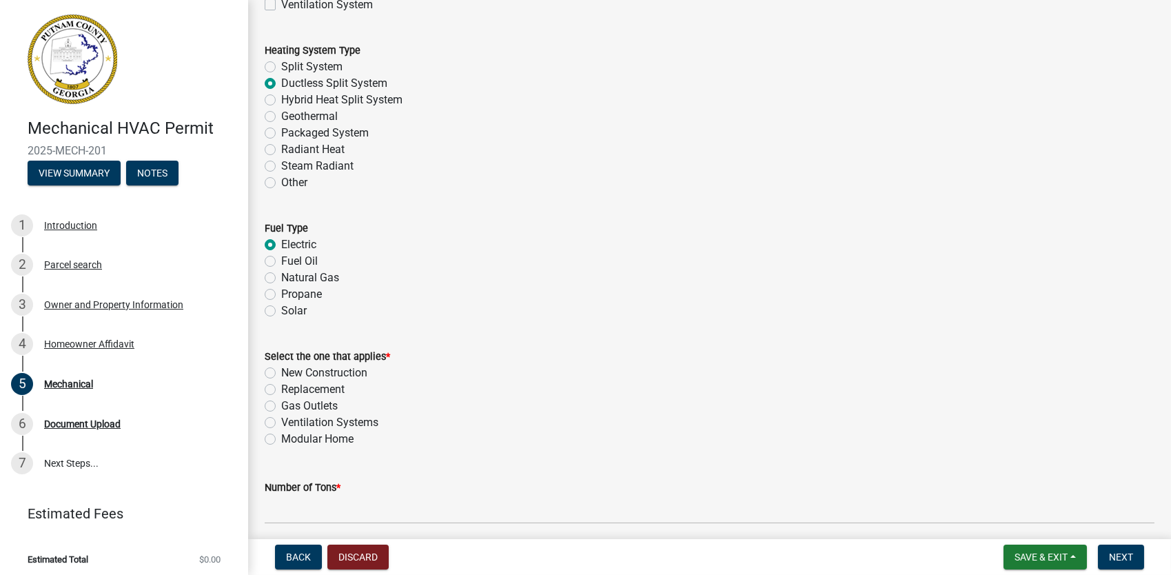
scroll to position [551, 0]
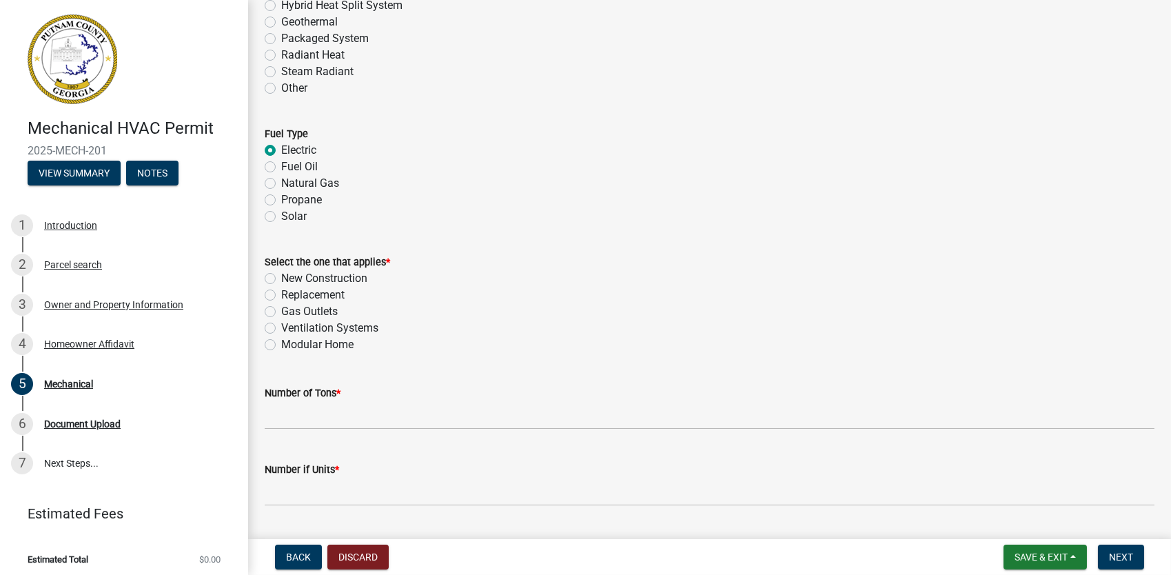
click at [281, 278] on label "New Construction" at bounding box center [324, 278] width 86 height 17
click at [281, 278] on input "New Construction" at bounding box center [285, 274] width 9 height 9
radio input "true"
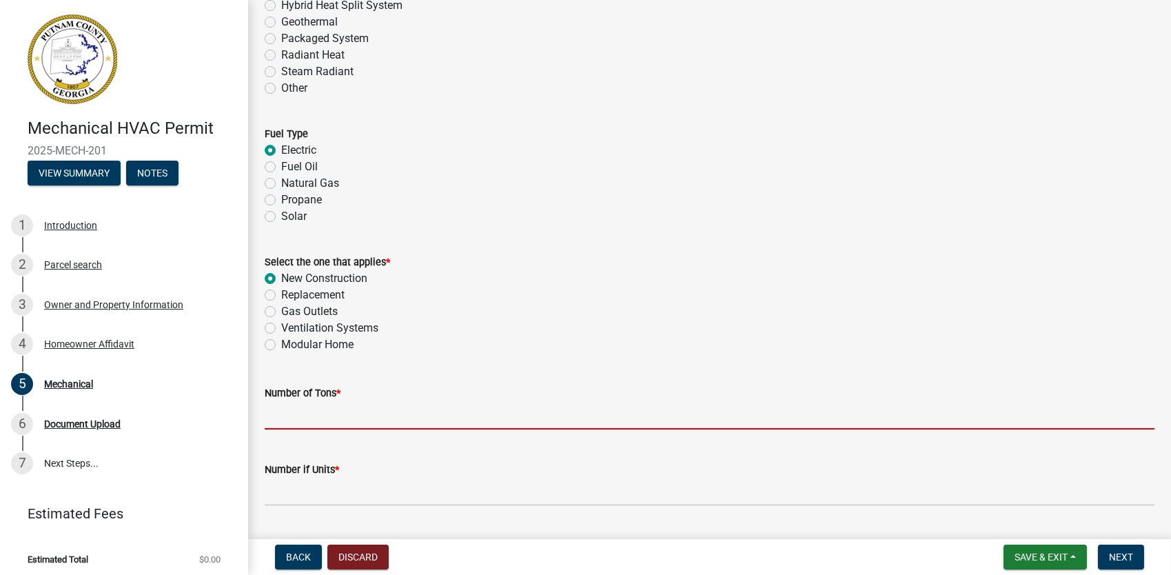
click at [358, 420] on input "text" at bounding box center [710, 415] width 890 height 28
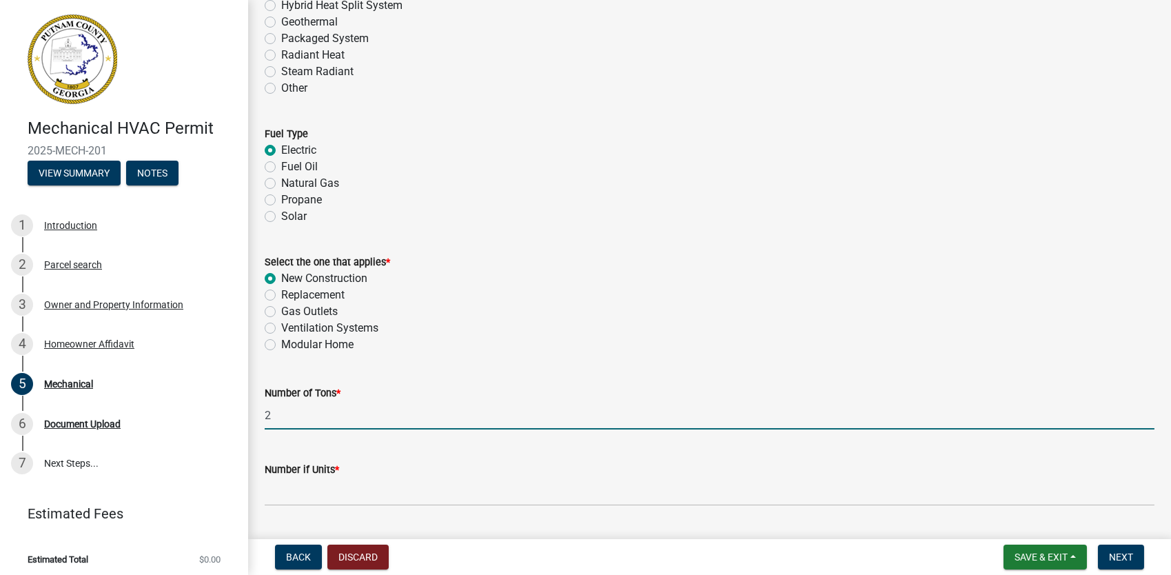
type input "2"
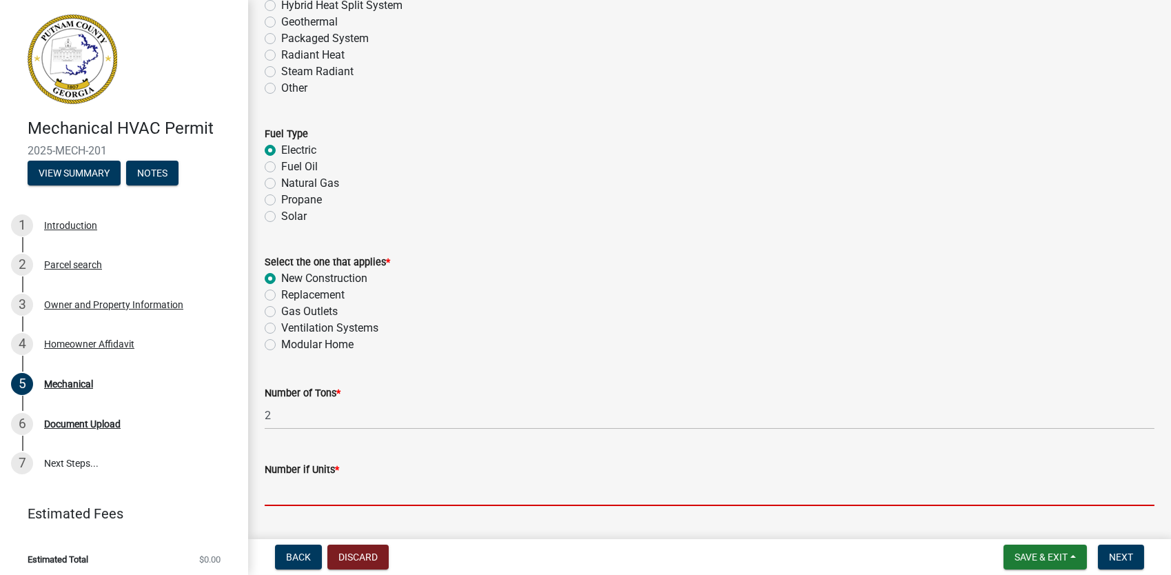
click at [372, 496] on input "text" at bounding box center [710, 492] width 890 height 28
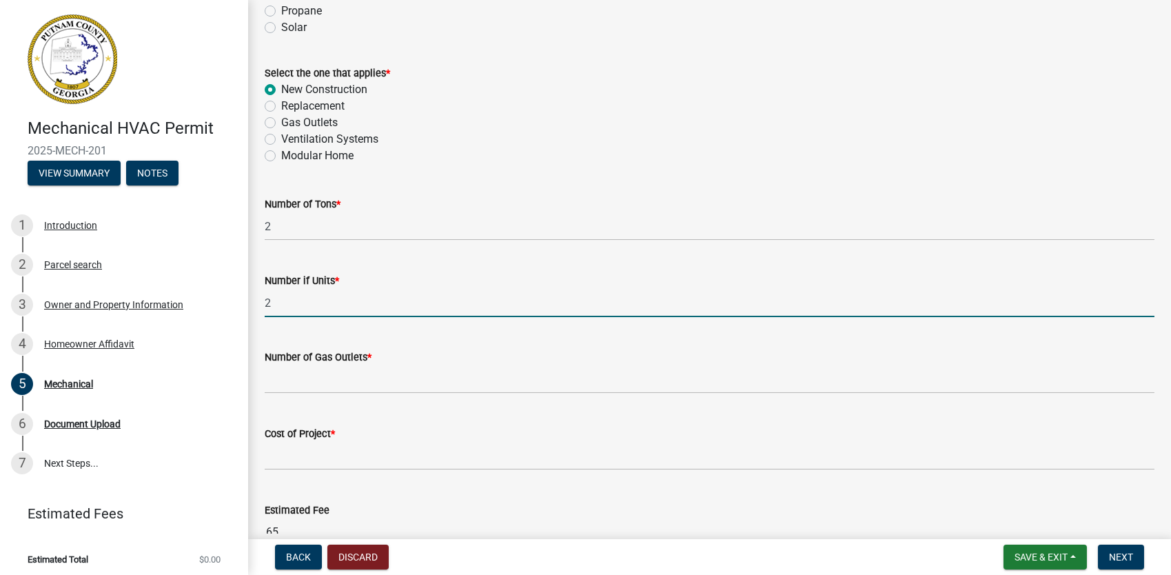
scroll to position [758, 0]
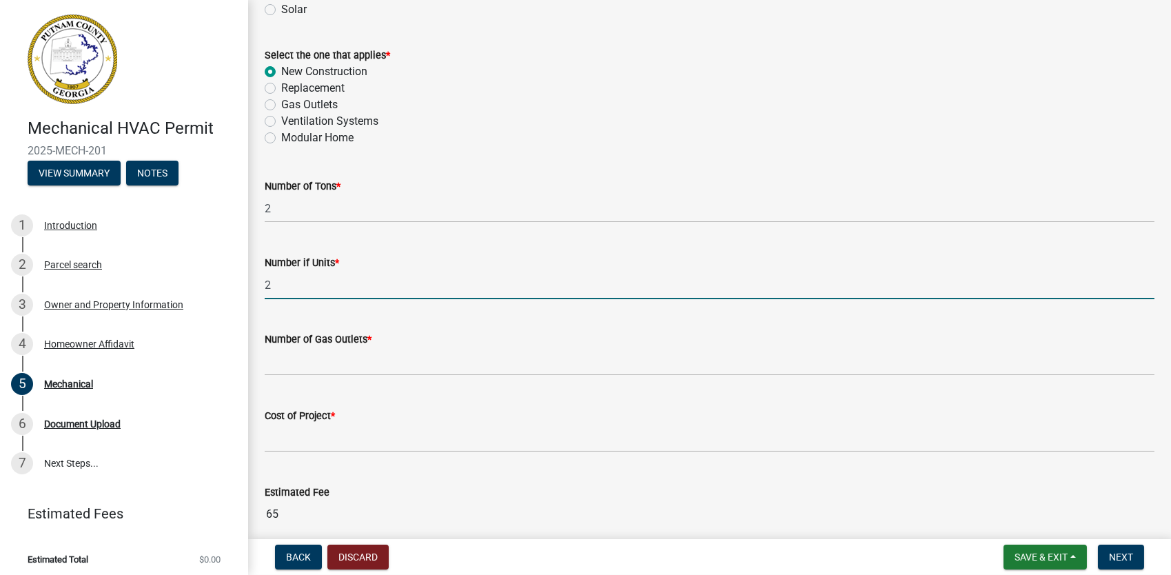
type input "2"
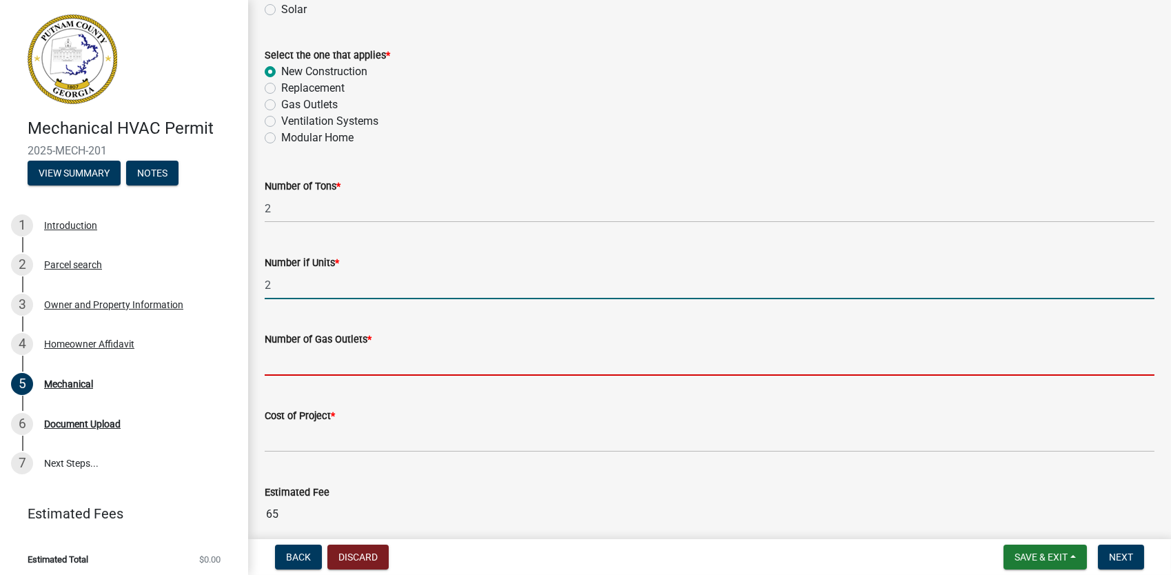
click at [339, 361] on input "text" at bounding box center [710, 361] width 890 height 28
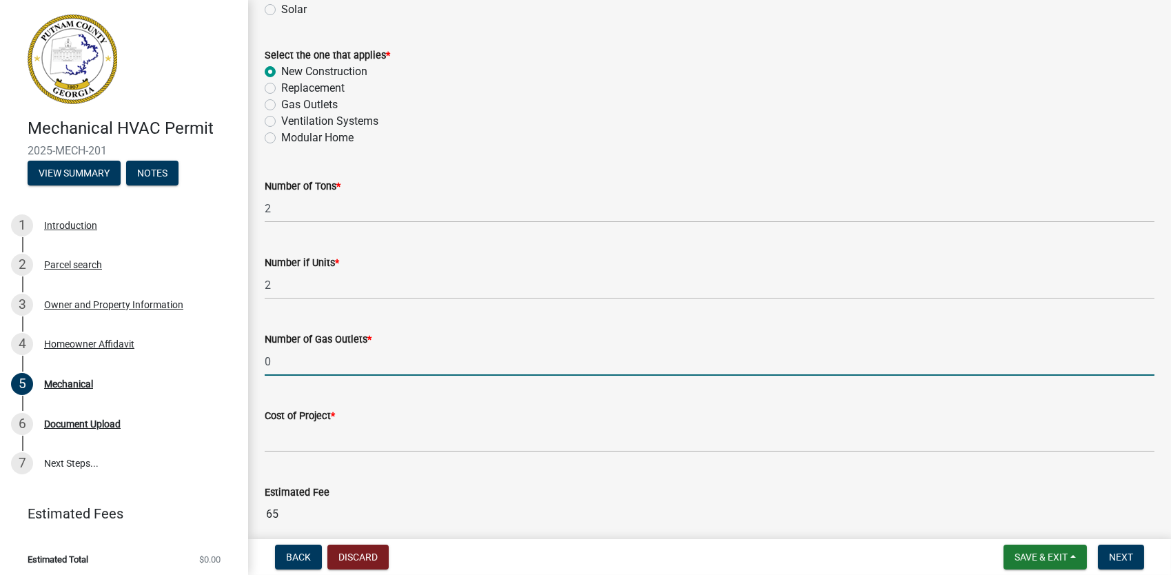
type input "0"
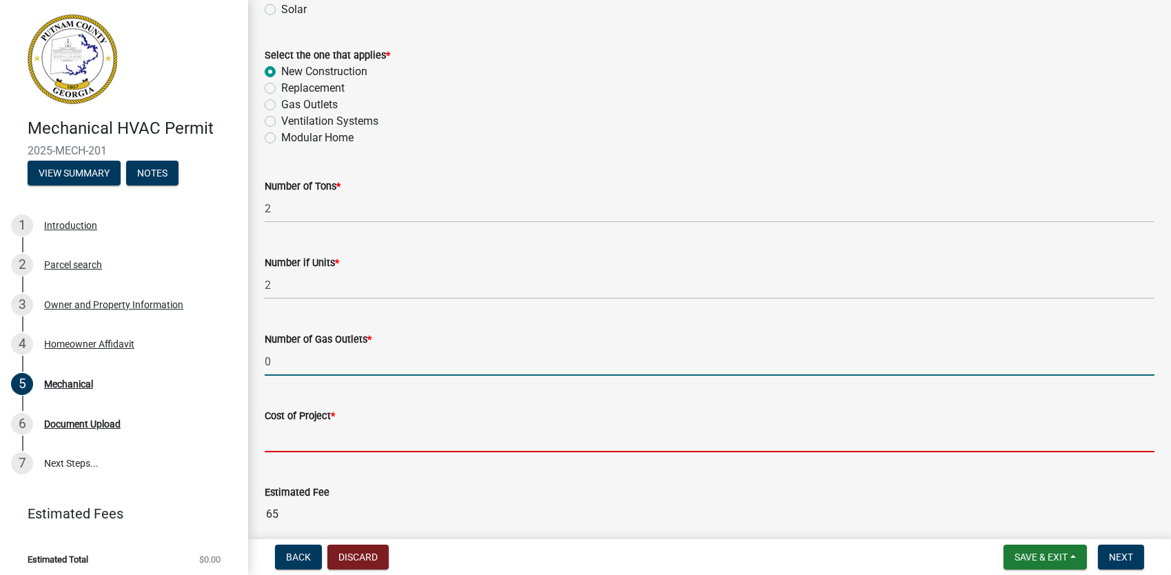
click at [336, 443] on input "text" at bounding box center [710, 438] width 890 height 28
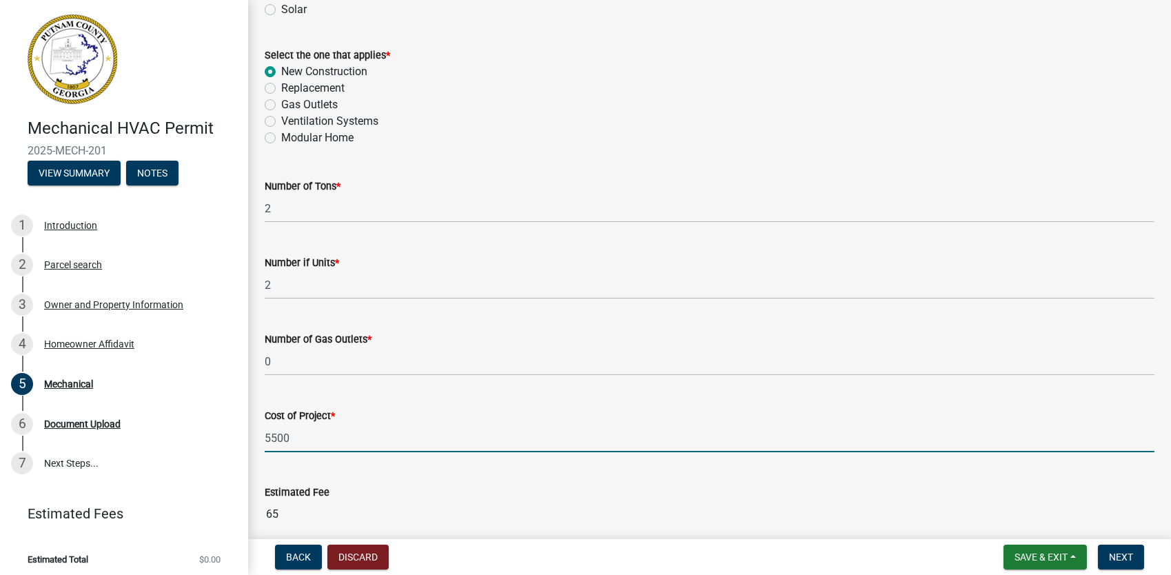
click at [480, 476] on div "Estimated Fee 65" at bounding box center [710, 496] width 890 height 63
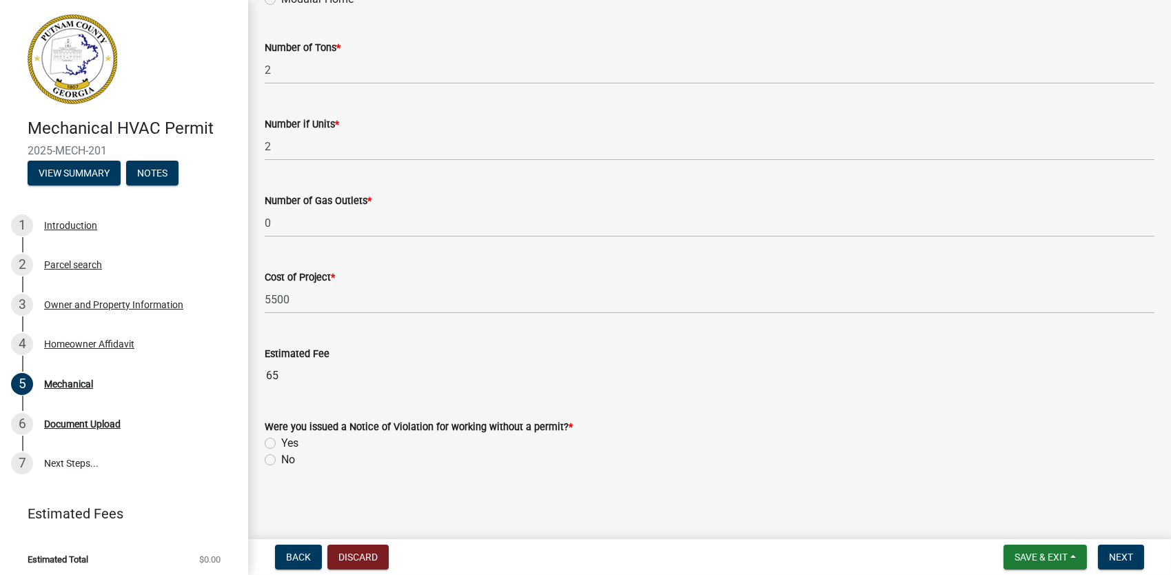
scroll to position [908, 0]
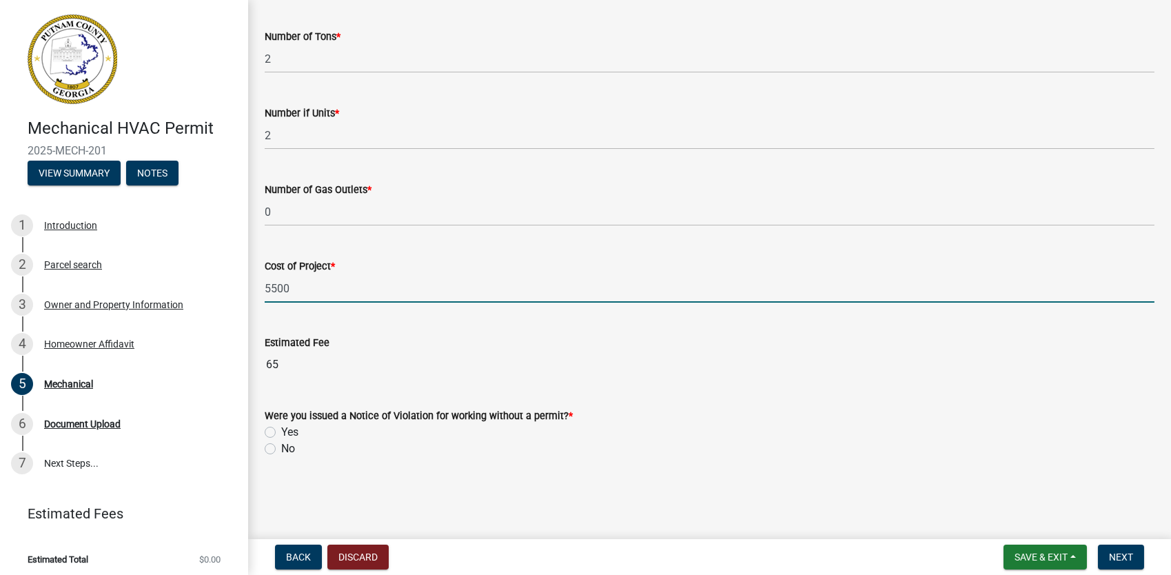
drag, startPoint x: 294, startPoint y: 291, endPoint x: 259, endPoint y: 288, distance: 35.3
click at [259, 288] on div "Cost of Project * 5500" at bounding box center [709, 270] width 911 height 64
type input "5000"
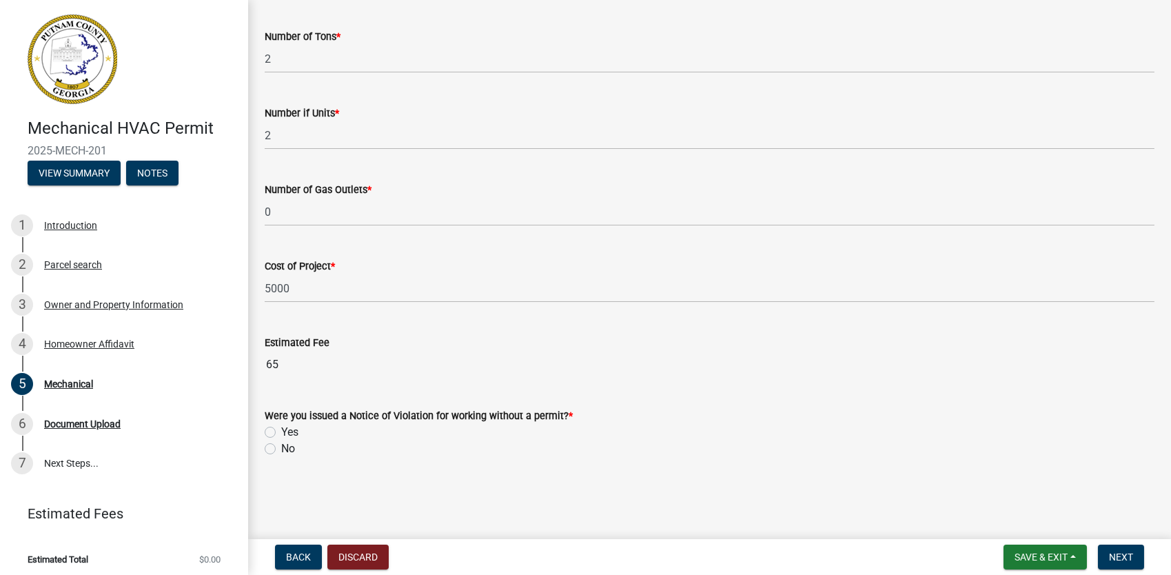
click at [312, 317] on div "Estimated Fee 65" at bounding box center [710, 346] width 890 height 63
click at [281, 449] on label "No" at bounding box center [288, 448] width 14 height 17
click at [281, 449] on input "No" at bounding box center [285, 444] width 9 height 9
radio input "true"
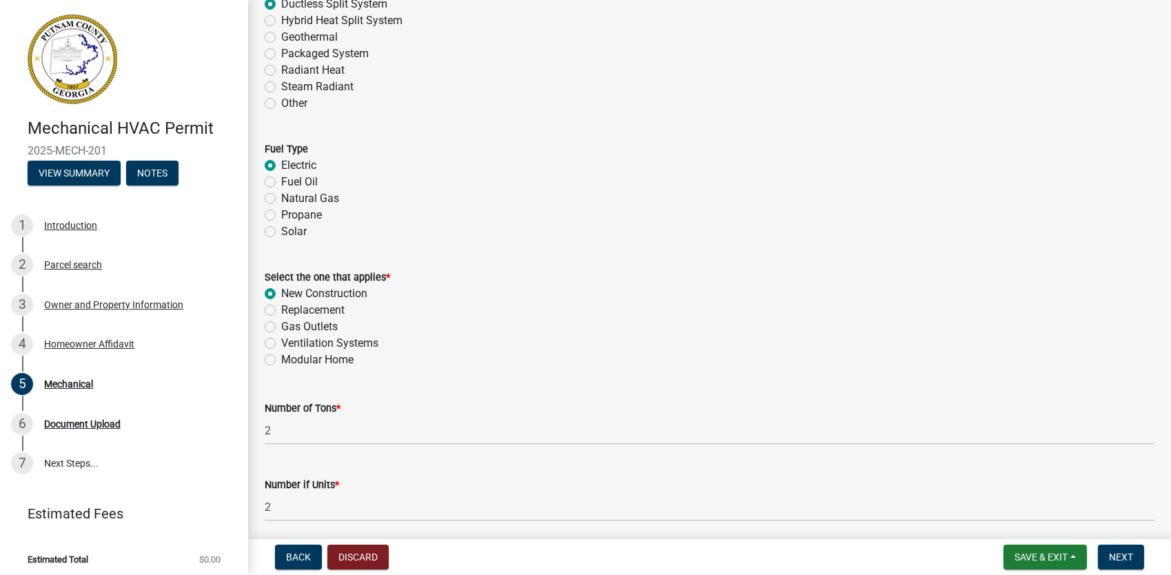
scroll to position [632, 0]
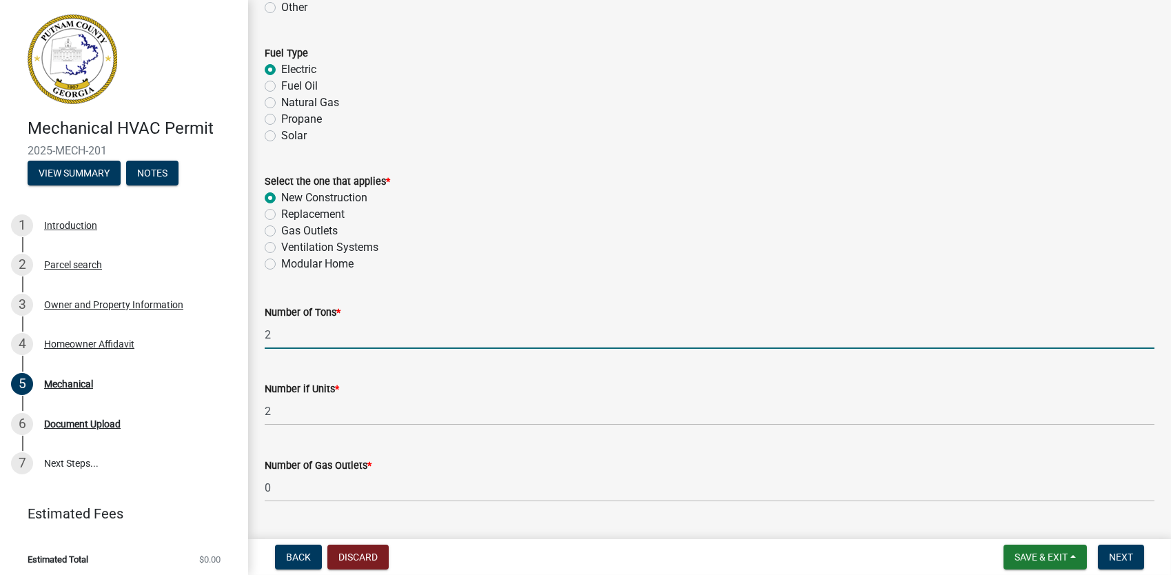
drag, startPoint x: 271, startPoint y: 334, endPoint x: 443, endPoint y: 320, distance: 172.9
click at [252, 334] on div "Mechanical share Share Occupancy Class * Agricultural Assembly Business Educati…" at bounding box center [709, 76] width 923 height 1384
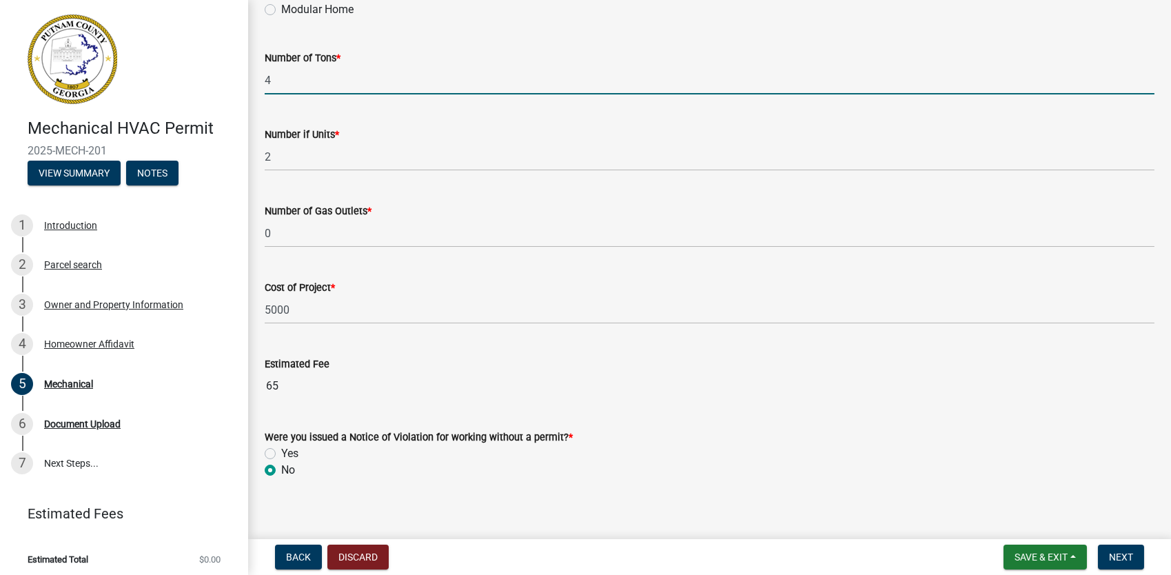
scroll to position [908, 0]
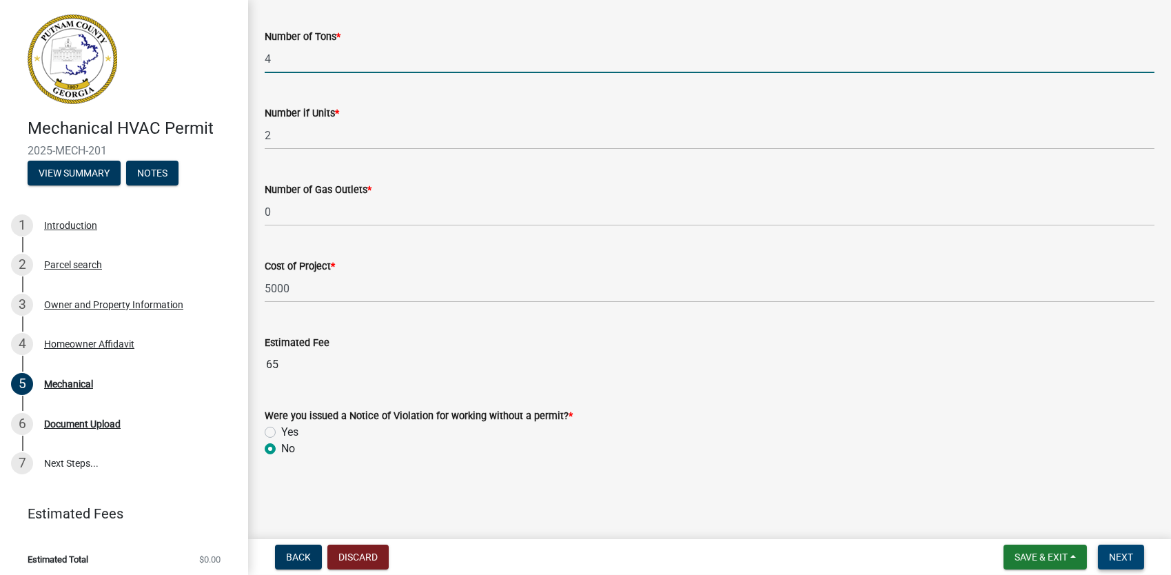
type input "4"
click at [1110, 556] on span "Next" at bounding box center [1121, 556] width 24 height 11
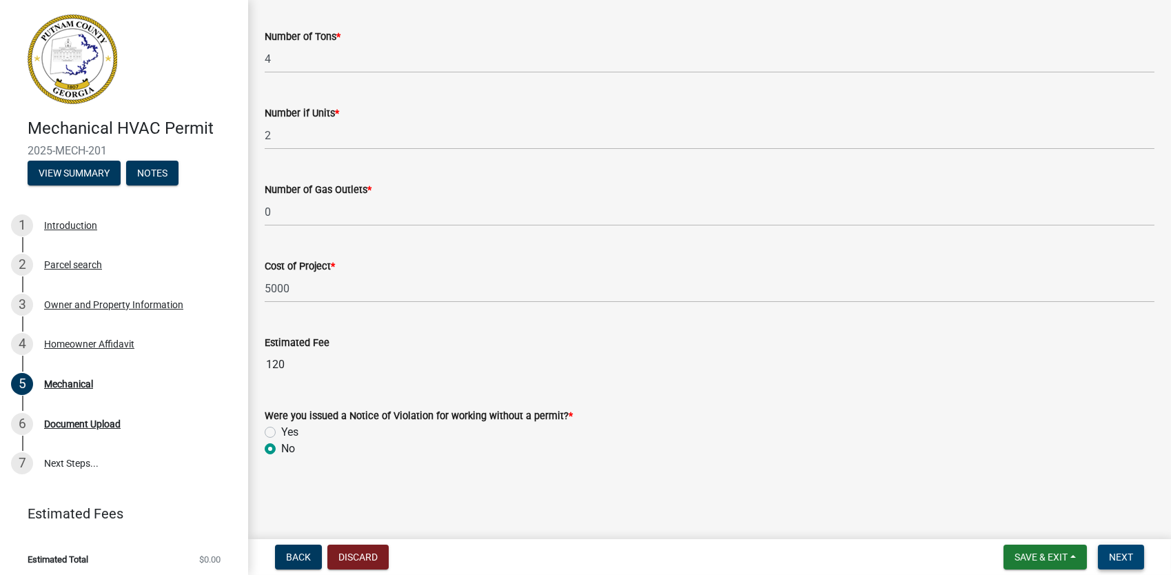
click at [1115, 552] on span "Next" at bounding box center [1121, 556] width 24 height 11
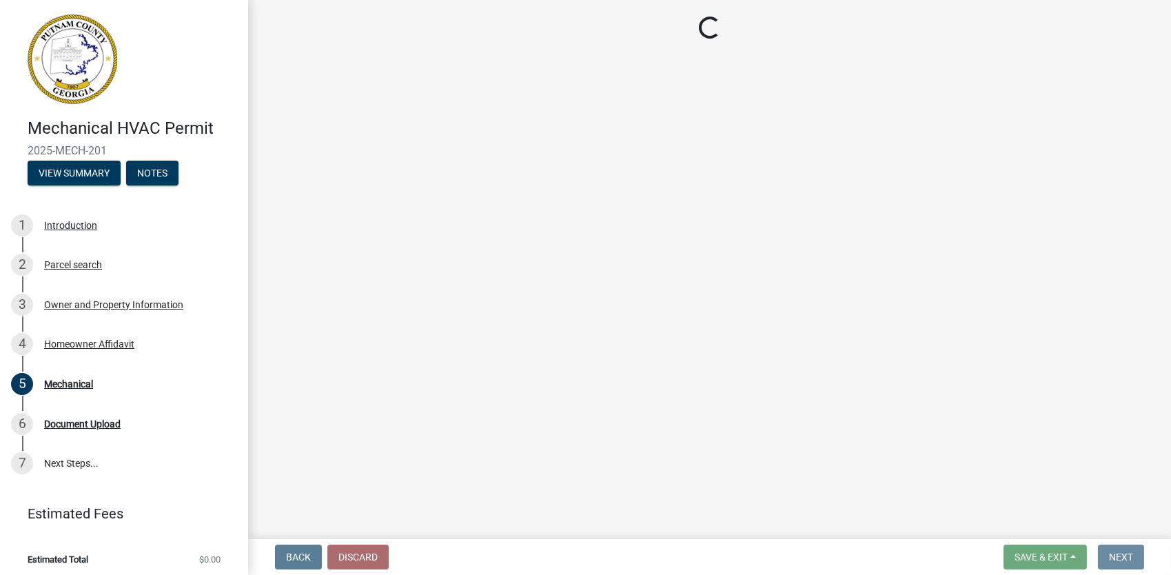
scroll to position [0, 0]
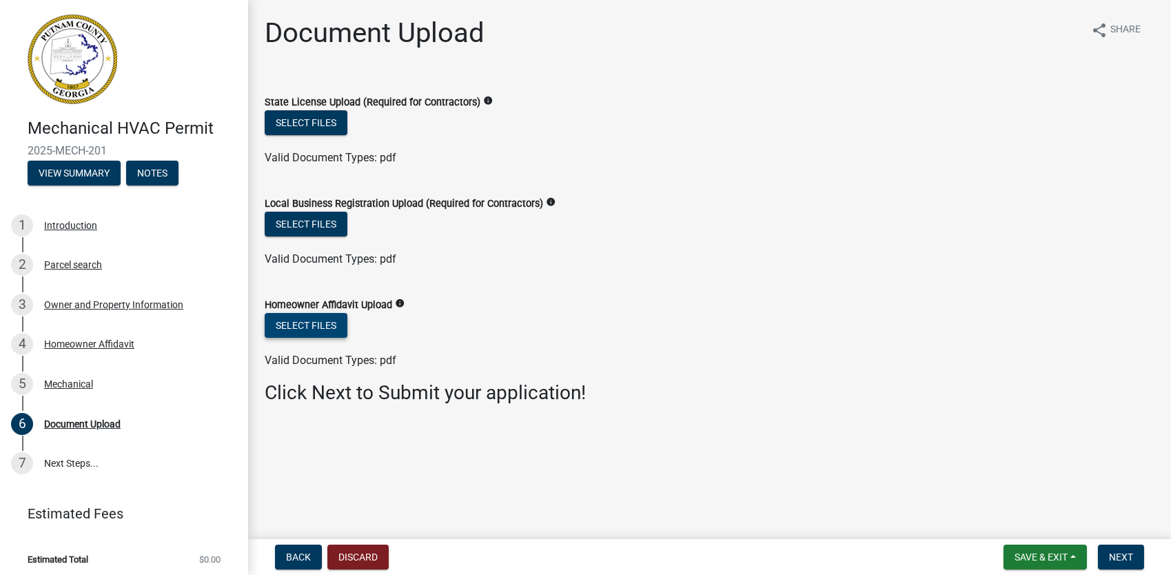
click at [320, 321] on button "Select files" at bounding box center [306, 325] width 83 height 25
click at [294, 329] on button "Select files" at bounding box center [306, 325] width 83 height 25
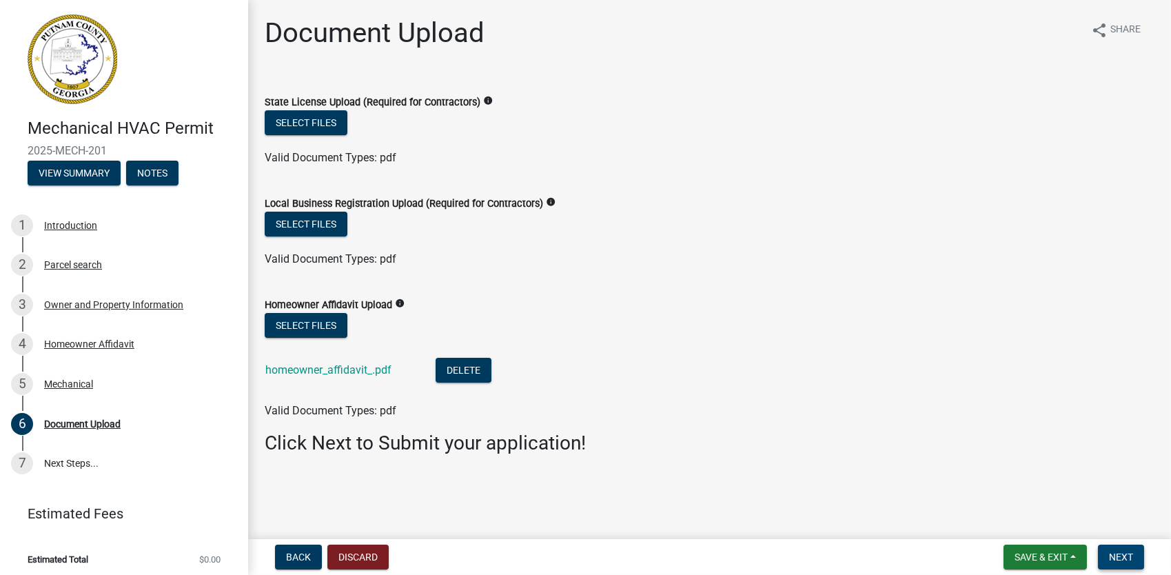
click at [1121, 554] on span "Next" at bounding box center [1121, 556] width 24 height 11
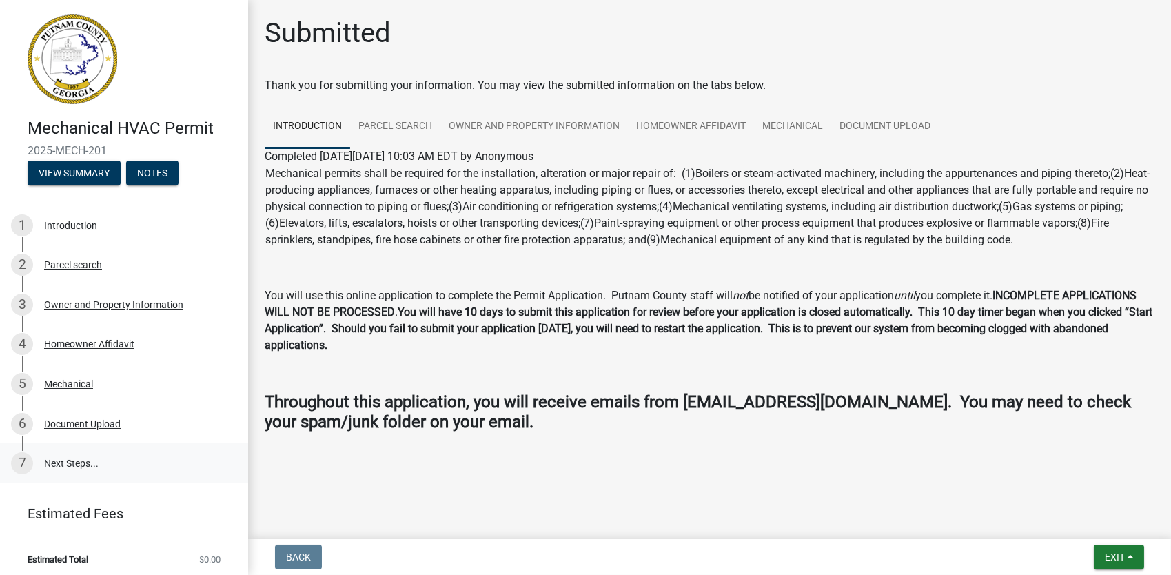
scroll to position [5, 0]
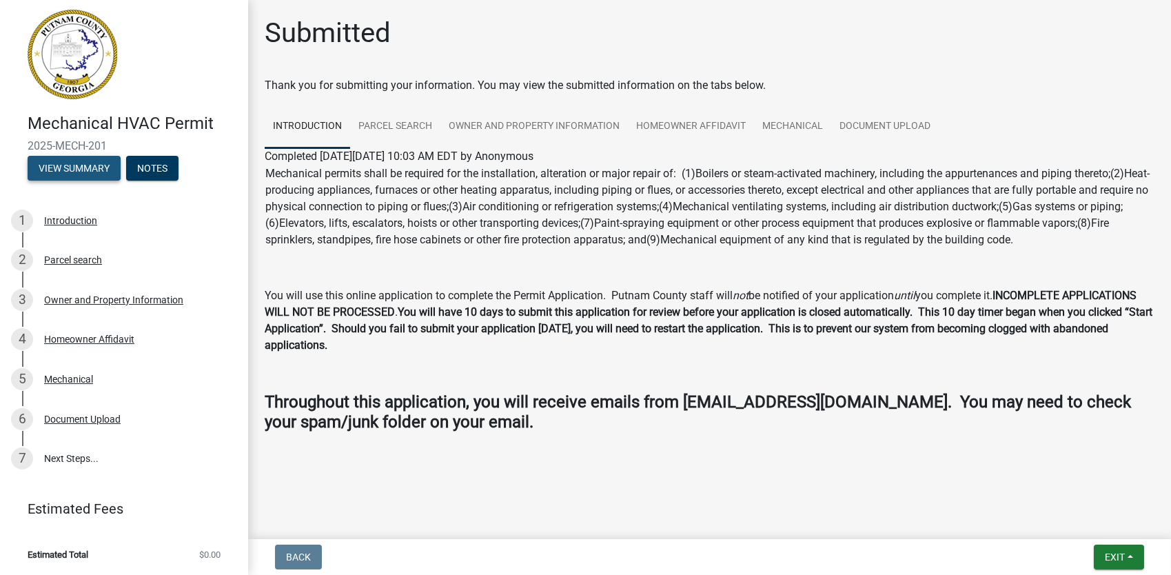
click at [71, 163] on button "View Summary" at bounding box center [74, 168] width 93 height 25
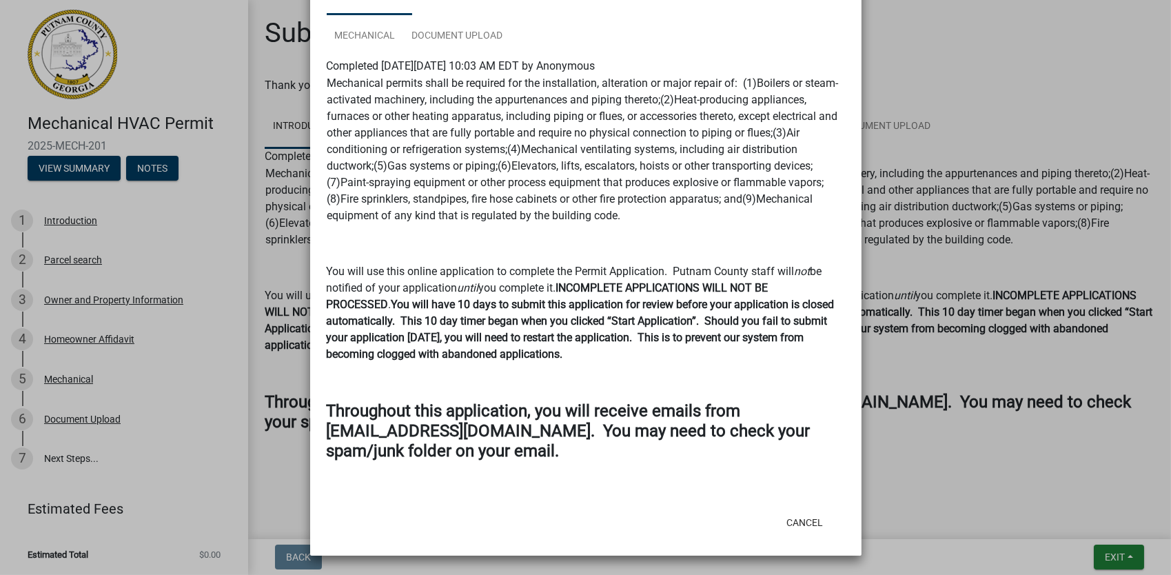
scroll to position [0, 0]
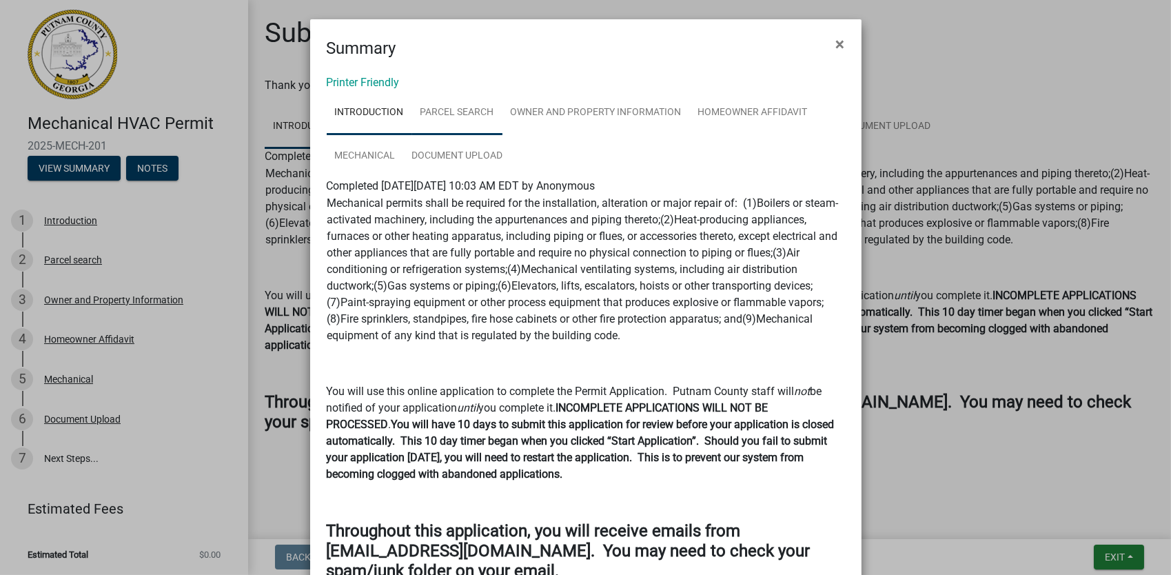
click at [459, 108] on link "Parcel search" at bounding box center [457, 113] width 90 height 44
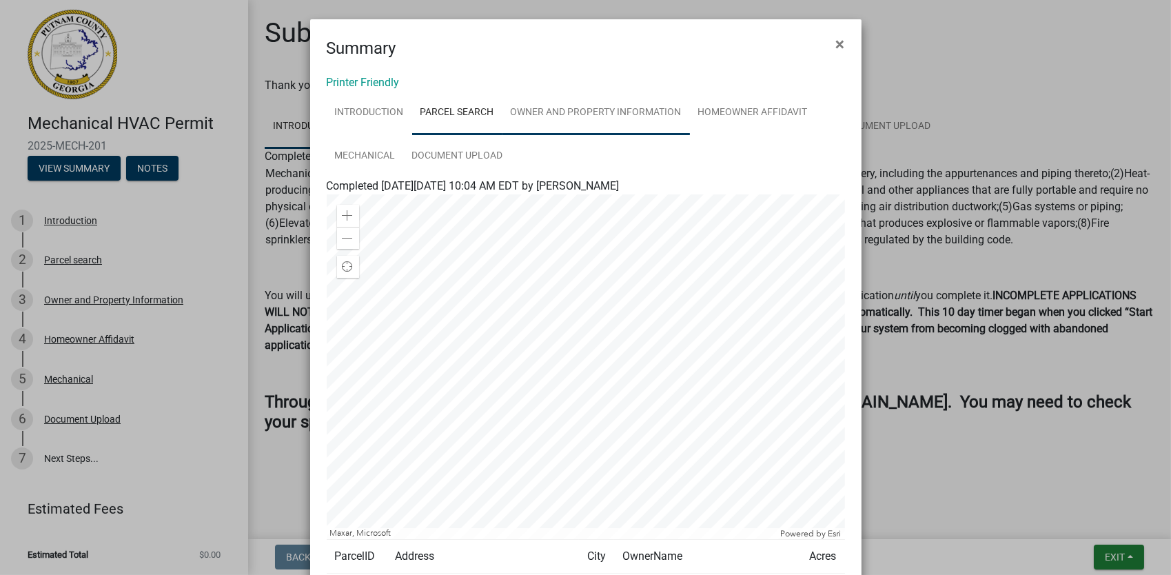
click at [582, 107] on link "Owner and Property Information" at bounding box center [595, 113] width 187 height 44
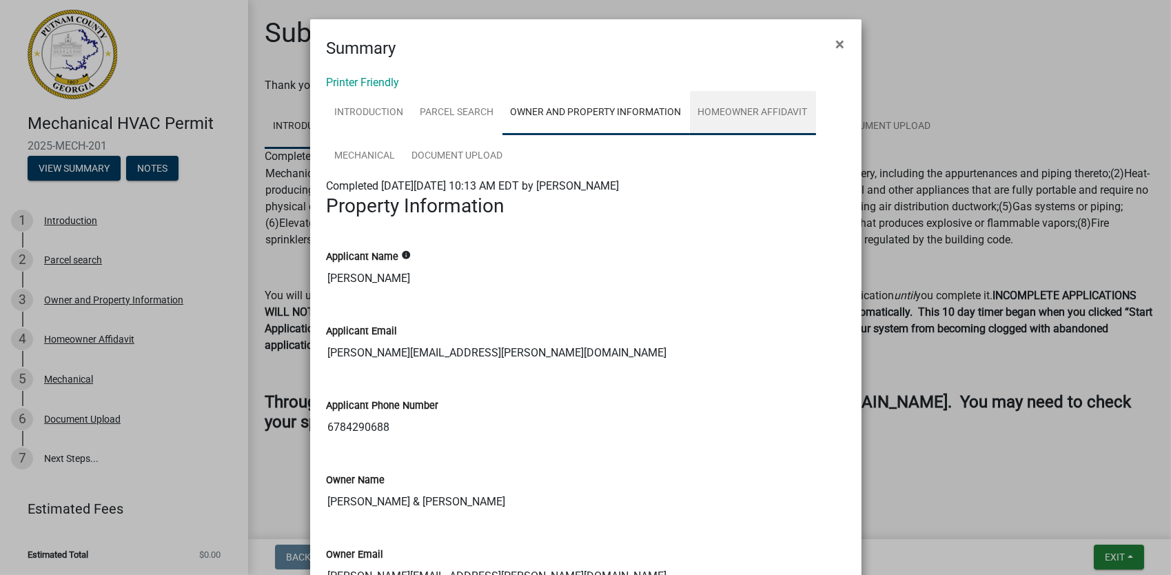
click at [732, 105] on link "Homeowner Affidavit" at bounding box center [753, 113] width 126 height 44
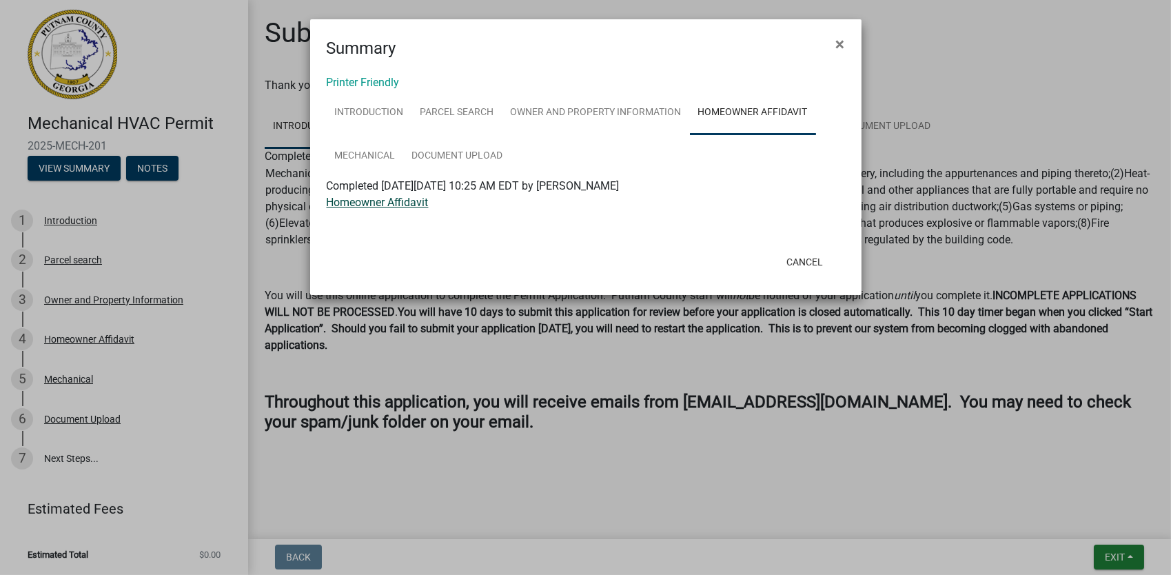
click at [402, 203] on link "Homeowner Affidavit" at bounding box center [378, 202] width 102 height 13
click at [368, 103] on link "Introduction" at bounding box center [369, 113] width 85 height 44
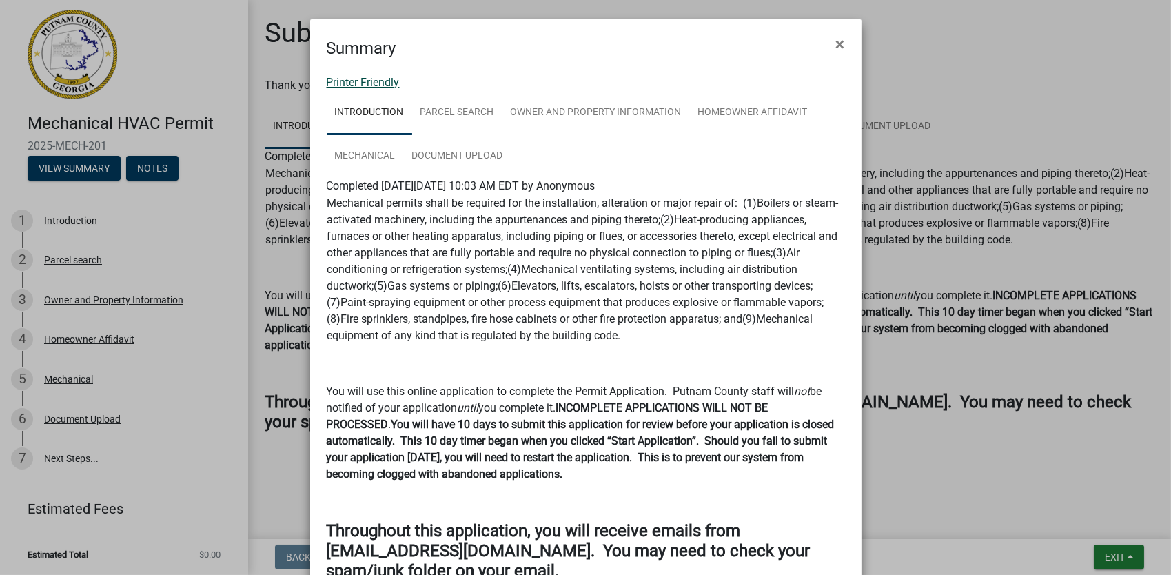
click at [374, 81] on link "Printer Friendly" at bounding box center [363, 82] width 73 height 13
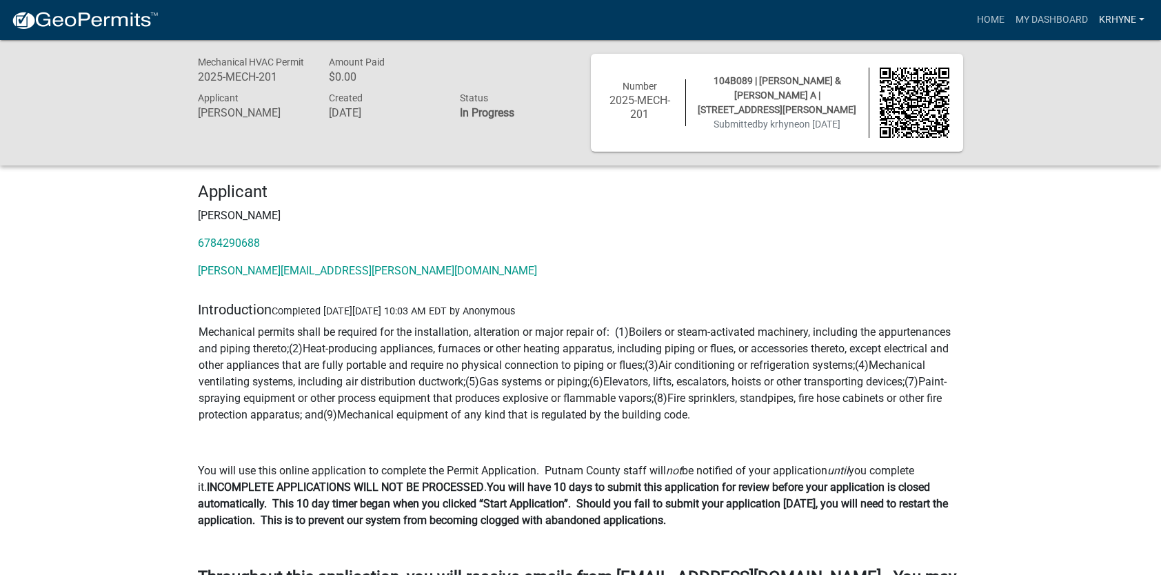
click at [1135, 21] on link "krhyne" at bounding box center [1121, 20] width 57 height 26
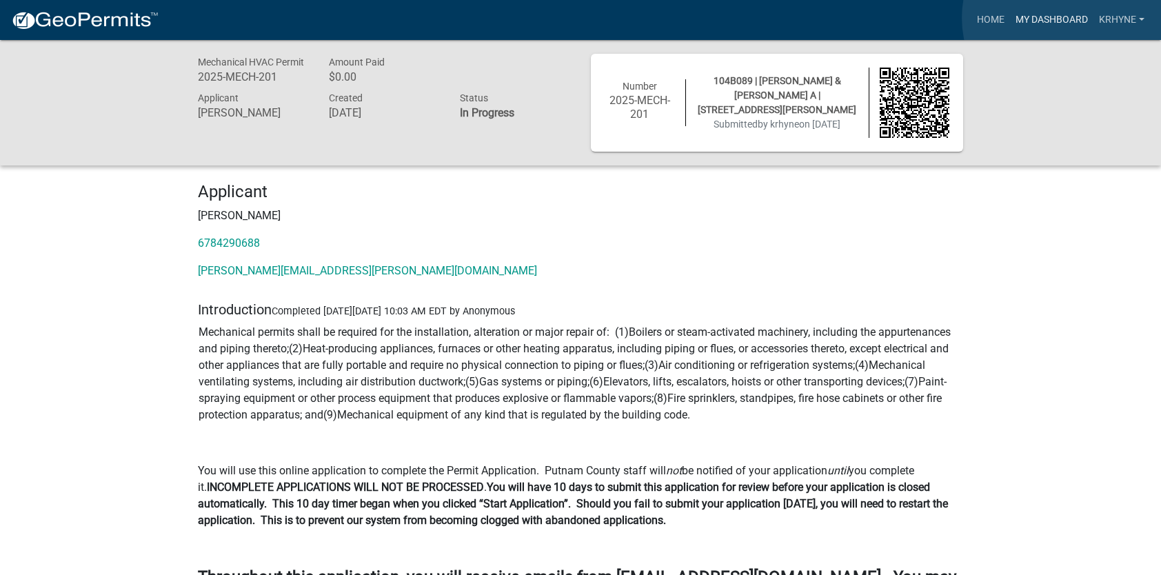
click at [1066, 18] on link "My Dashboard" at bounding box center [1051, 20] width 83 height 26
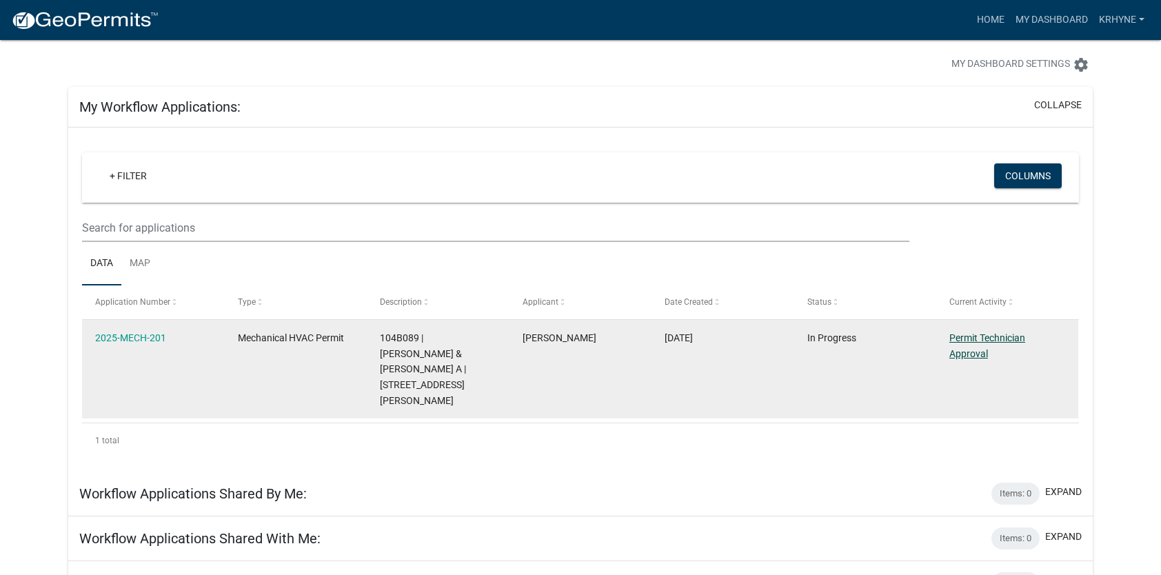
scroll to position [65, 0]
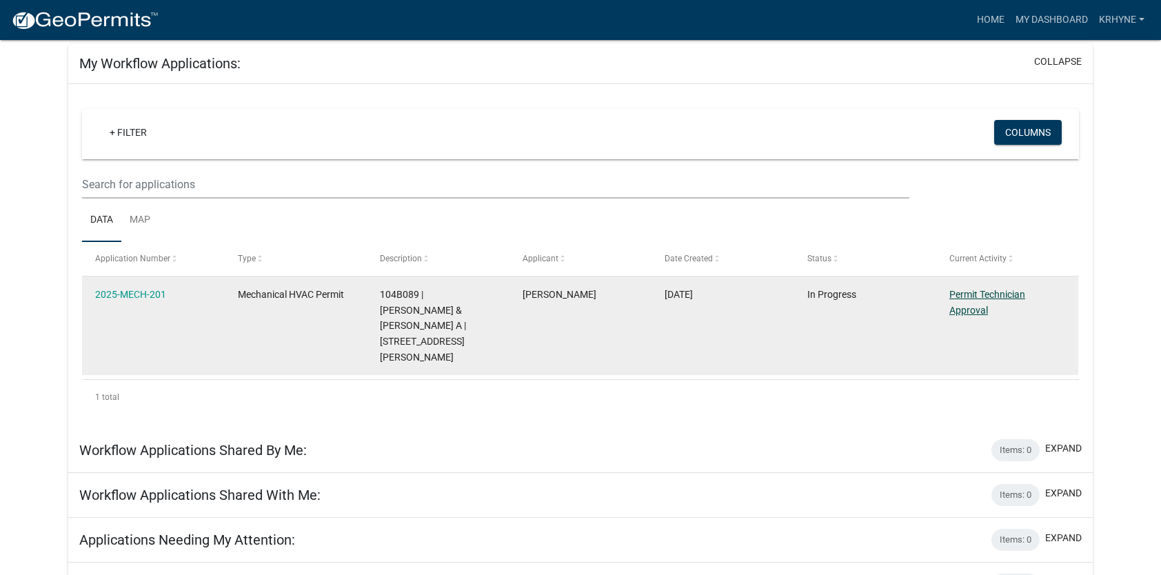
click at [969, 309] on link "Permit Technician Approval" at bounding box center [987, 302] width 76 height 27
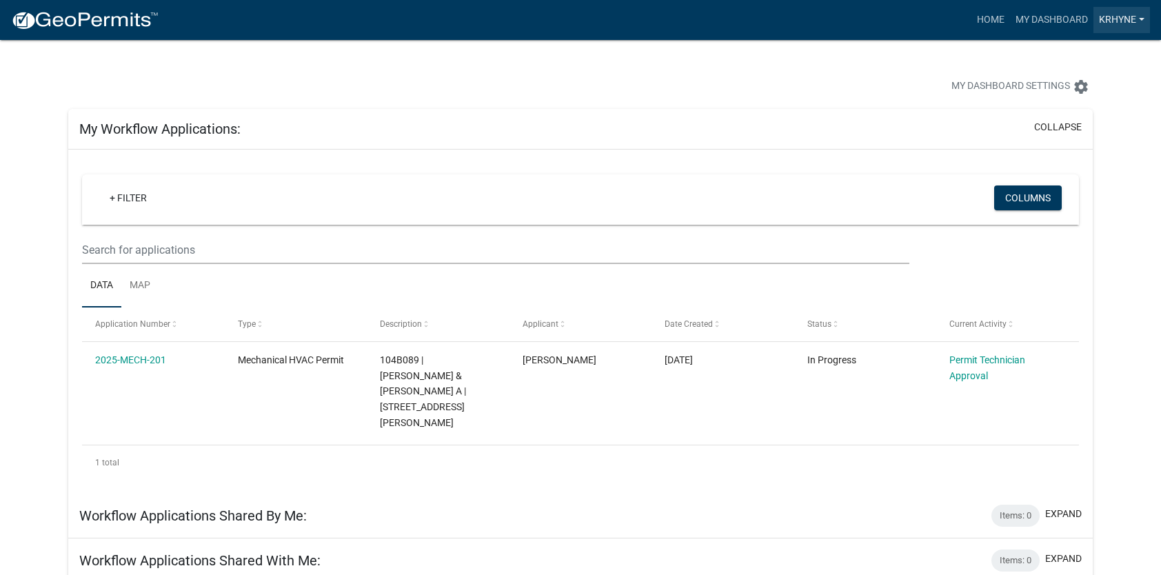
click at [1135, 21] on link "krhyne" at bounding box center [1121, 20] width 57 height 26
click at [1049, 18] on link "My Dashboard" at bounding box center [1051, 20] width 83 height 26
click at [984, 20] on link "Home" at bounding box center [990, 20] width 39 height 26
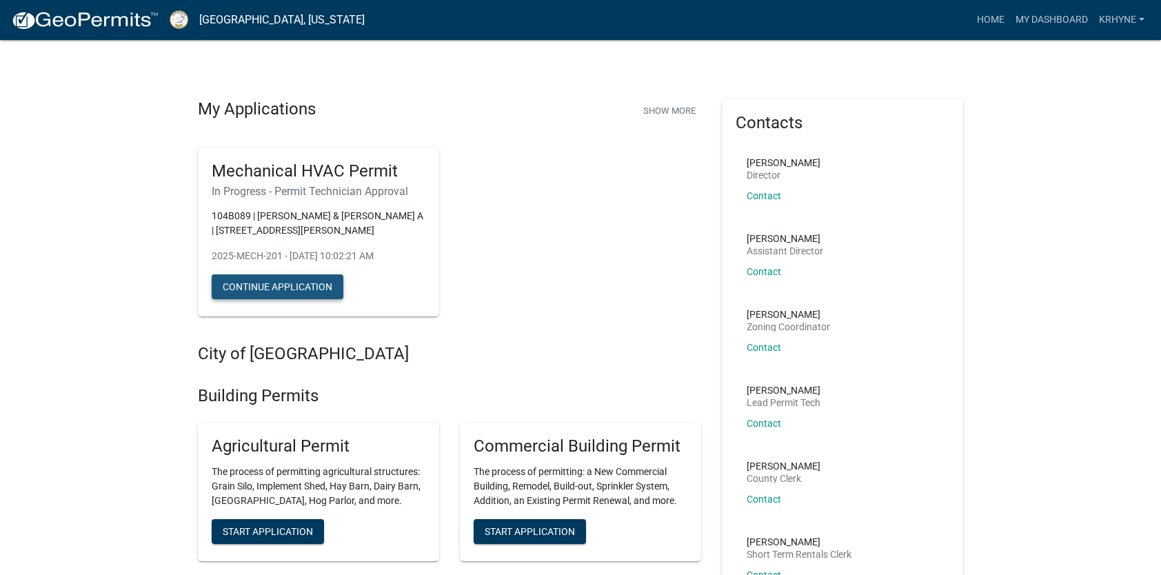
click at [308, 288] on button "Continue Application" at bounding box center [278, 286] width 132 height 25
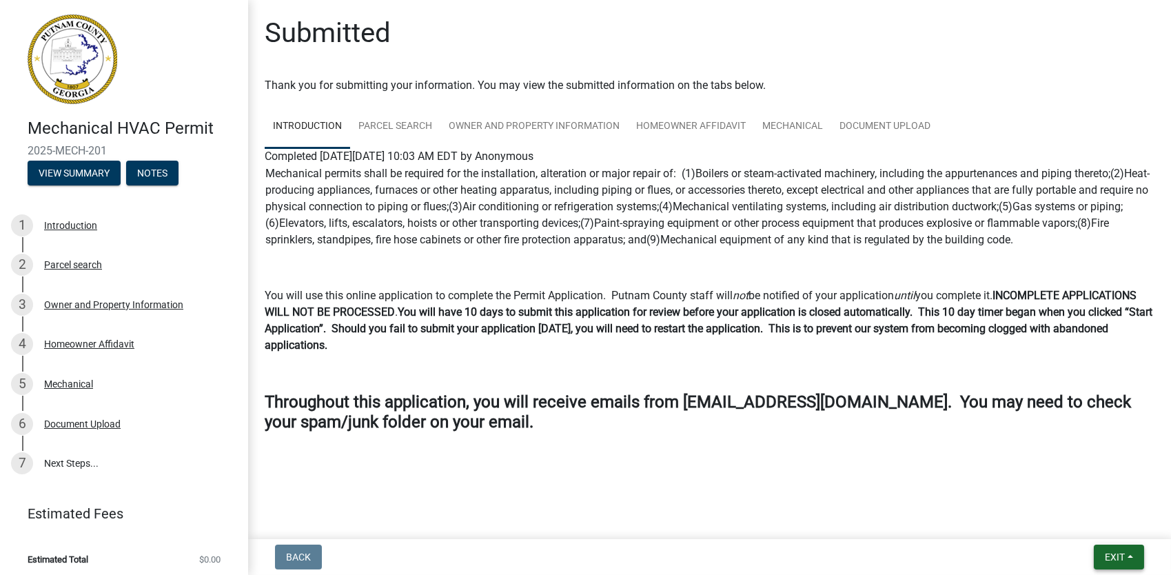
click at [1127, 558] on button "Exit" at bounding box center [1119, 557] width 50 height 25
click at [1064, 520] on button "Save & Exit" at bounding box center [1089, 521] width 110 height 33
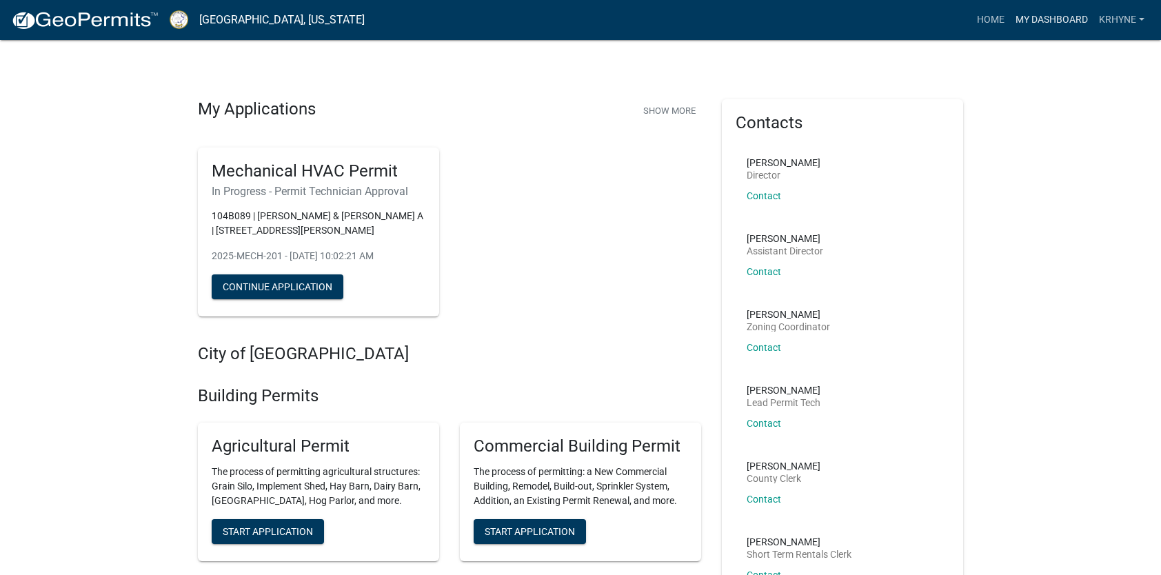
click at [1041, 18] on link "My Dashboard" at bounding box center [1051, 20] width 83 height 26
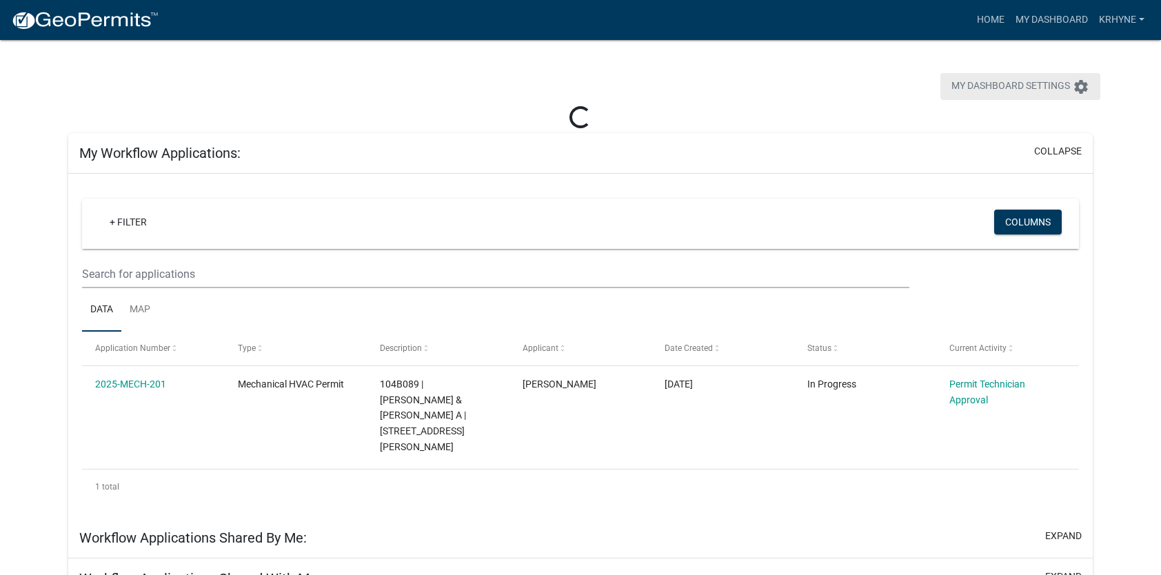
click at [1084, 86] on icon "settings" at bounding box center [1080, 87] width 17 height 17
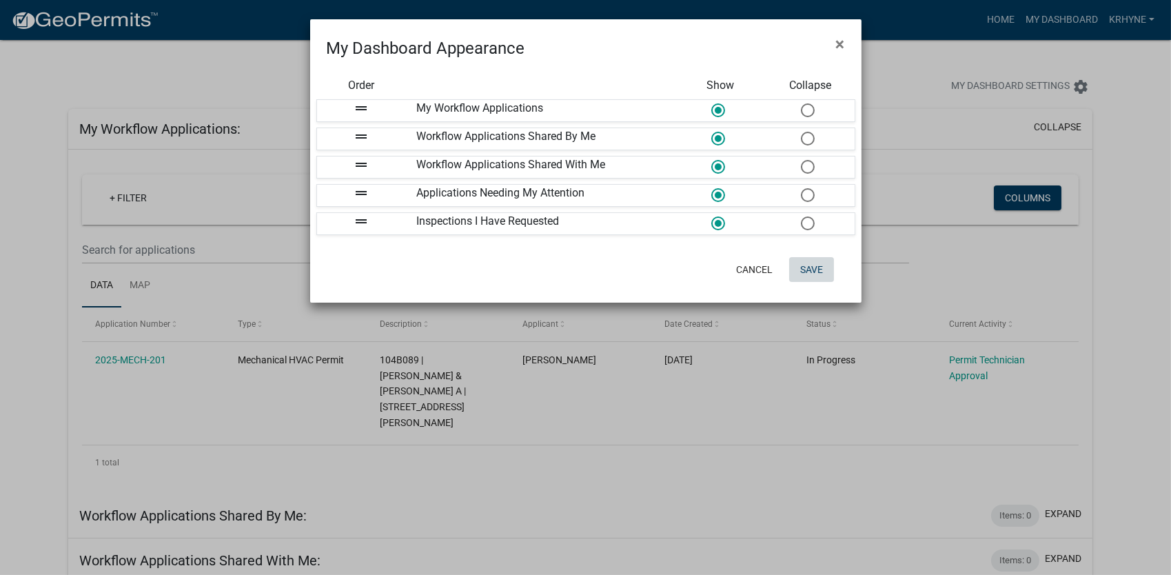
click at [810, 267] on button "Save" at bounding box center [811, 269] width 45 height 25
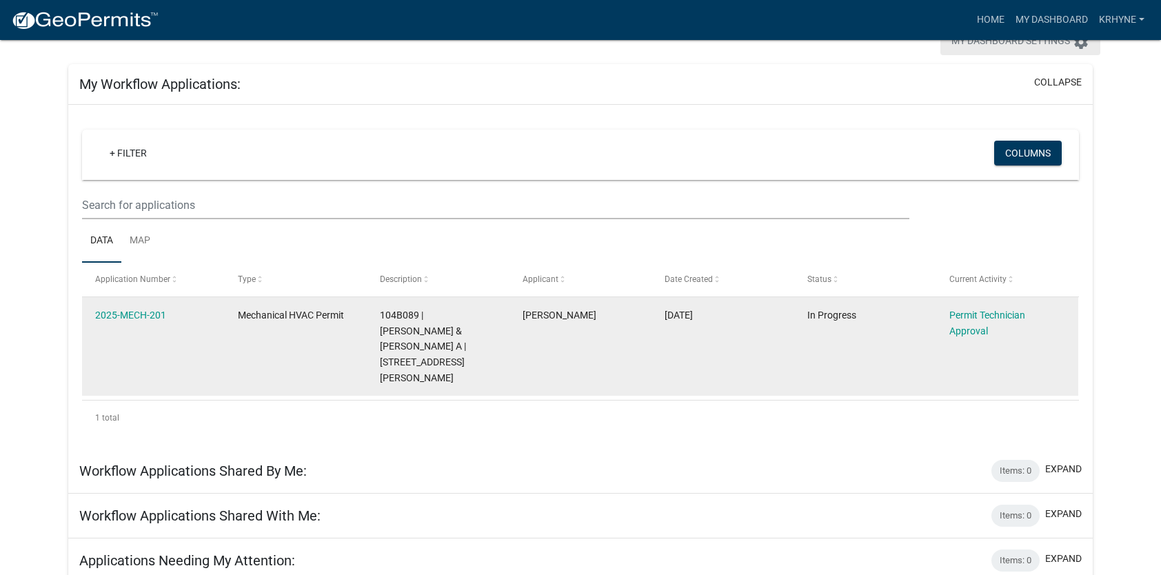
scroll to position [65, 0]
